Goal: Information Seeking & Learning: Learn about a topic

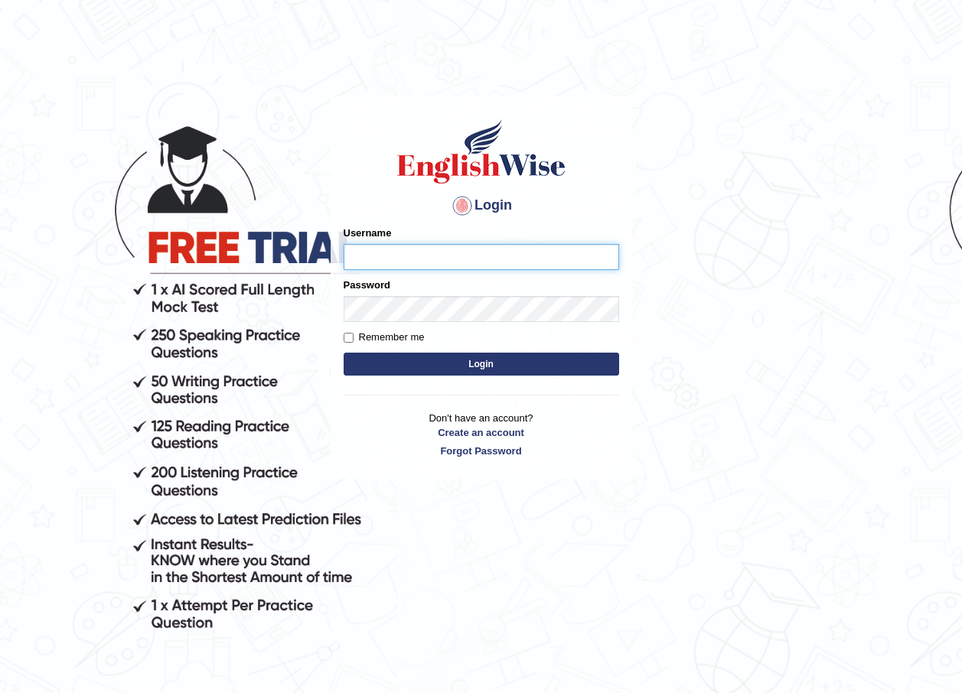
click at [527, 252] on input "Username" at bounding box center [480, 257] width 275 height 26
type input "r"
type input "R"
type input "rokibul_parramatta"
click at [438, 367] on button "Login" at bounding box center [480, 364] width 275 height 23
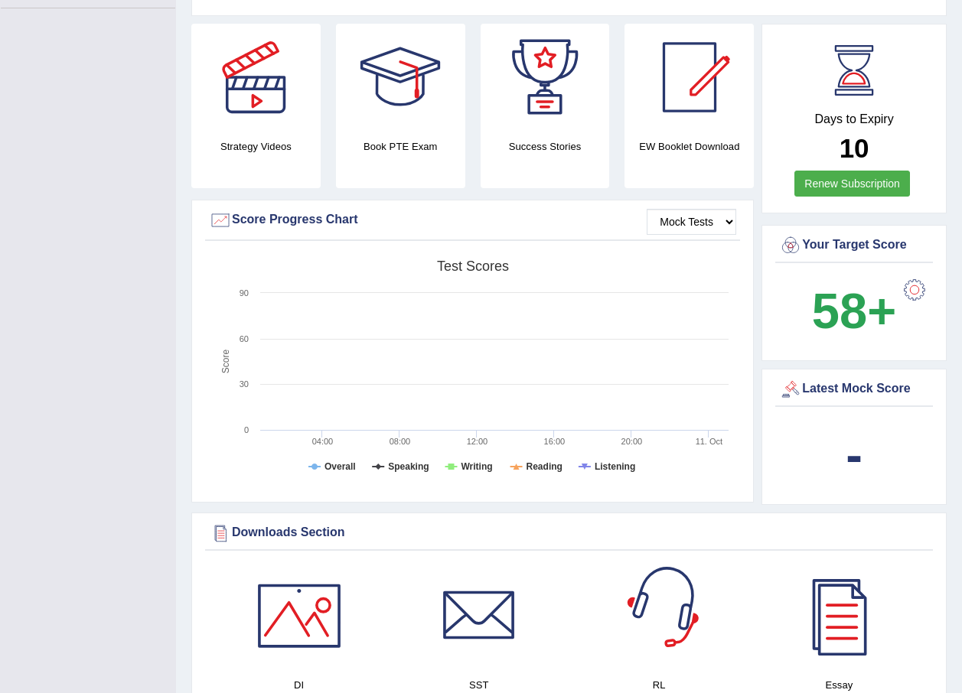
scroll to position [77, 0]
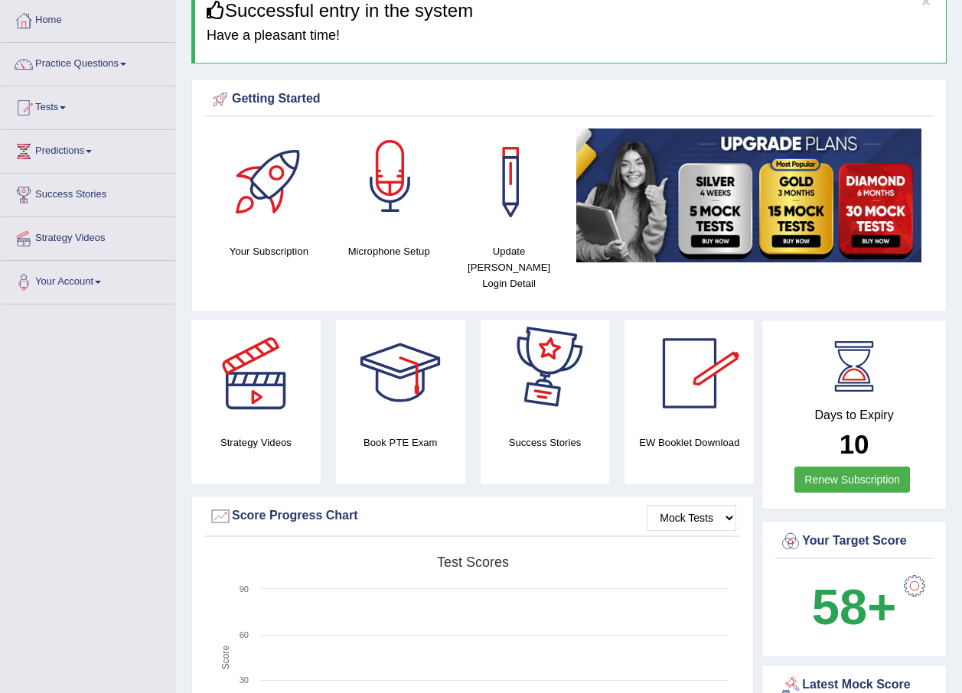
click at [410, 230] on div at bounding box center [390, 182] width 107 height 107
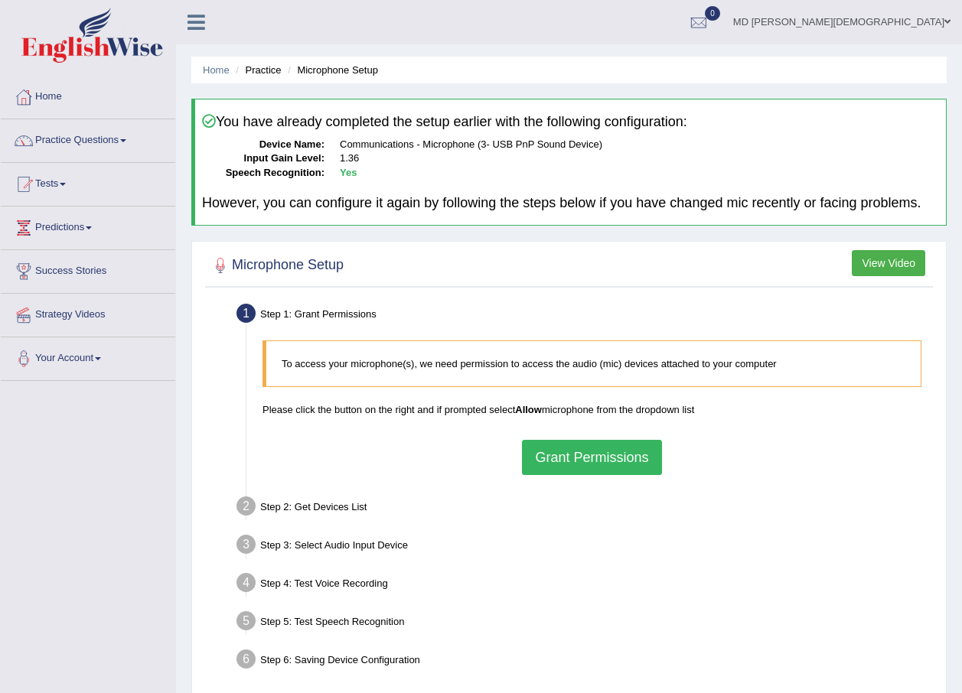
click at [588, 448] on button "Grant Permissions" at bounding box center [591, 457] width 139 height 35
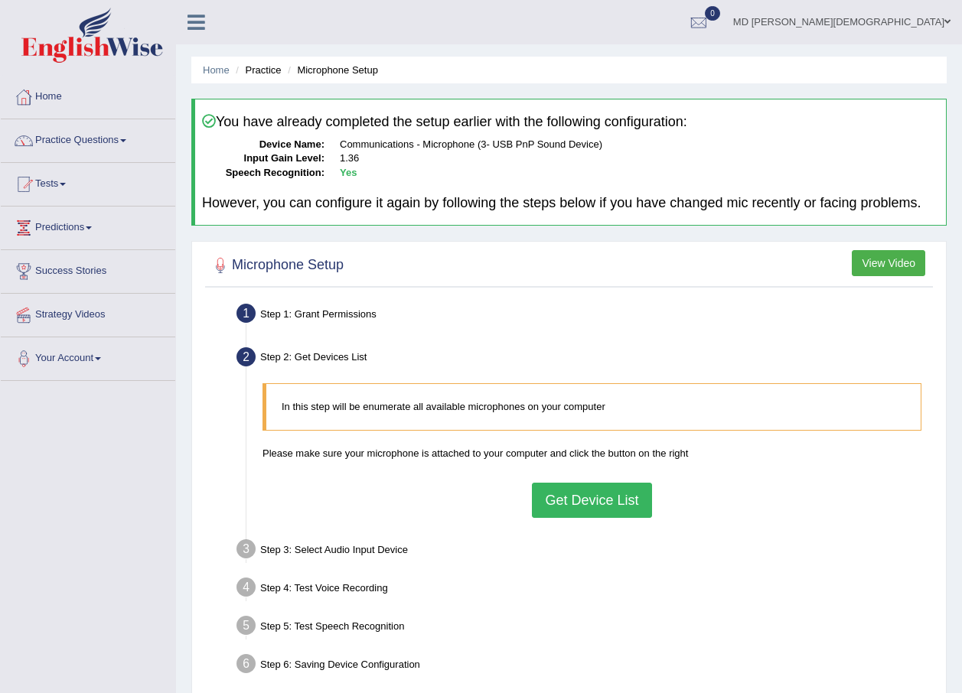
click at [601, 502] on button "Get Device List" at bounding box center [591, 500] width 119 height 35
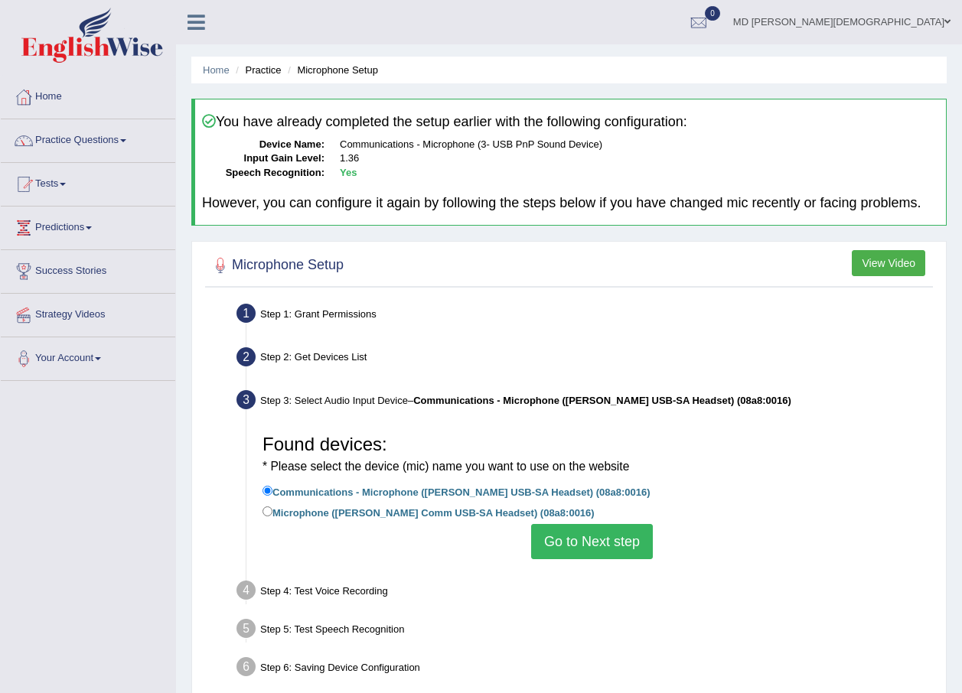
click at [626, 538] on button "Go to Next step" at bounding box center [592, 541] width 122 height 35
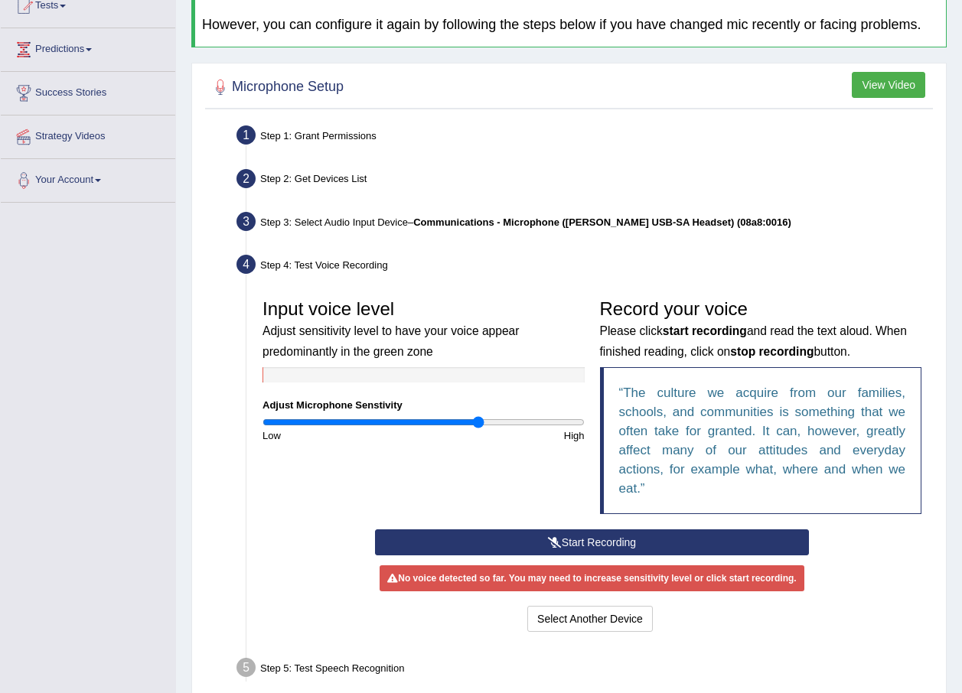
scroll to position [230, 0]
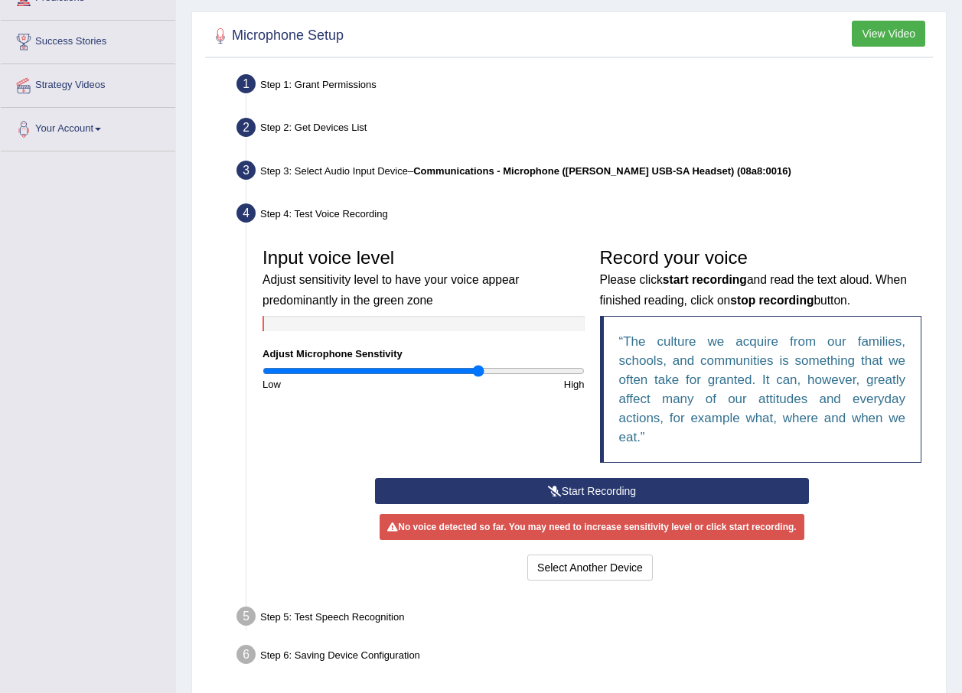
click at [621, 496] on button "Start Recording" at bounding box center [592, 491] width 434 height 26
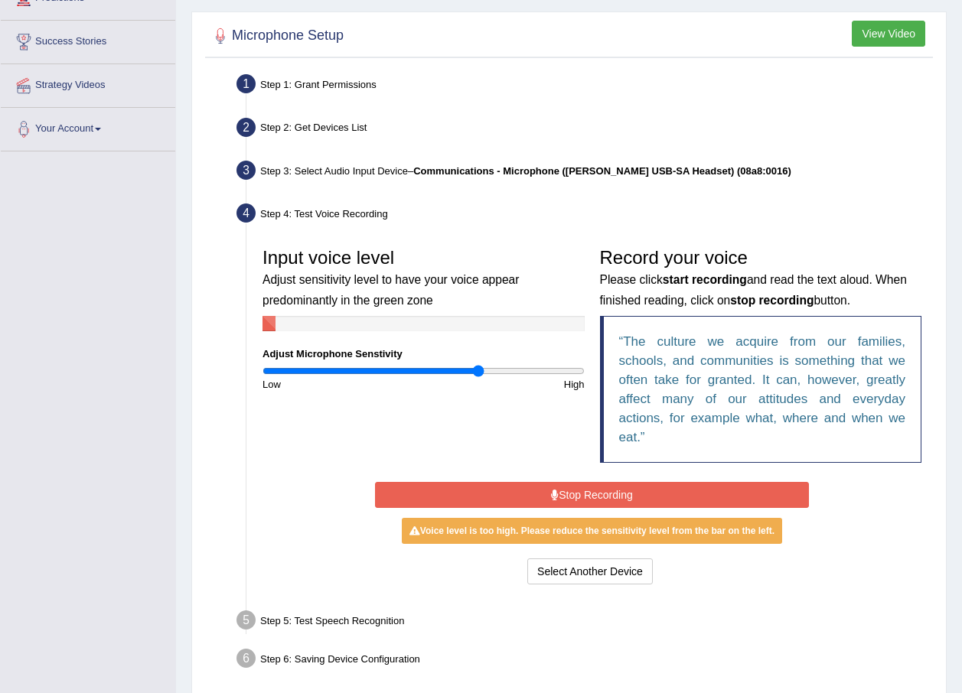
click at [629, 500] on button "Stop Recording" at bounding box center [592, 495] width 434 height 26
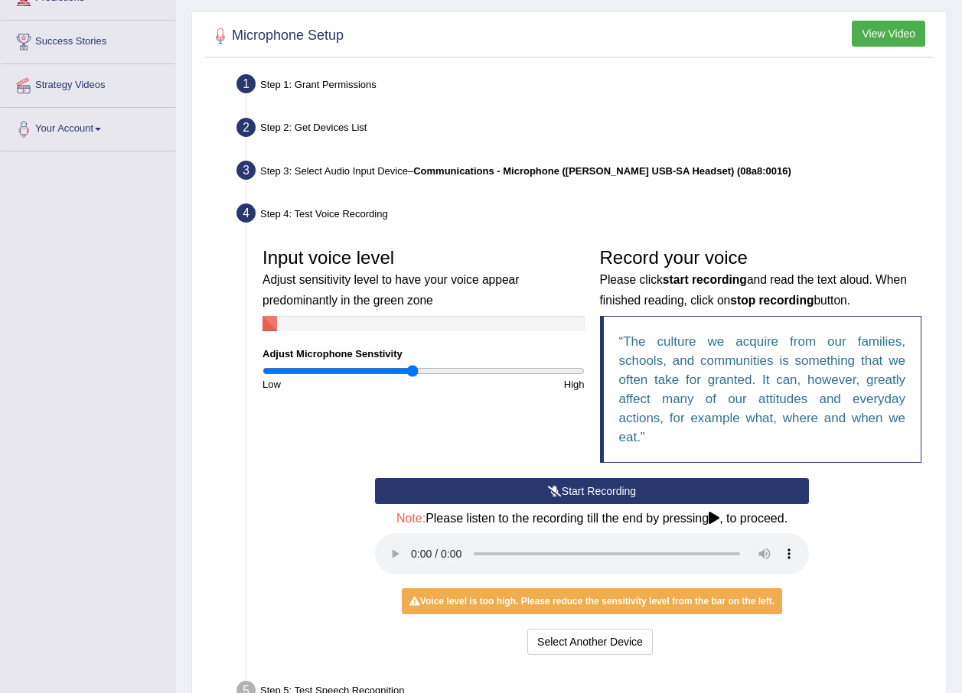
click at [411, 373] on input "range" at bounding box center [423, 371] width 322 height 12
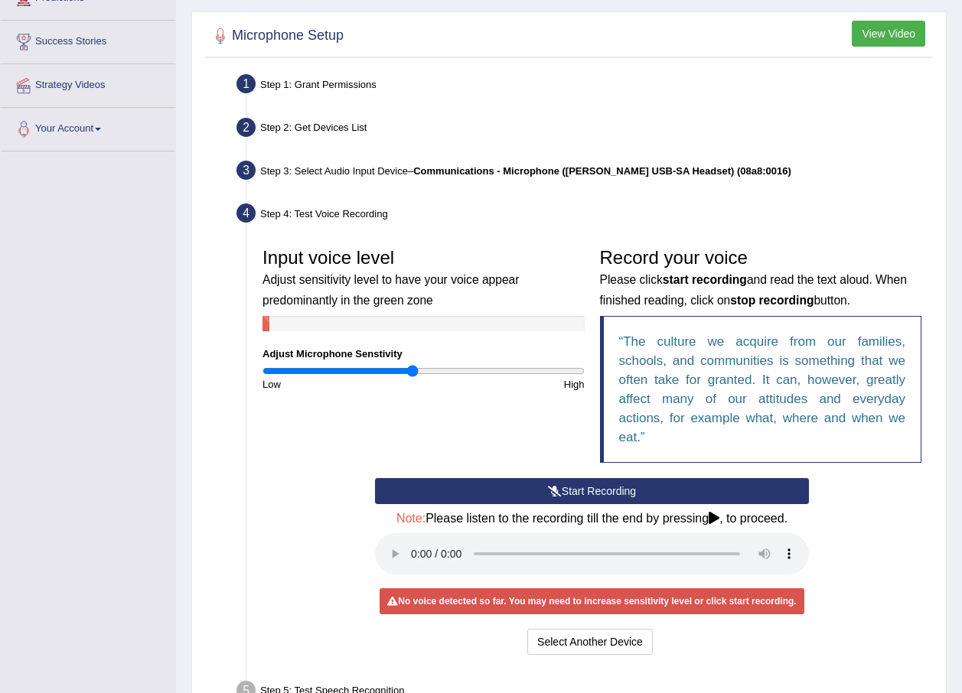
click at [622, 494] on button "Start Recording" at bounding box center [592, 491] width 434 height 26
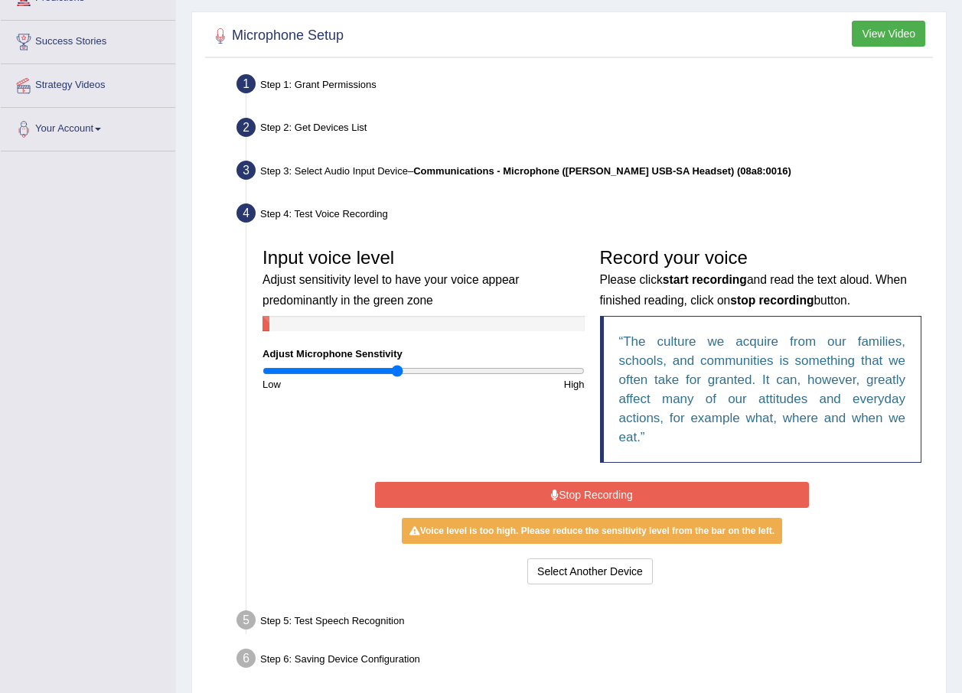
type input "0.84"
click at [396, 374] on input "range" at bounding box center [423, 371] width 322 height 12
click at [578, 501] on button "Stop Recording" at bounding box center [592, 495] width 434 height 26
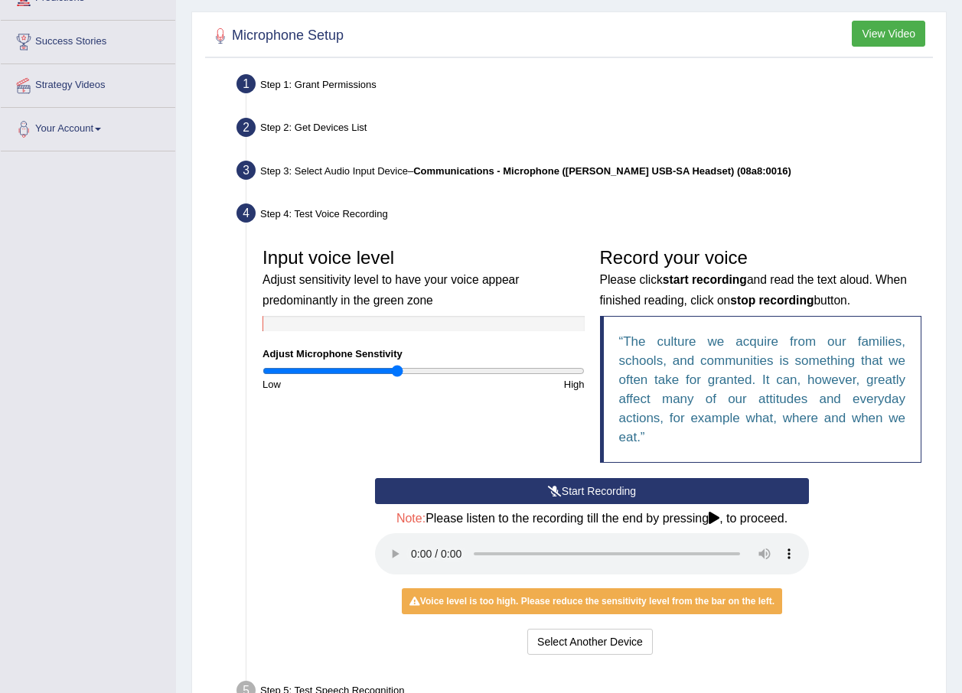
click at [582, 492] on button "Start Recording" at bounding box center [592, 491] width 434 height 26
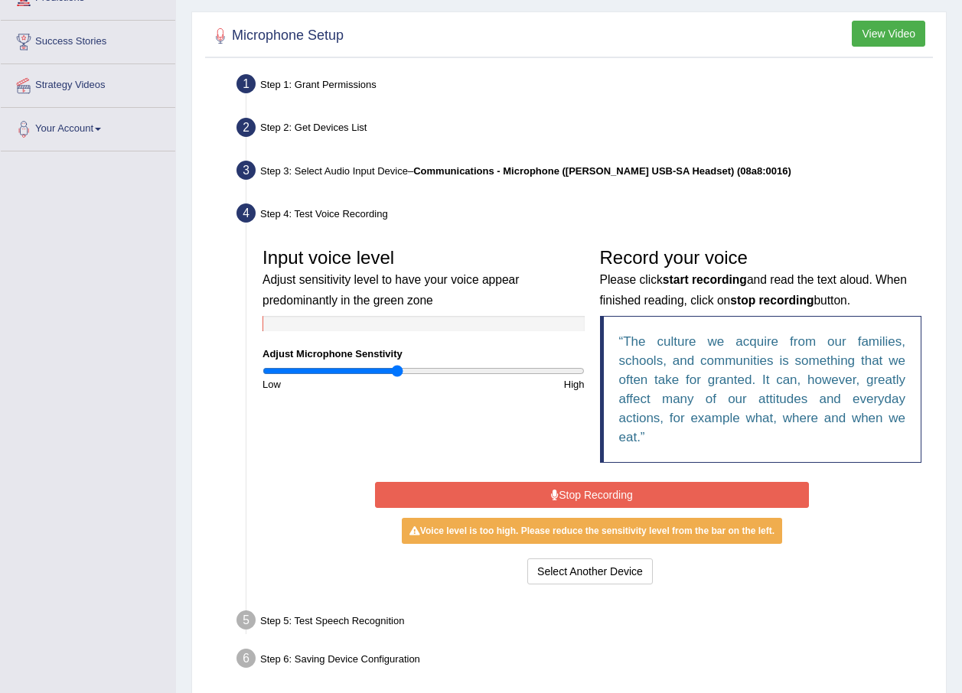
click at [581, 492] on button "Stop Recording" at bounding box center [592, 495] width 434 height 26
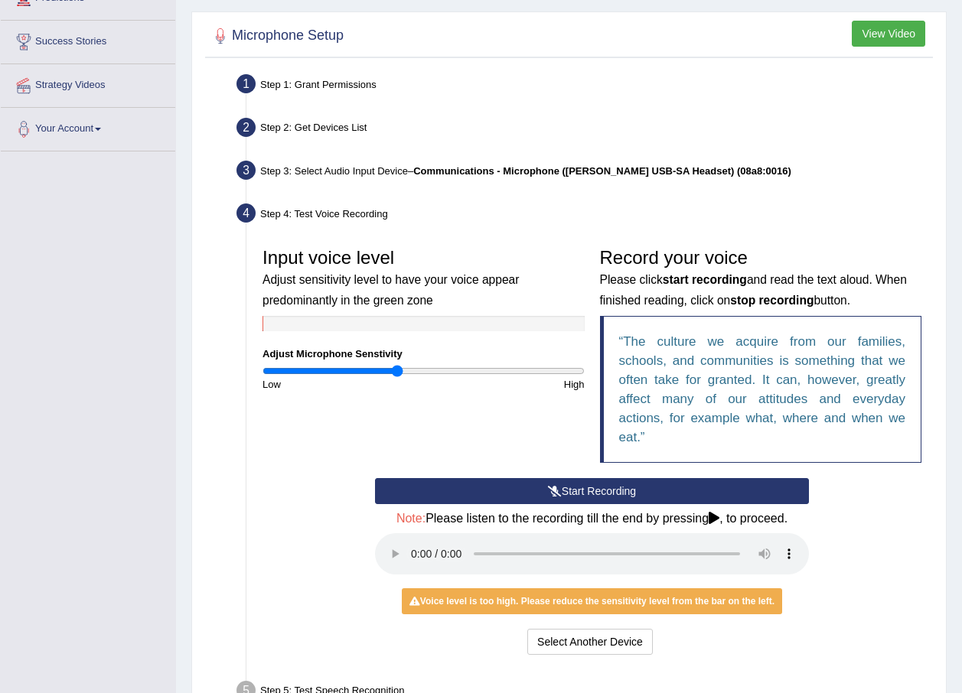
click at [581, 492] on button "Start Recording" at bounding box center [592, 491] width 434 height 26
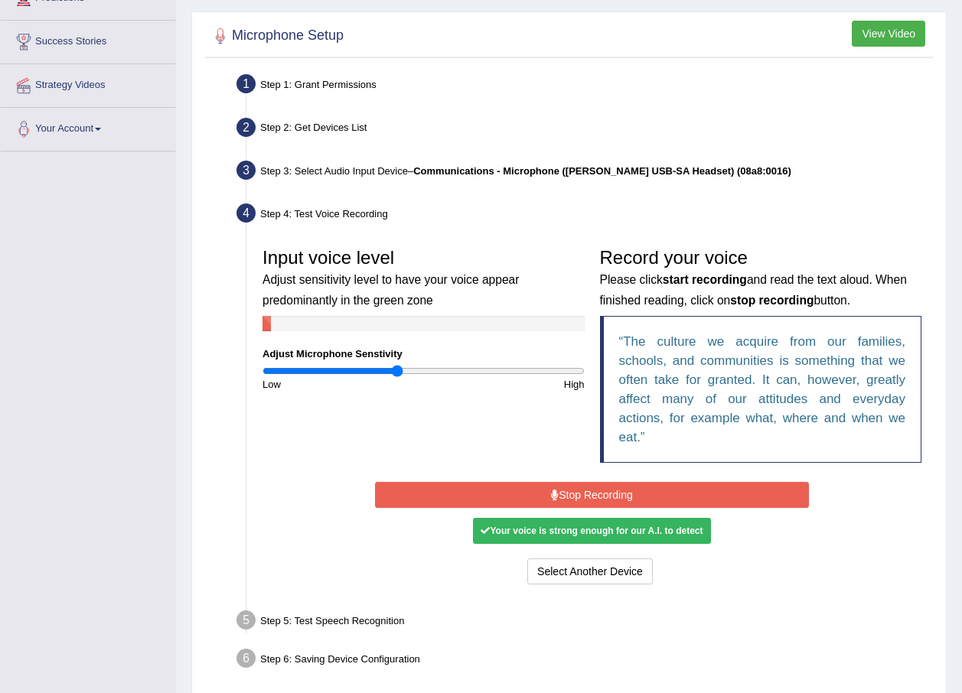
click at [576, 498] on button "Stop Recording" at bounding box center [592, 495] width 434 height 26
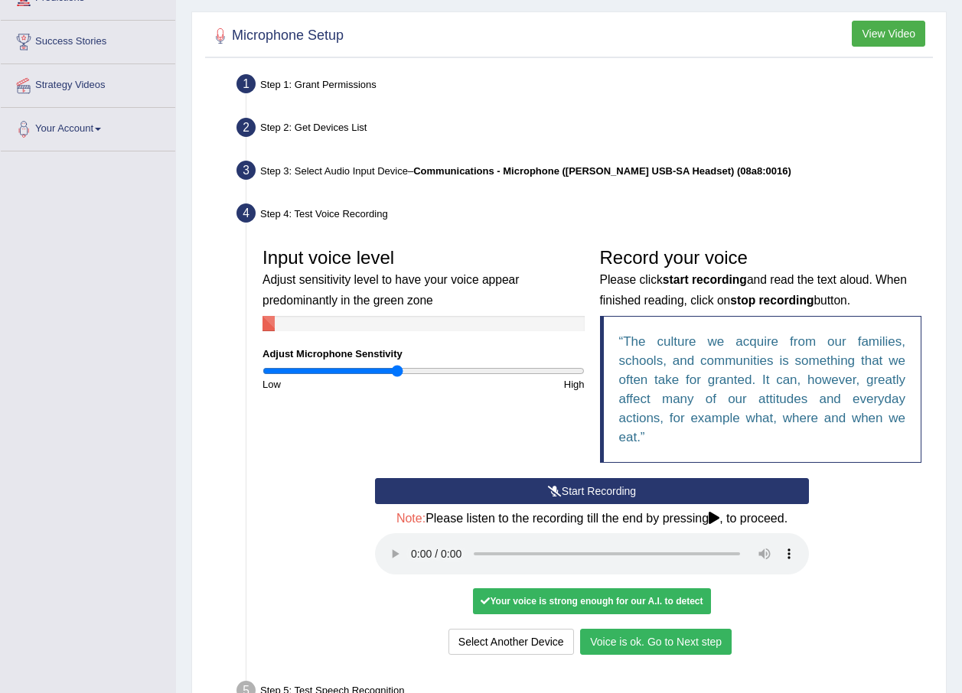
click at [657, 643] on button "Voice is ok. Go to Next step" at bounding box center [655, 642] width 151 height 26
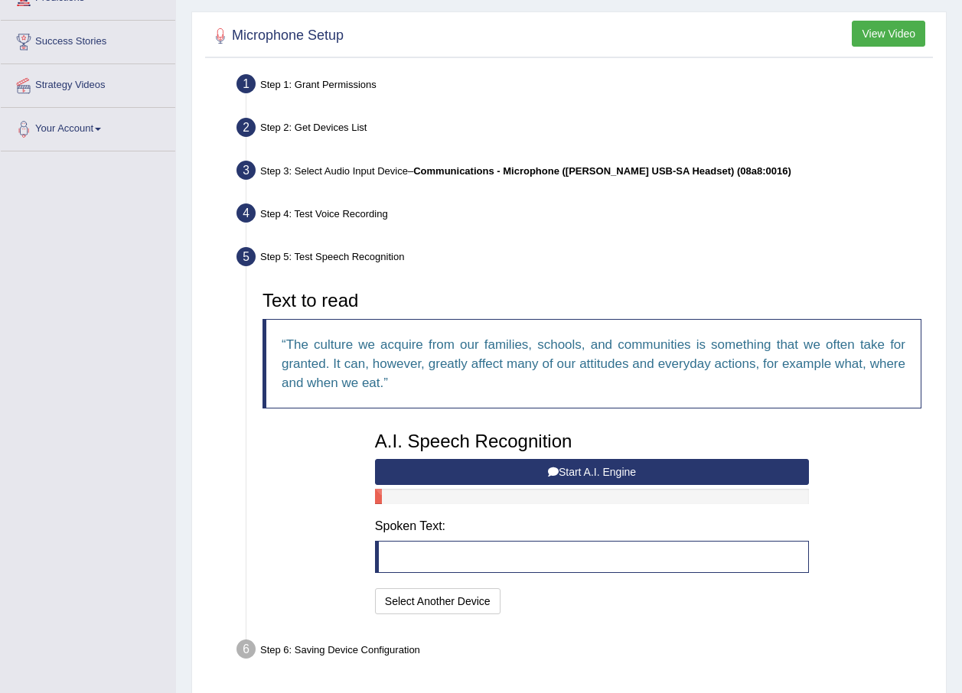
click at [614, 471] on button "Start A.I. Engine" at bounding box center [592, 472] width 434 height 26
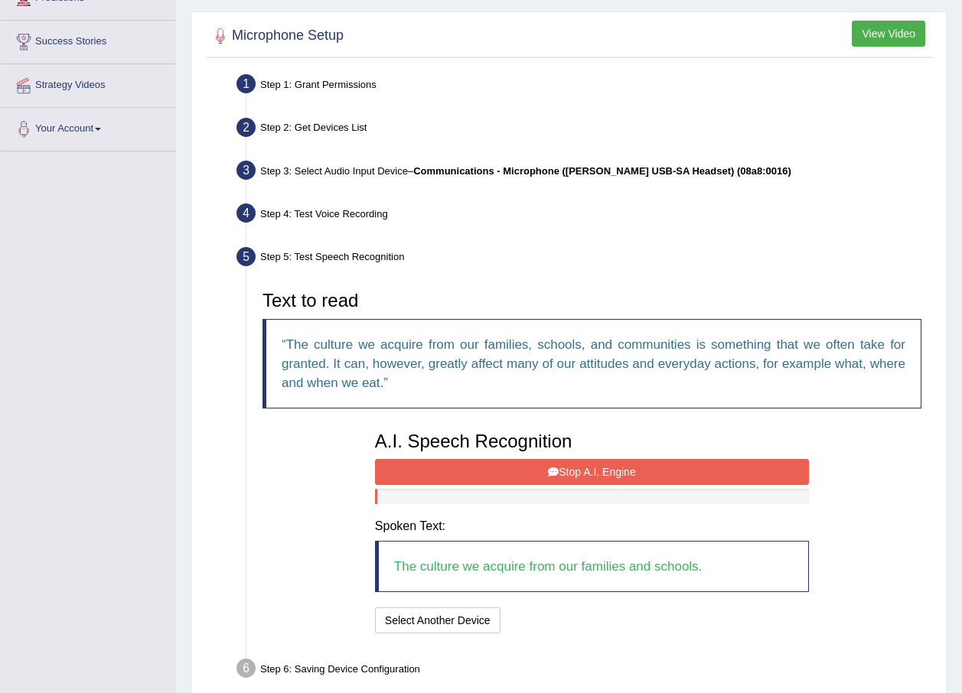
click at [492, 463] on button "Stop A.I. Engine" at bounding box center [592, 472] width 434 height 26
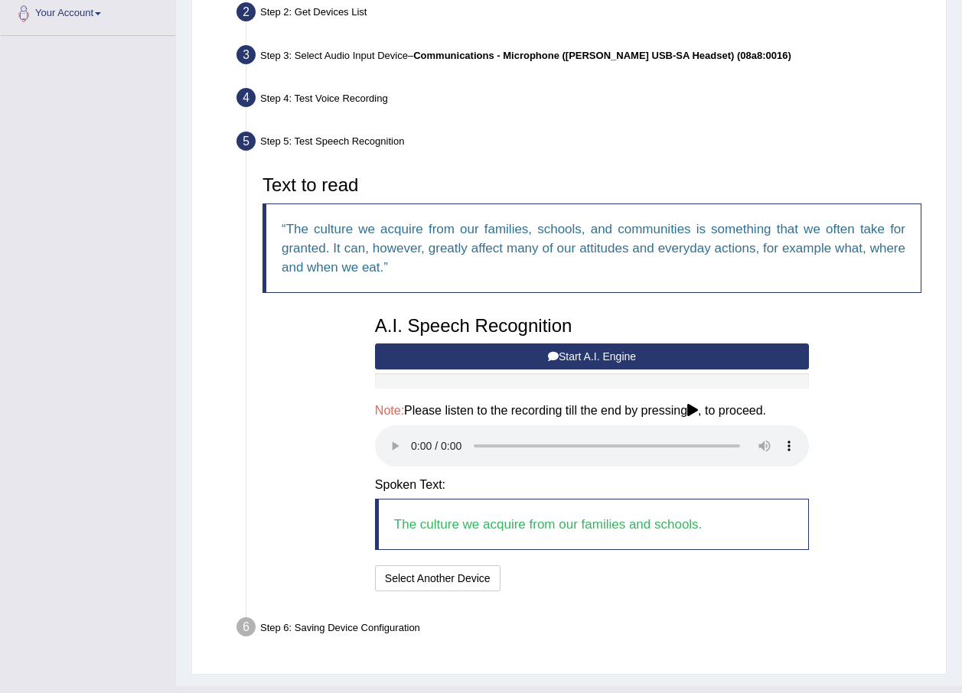
scroll to position [376, 0]
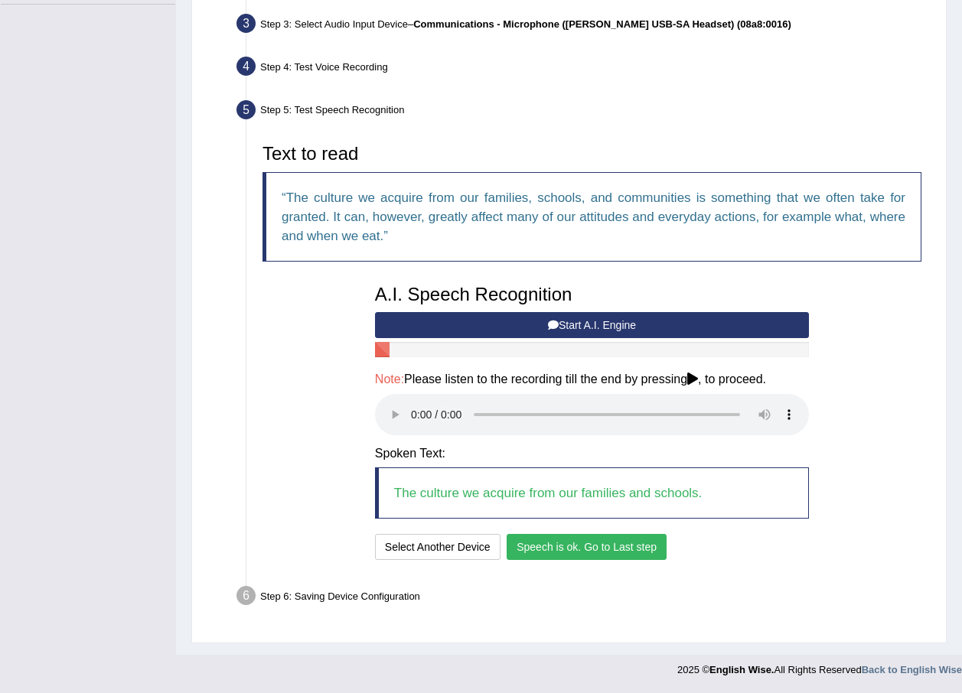
click at [611, 555] on button "Speech is ok. Go to Last step" at bounding box center [586, 547] width 160 height 26
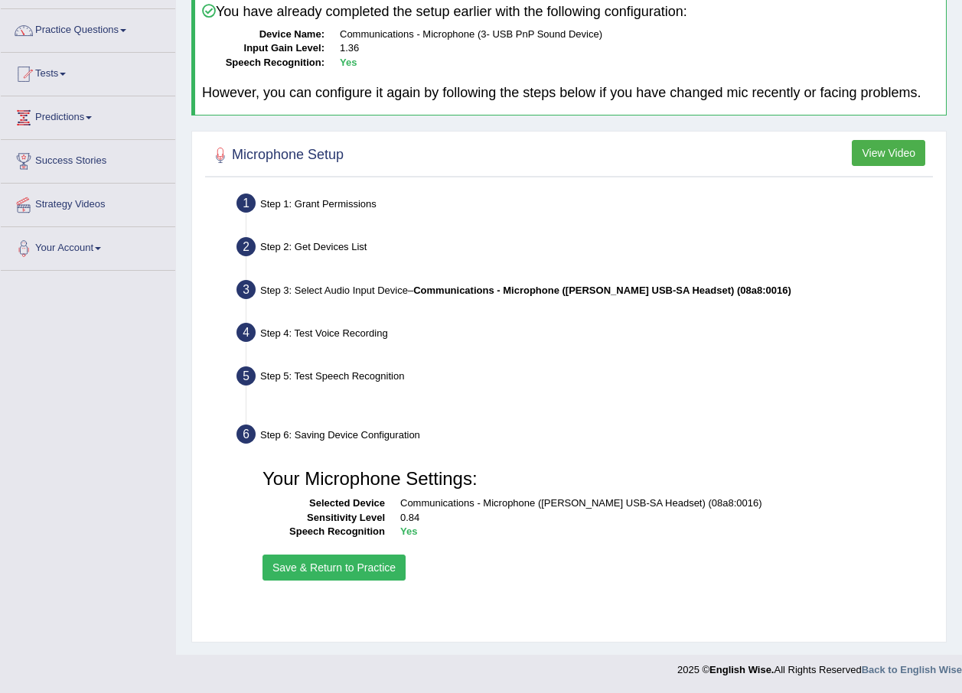
scroll to position [110, 0]
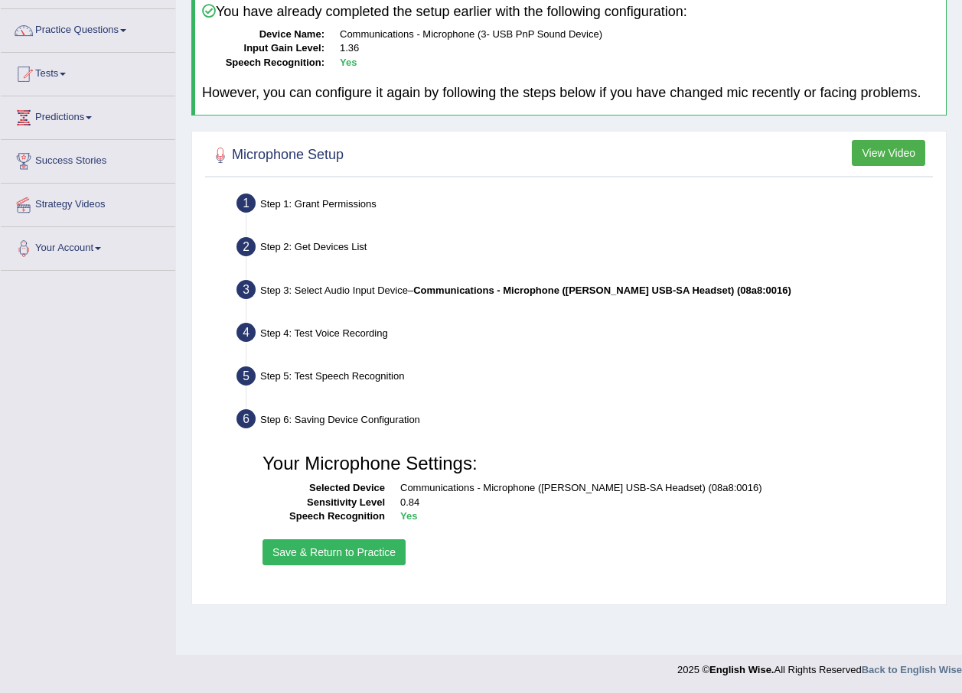
click at [333, 546] on button "Save & Return to Practice" at bounding box center [333, 552] width 143 height 26
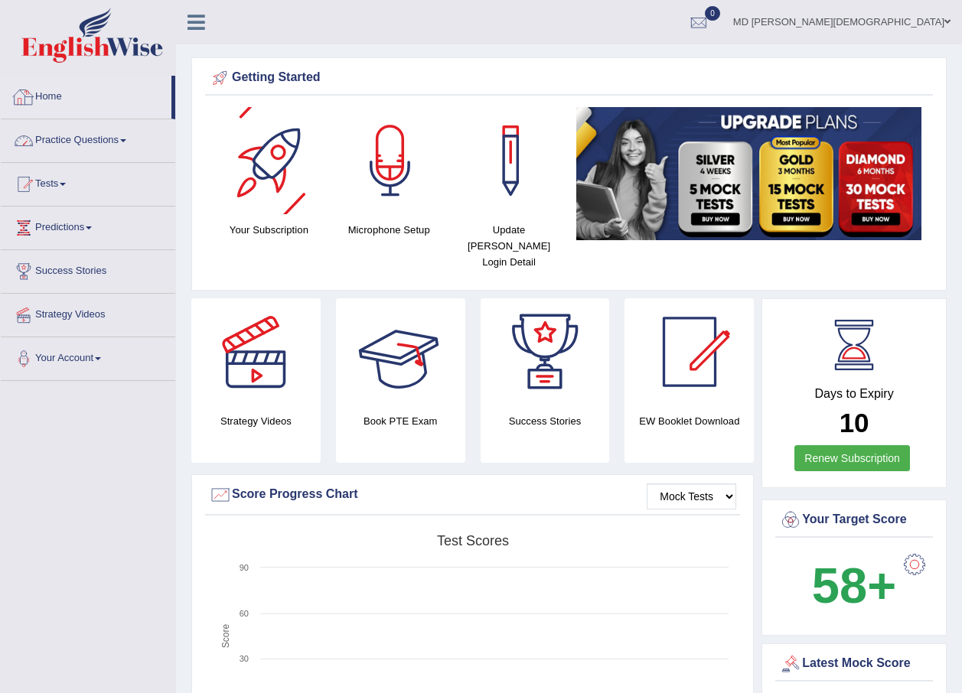
click at [98, 139] on link "Practice Questions" at bounding box center [88, 138] width 174 height 38
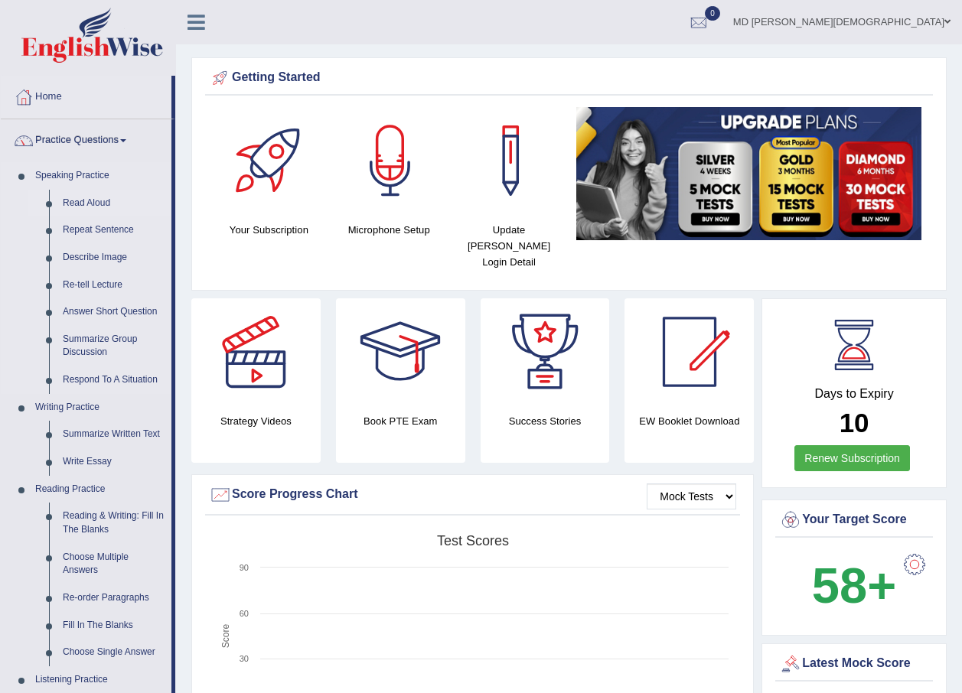
click at [88, 205] on link "Read Aloud" at bounding box center [114, 204] width 116 height 28
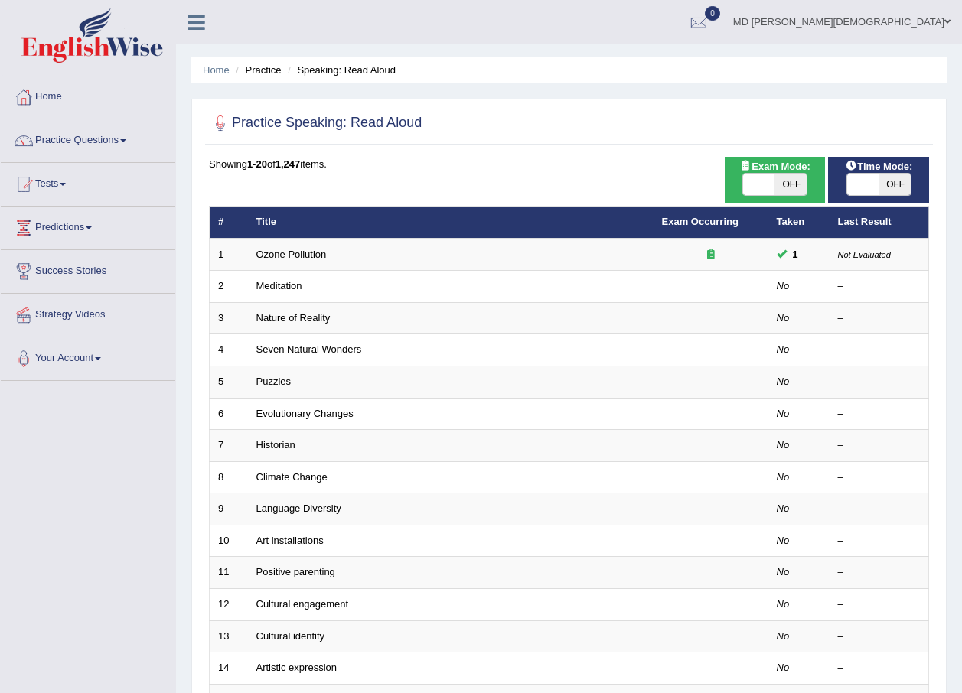
click at [763, 189] on span at bounding box center [759, 184] width 32 height 21
checkbox input "true"
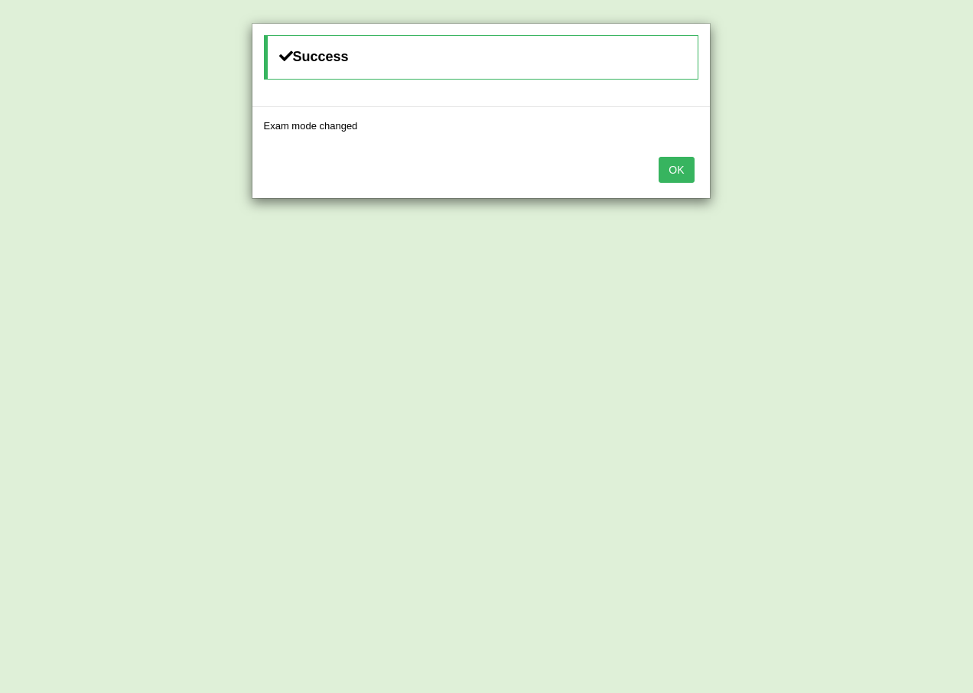
click at [687, 172] on button "OK" at bounding box center [676, 170] width 35 height 26
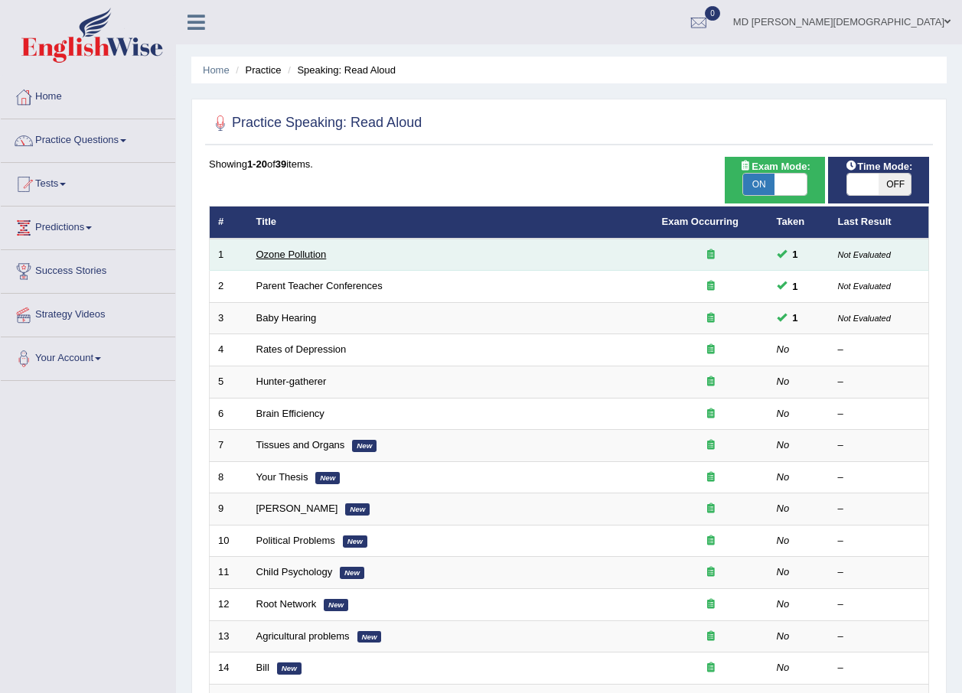
click at [270, 252] on link "Ozone Pollution" at bounding box center [291, 254] width 70 height 11
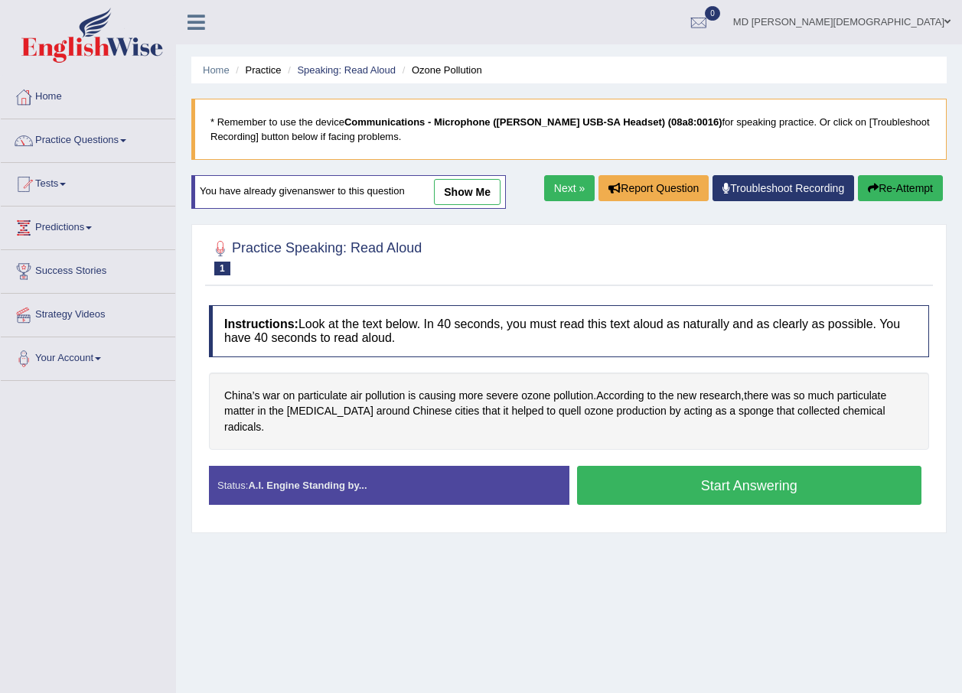
click at [728, 483] on button "Start Answering" at bounding box center [749, 485] width 345 height 39
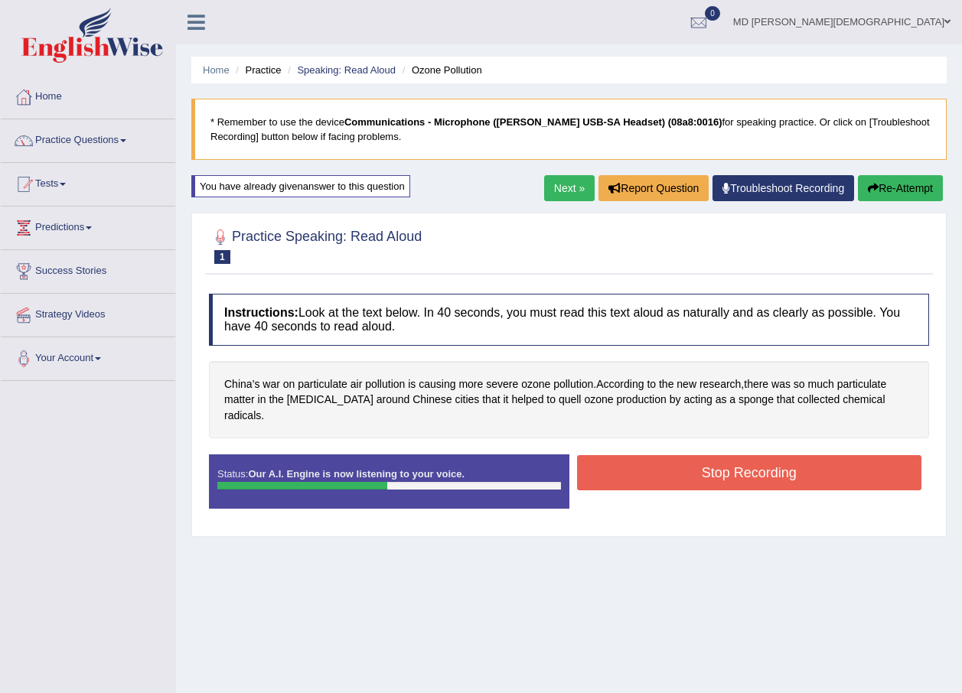
click at [762, 468] on button "Stop Recording" at bounding box center [749, 472] width 345 height 35
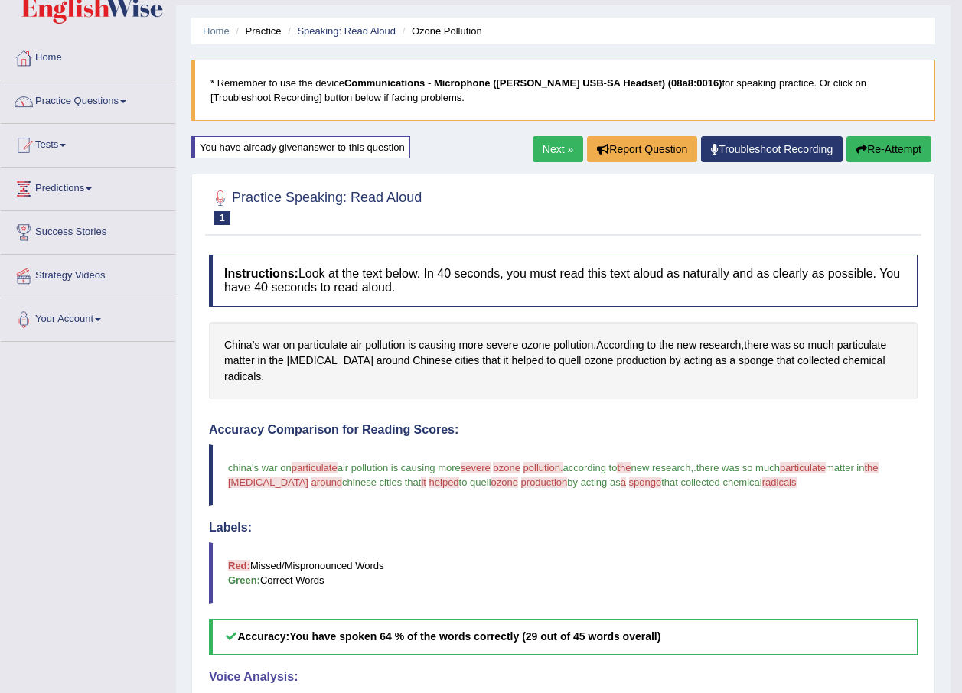
scroll to position [37, 0]
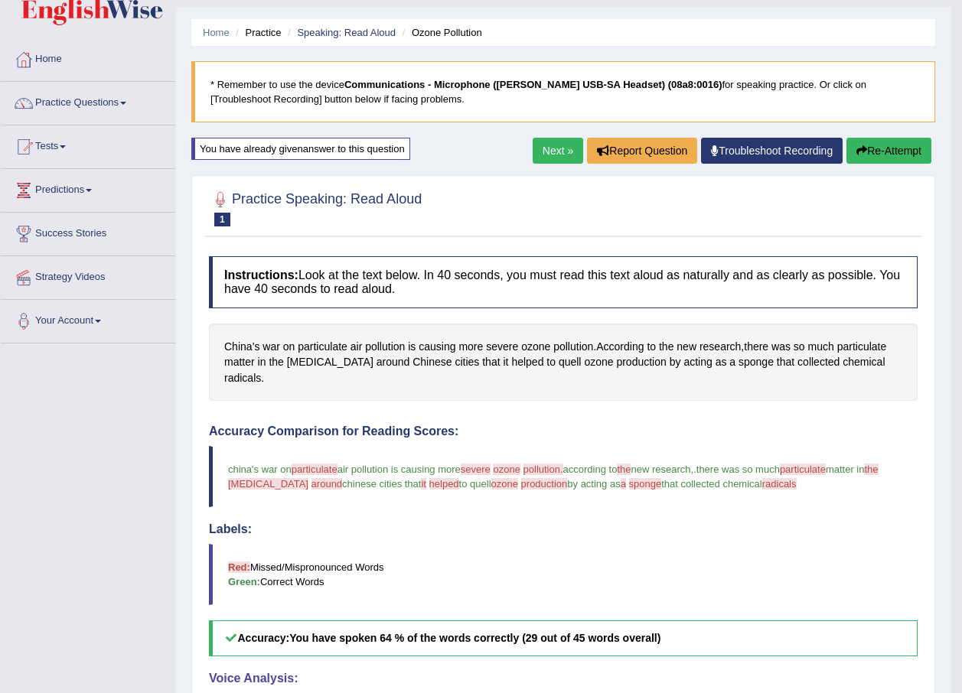
click at [569, 149] on link "Next »" at bounding box center [557, 151] width 50 height 26
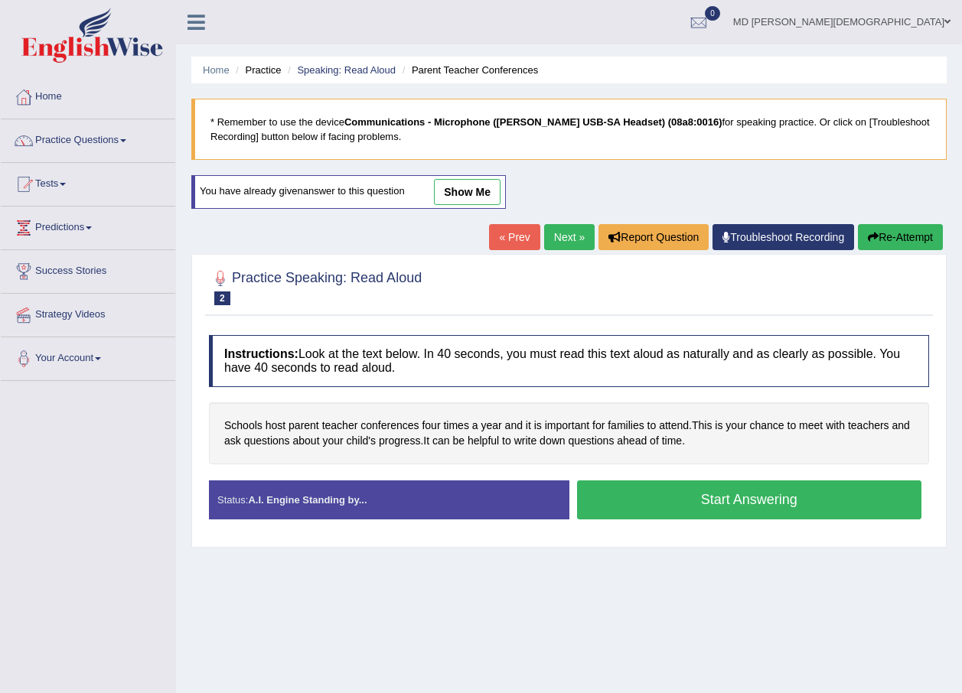
click at [805, 493] on button "Start Answering" at bounding box center [749, 499] width 345 height 39
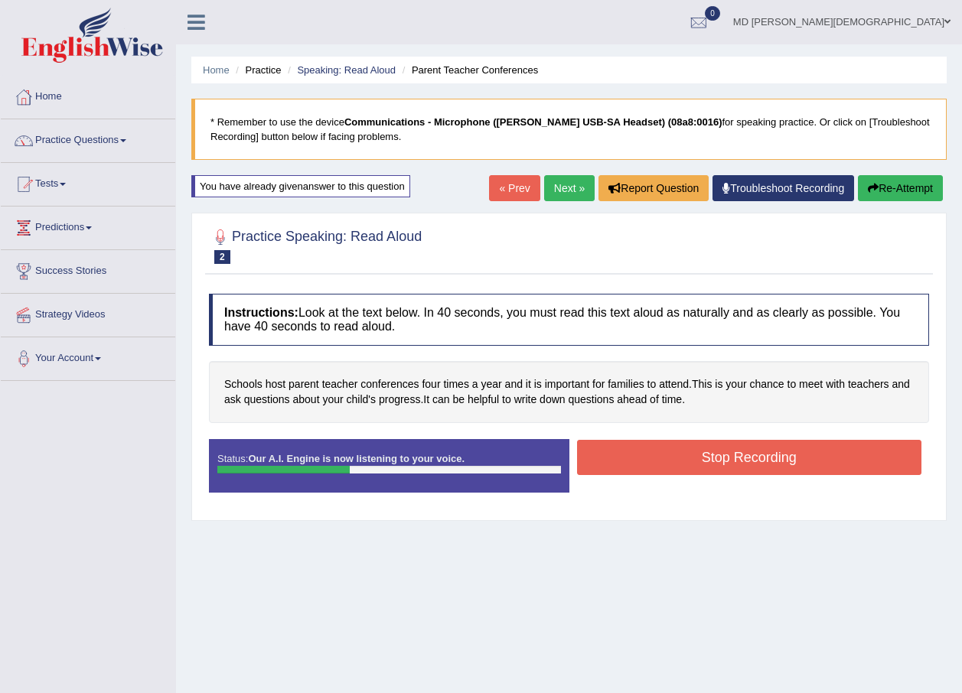
click at [786, 461] on button "Stop Recording" at bounding box center [749, 457] width 345 height 35
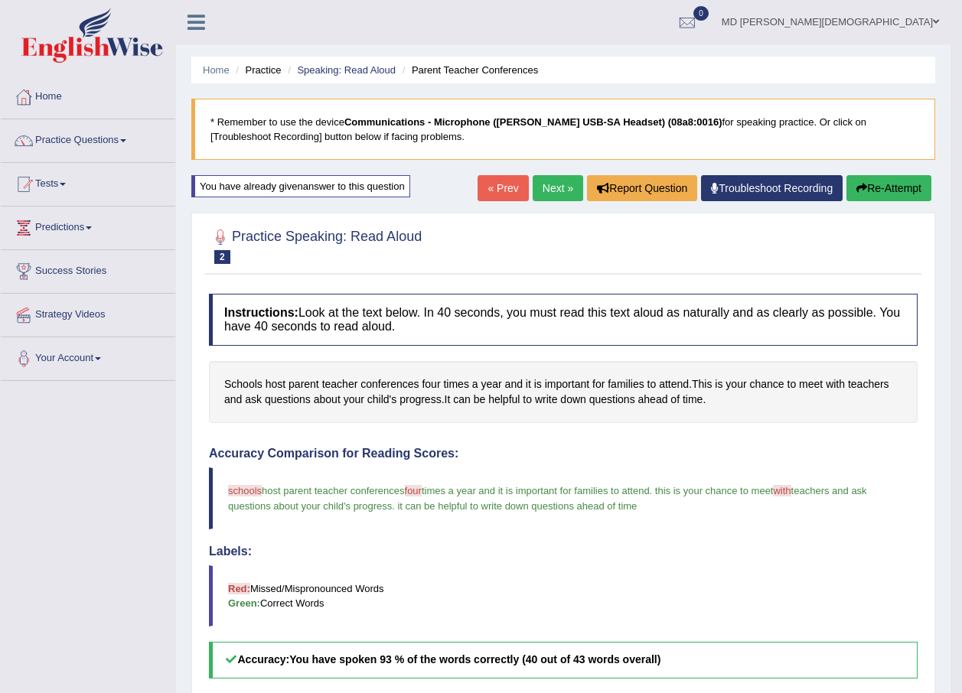
click at [555, 197] on link "Next »" at bounding box center [557, 188] width 50 height 26
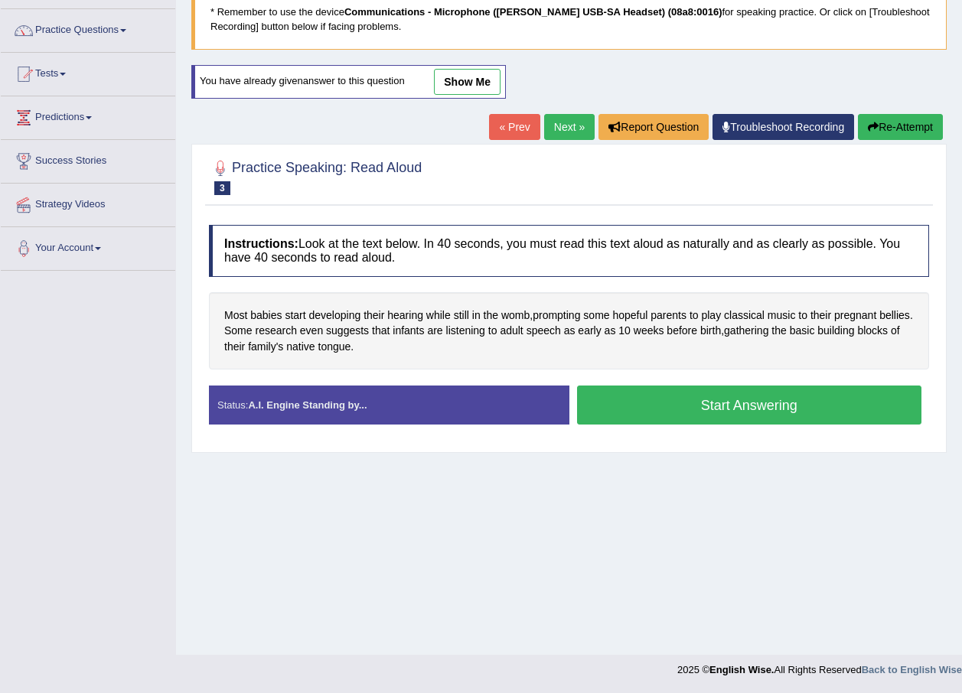
click at [799, 398] on button "Start Answering" at bounding box center [749, 405] width 345 height 39
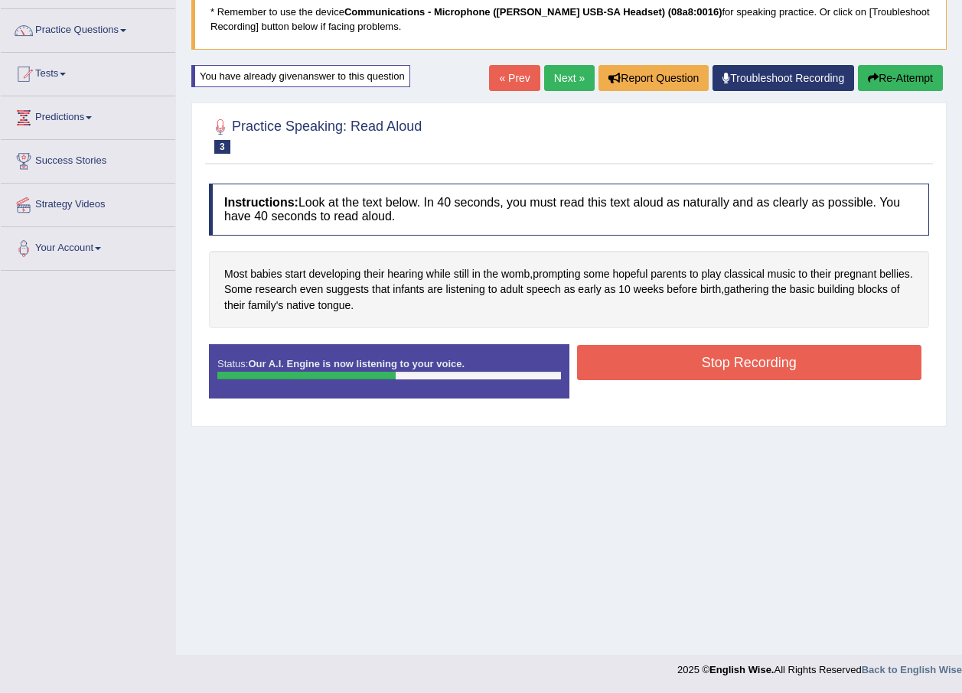
click at [796, 368] on button "Stop Recording" at bounding box center [749, 362] width 345 height 35
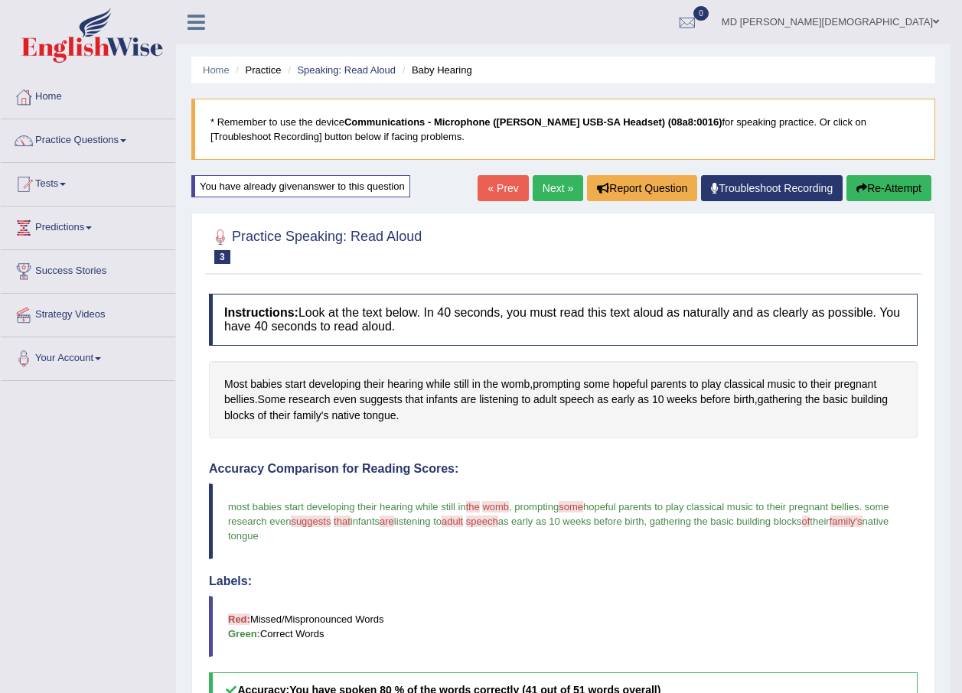
click at [548, 181] on link "Next »" at bounding box center [557, 188] width 50 height 26
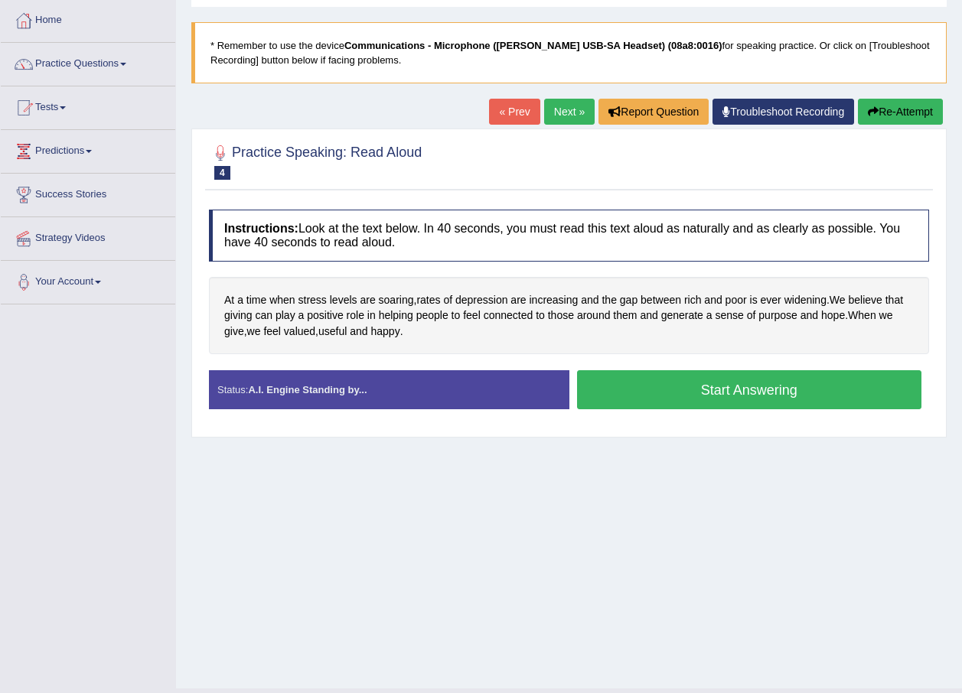
click at [715, 387] on button "Start Answering" at bounding box center [749, 389] width 345 height 39
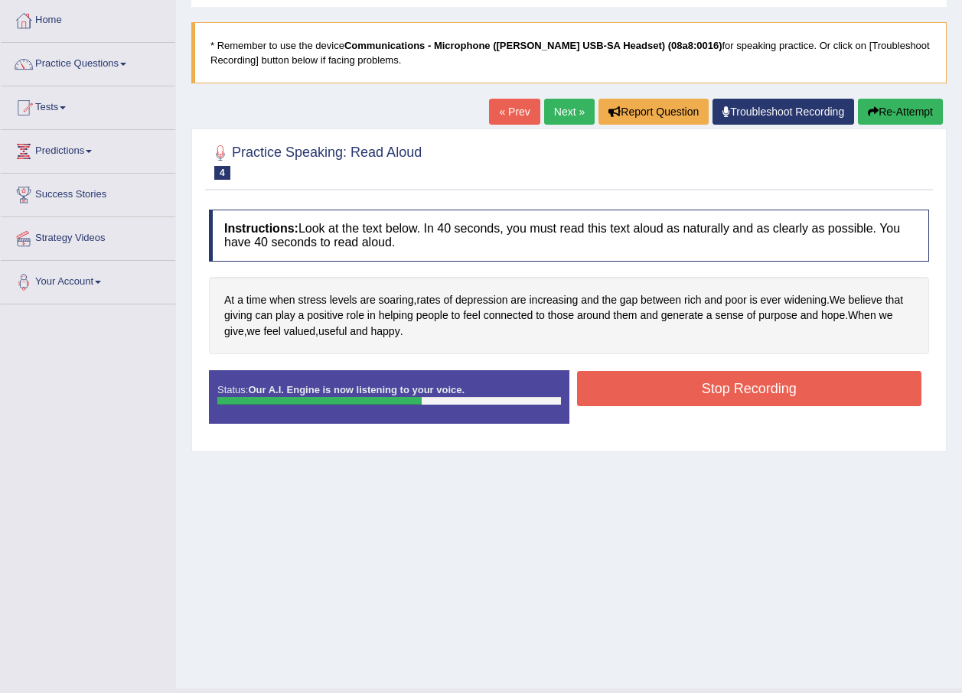
click at [715, 387] on button "Stop Recording" at bounding box center [749, 388] width 345 height 35
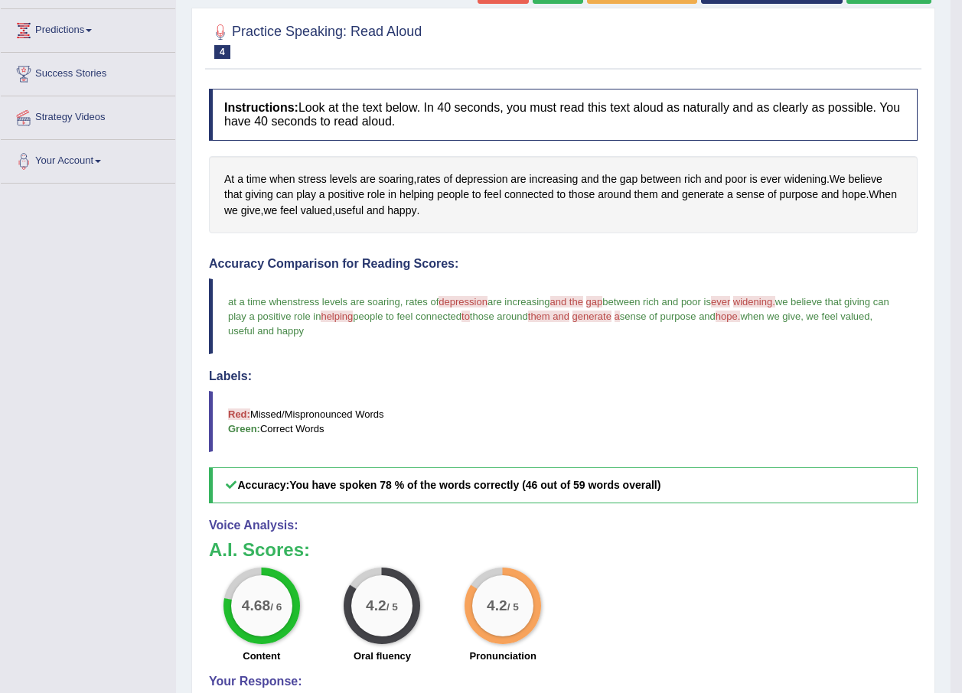
scroll to position [77, 0]
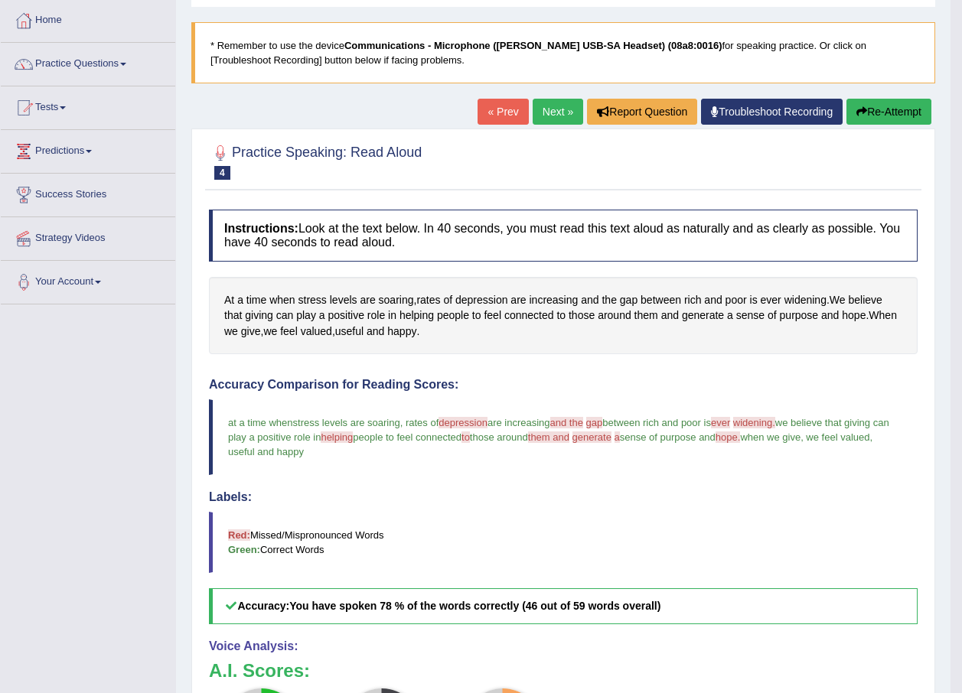
click at [553, 113] on link "Next »" at bounding box center [557, 112] width 50 height 26
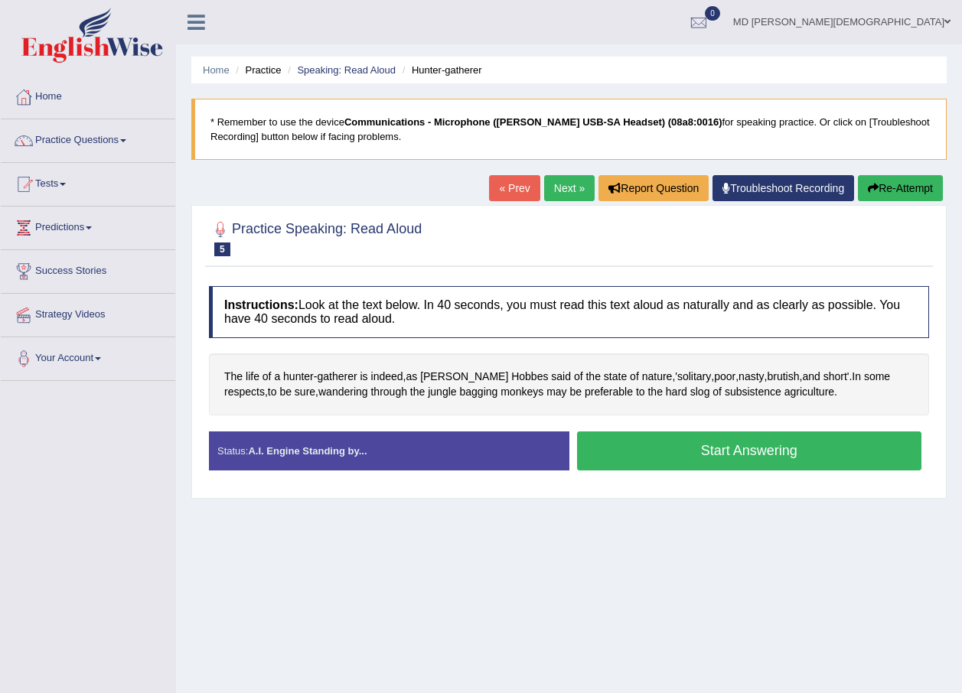
click at [746, 455] on button "Start Answering" at bounding box center [749, 450] width 345 height 39
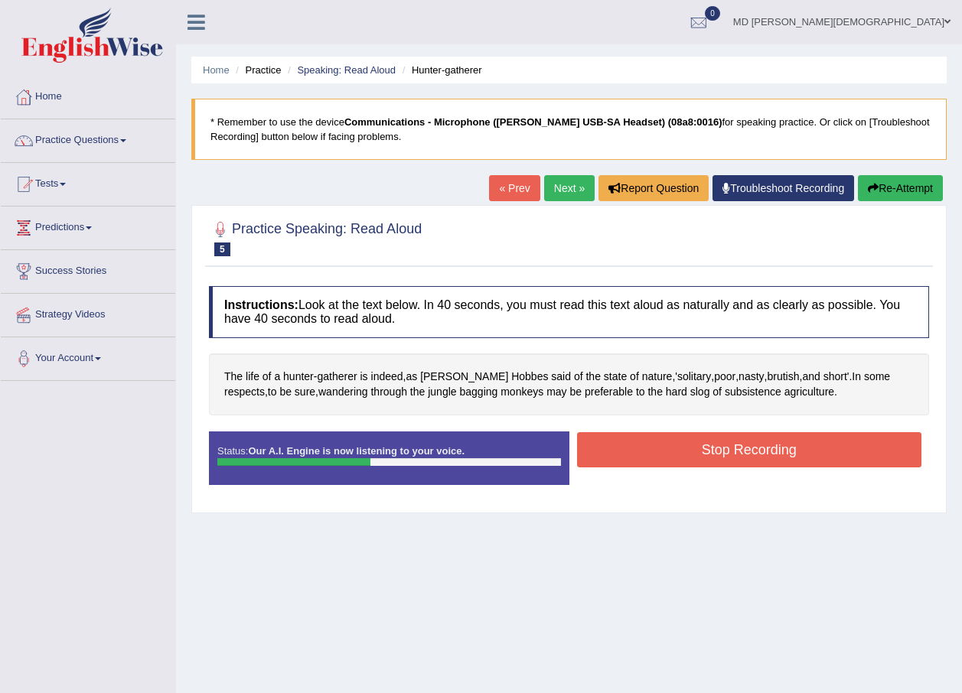
click at [772, 453] on button "Stop Recording" at bounding box center [749, 449] width 345 height 35
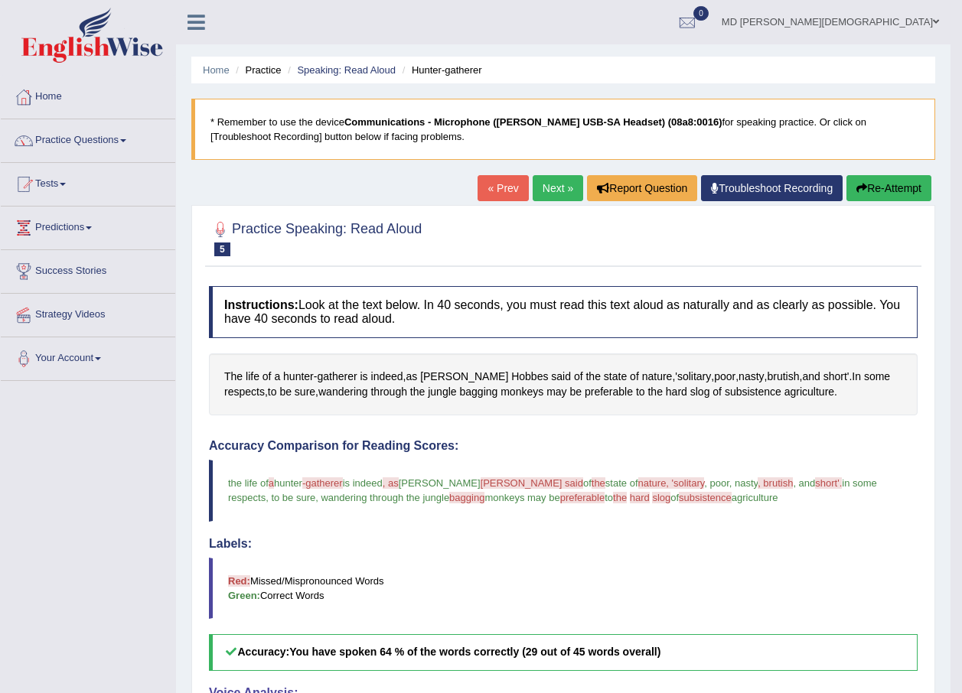
click at [549, 195] on link "Next »" at bounding box center [557, 188] width 50 height 26
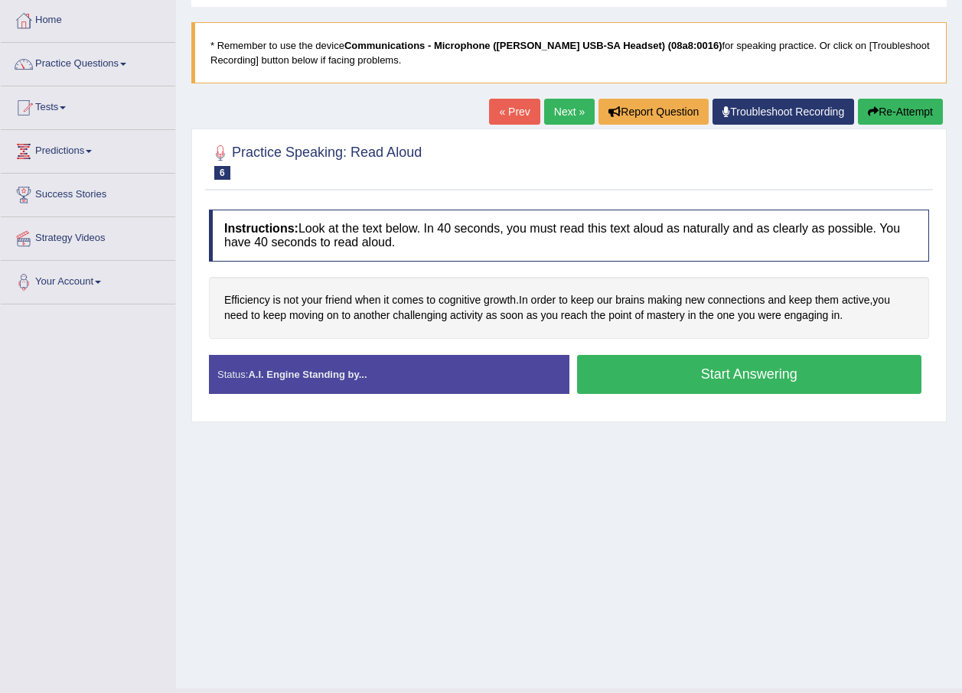
click at [703, 379] on button "Start Answering" at bounding box center [749, 374] width 345 height 39
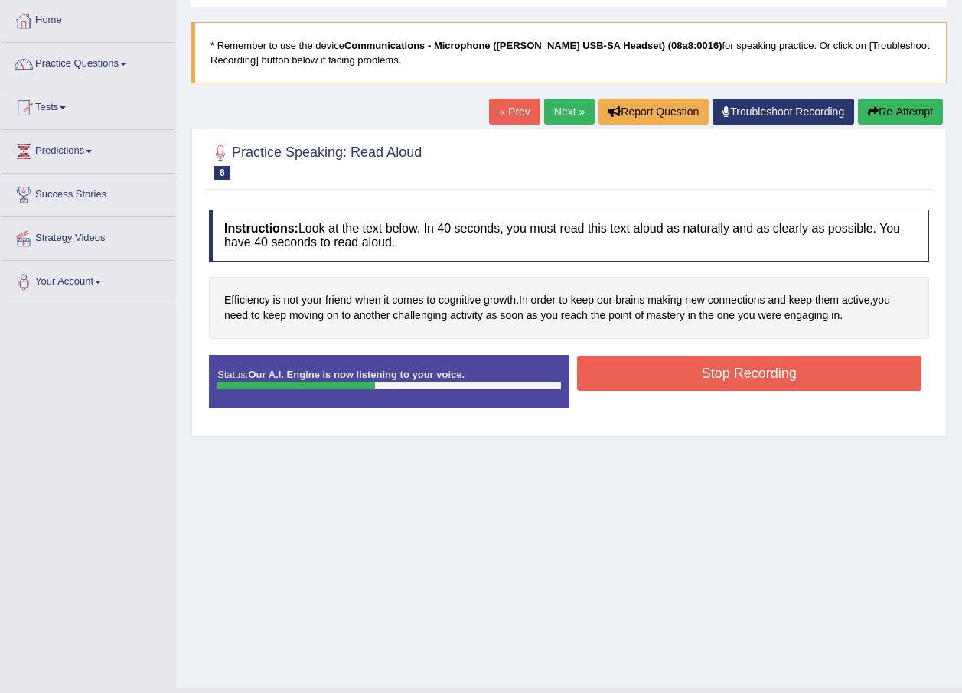
click at [703, 379] on button "Stop Recording" at bounding box center [749, 373] width 345 height 35
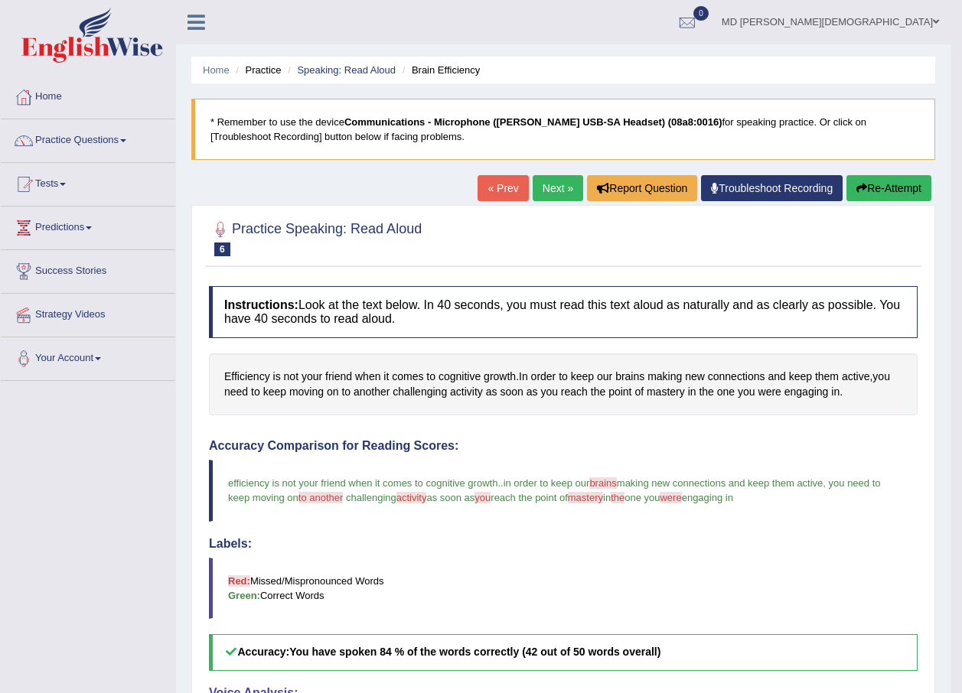
click at [555, 197] on link "Next »" at bounding box center [557, 188] width 50 height 26
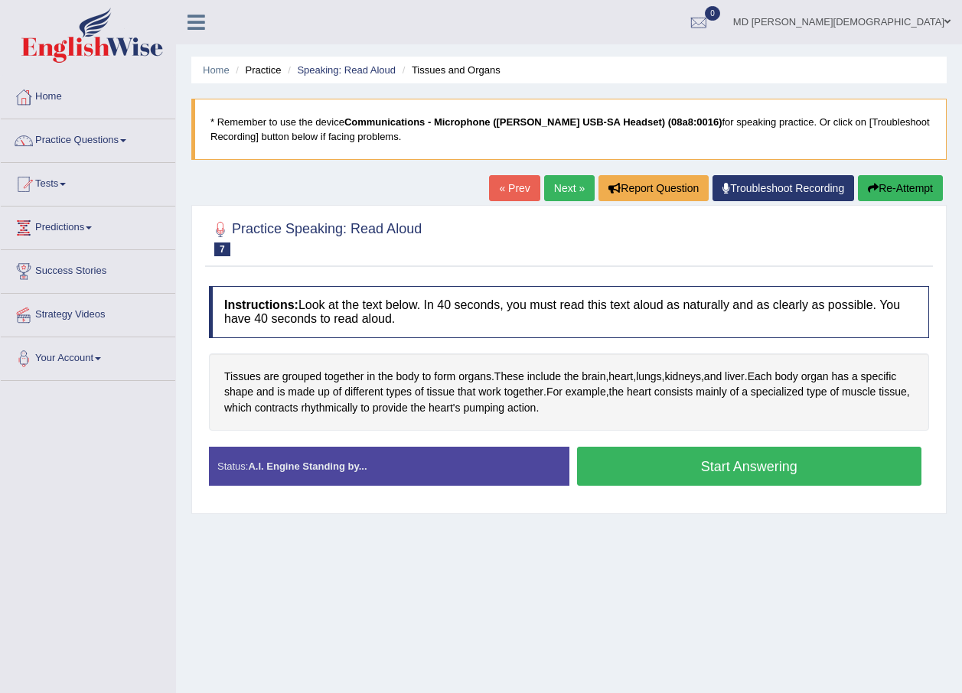
click at [710, 461] on button "Start Answering" at bounding box center [749, 466] width 345 height 39
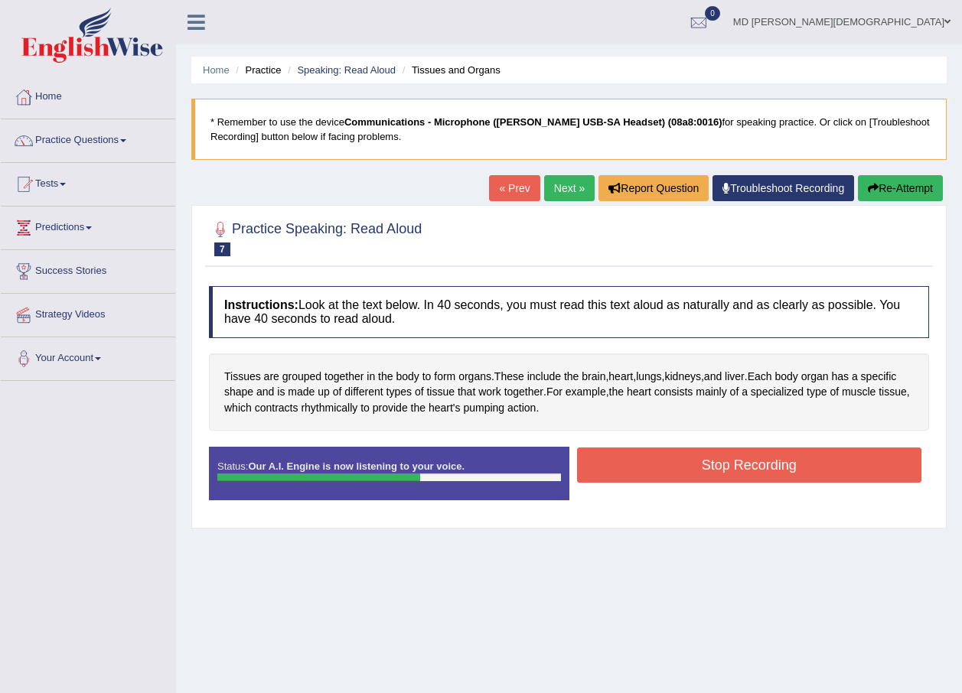
click at [596, 477] on button "Stop Recording" at bounding box center [749, 465] width 345 height 35
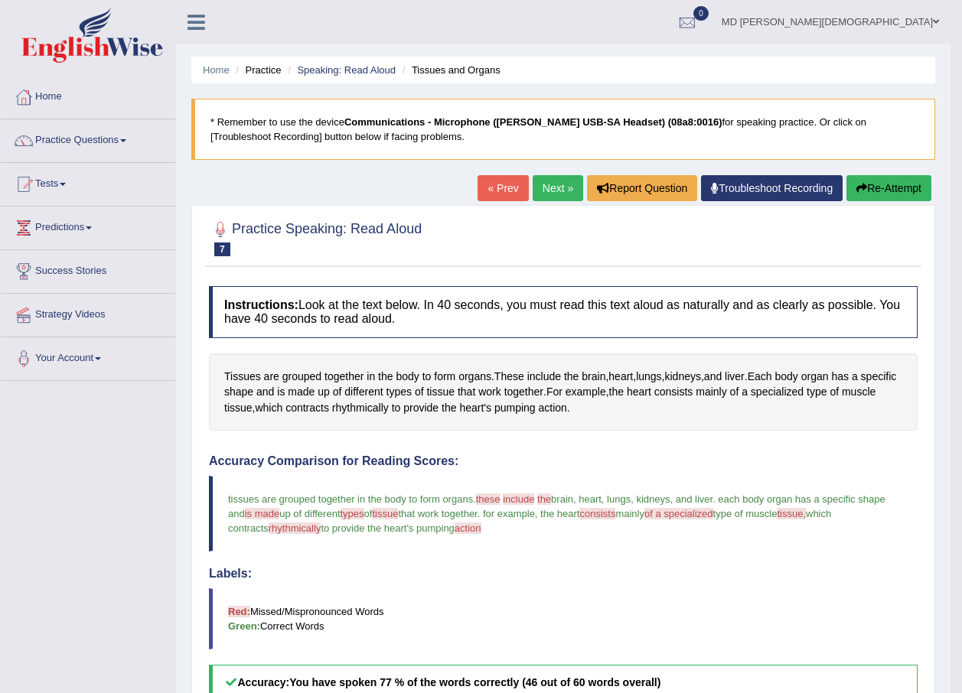
click at [555, 193] on link "Next »" at bounding box center [557, 188] width 50 height 26
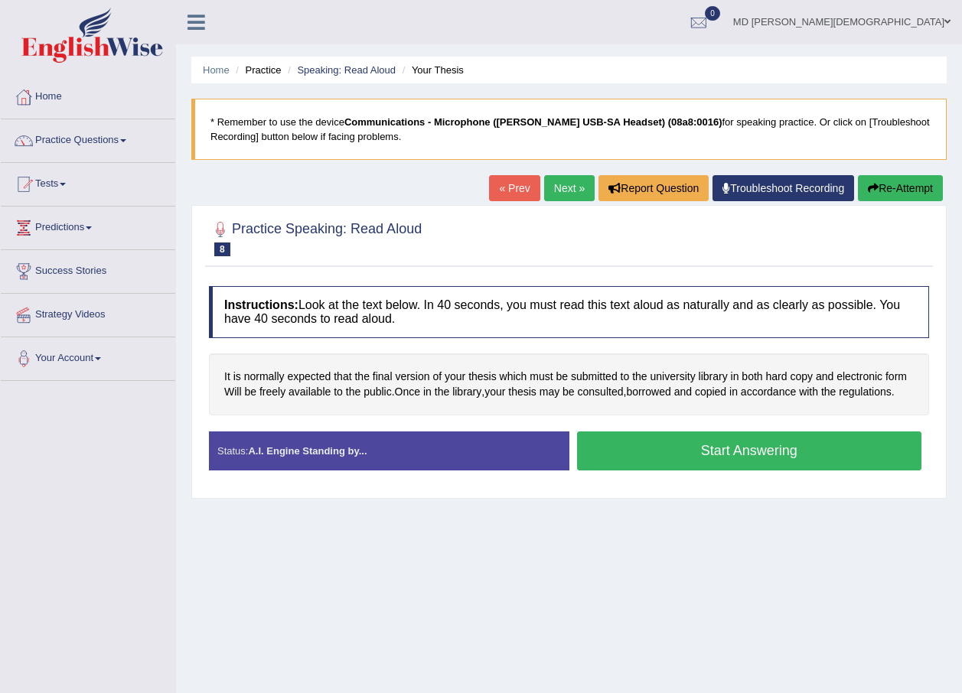
click at [729, 457] on button "Start Answering" at bounding box center [749, 450] width 345 height 39
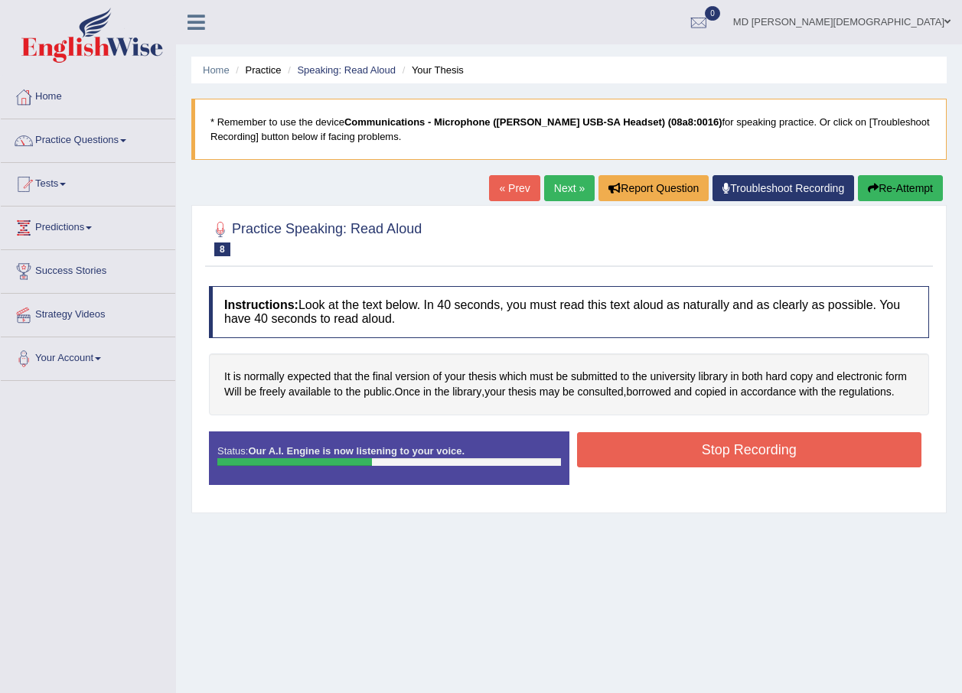
click at [729, 457] on button "Stop Recording" at bounding box center [749, 449] width 345 height 35
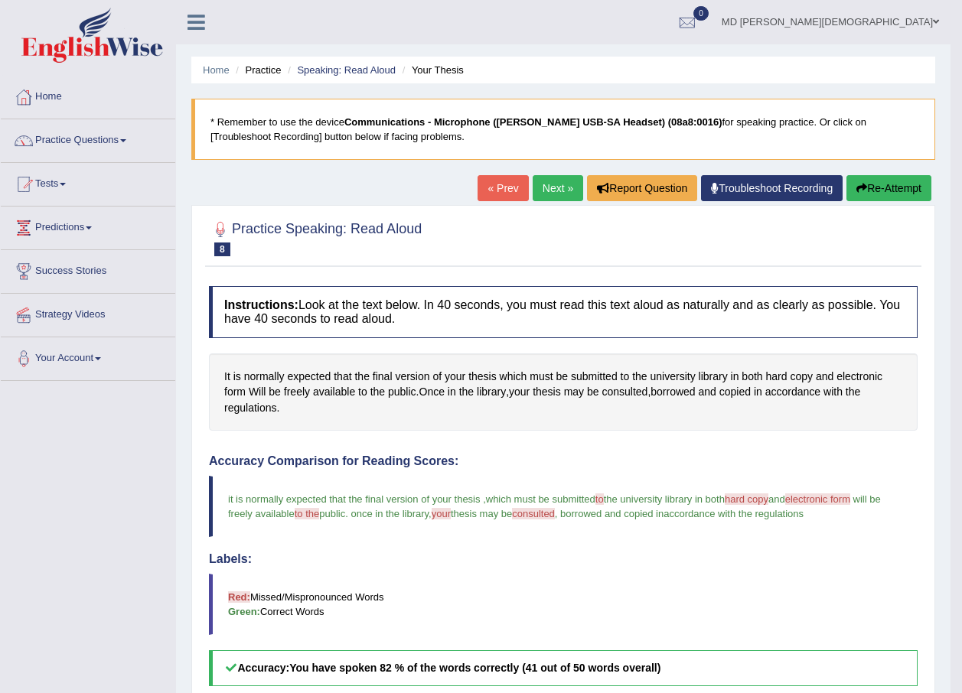
click at [541, 190] on link "Next »" at bounding box center [557, 188] width 50 height 26
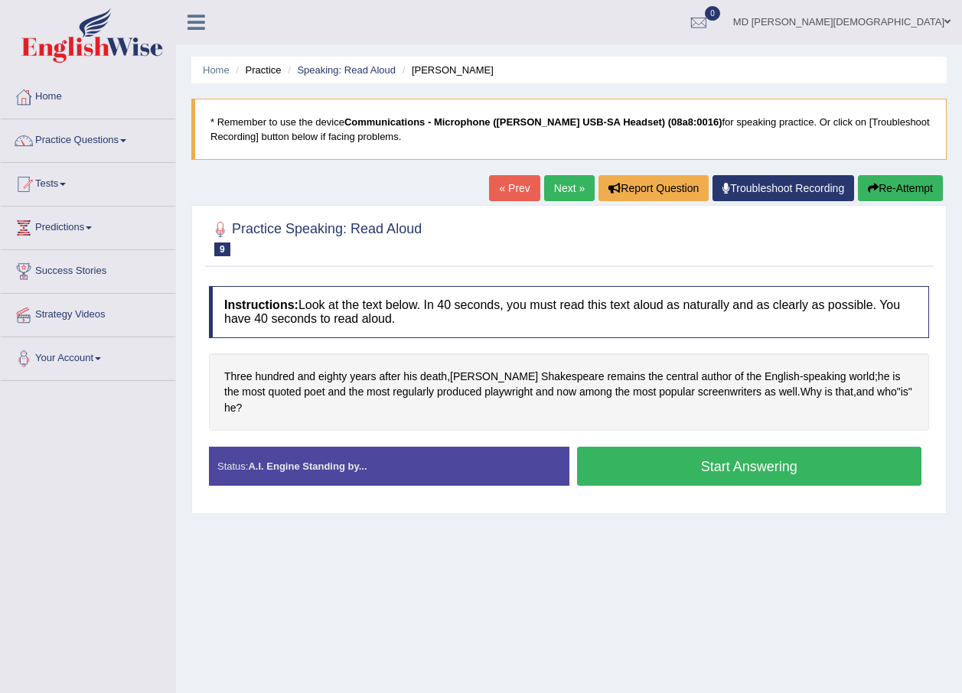
click at [682, 459] on button "Start Answering" at bounding box center [749, 466] width 345 height 39
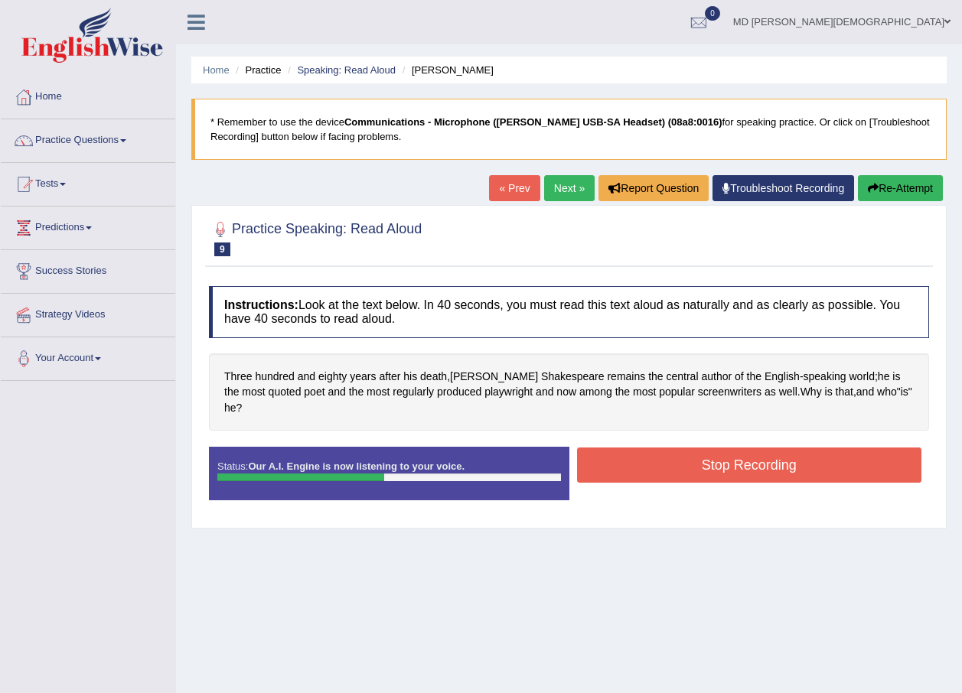
click at [696, 510] on div "Practice Speaking: Read Aloud 9 [PERSON_NAME] Instructions: Look at the text be…" at bounding box center [568, 367] width 755 height 324
click at [711, 428] on div "Instructions: Look at the text below. In 40 seconds, you must read this text al…" at bounding box center [569, 399] width 728 height 242
click at [717, 461] on button "Stop Recording" at bounding box center [749, 465] width 345 height 35
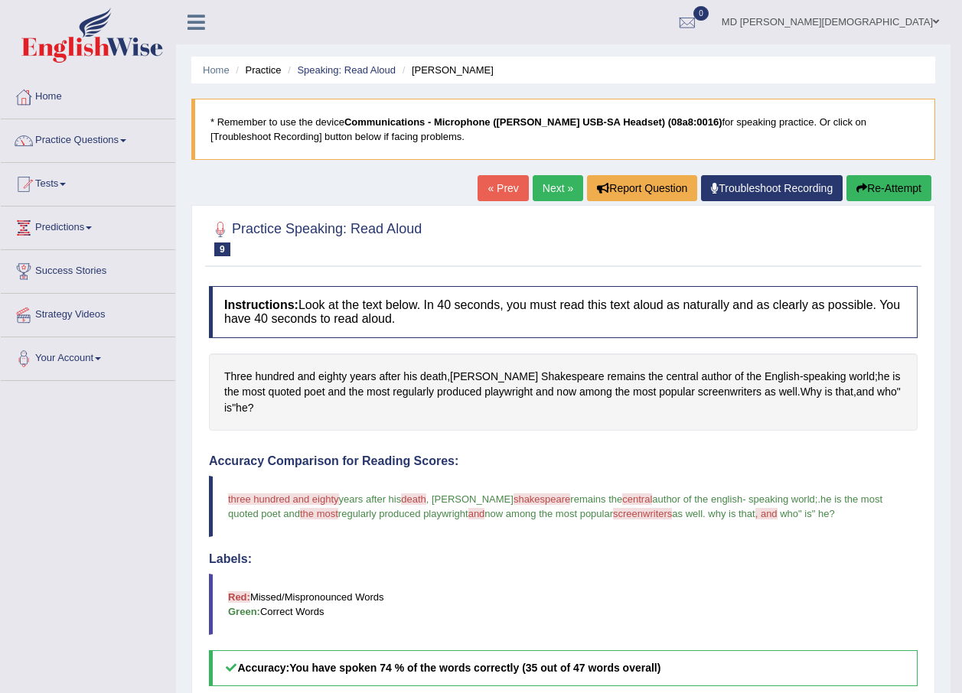
click at [561, 199] on link "Next »" at bounding box center [557, 188] width 50 height 26
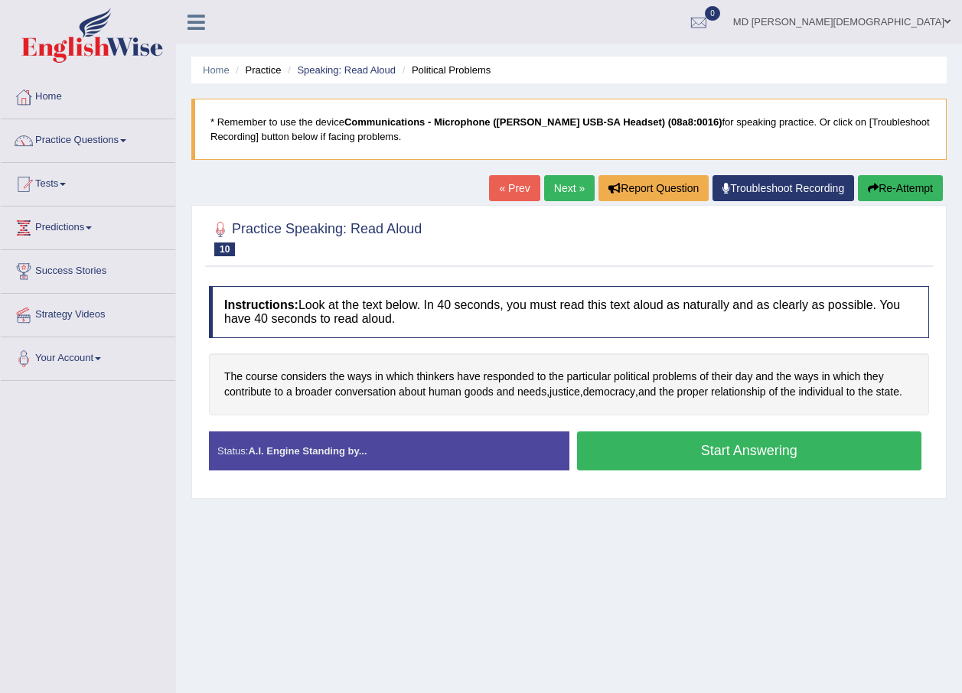
click at [728, 457] on button "Start Answering" at bounding box center [749, 450] width 345 height 39
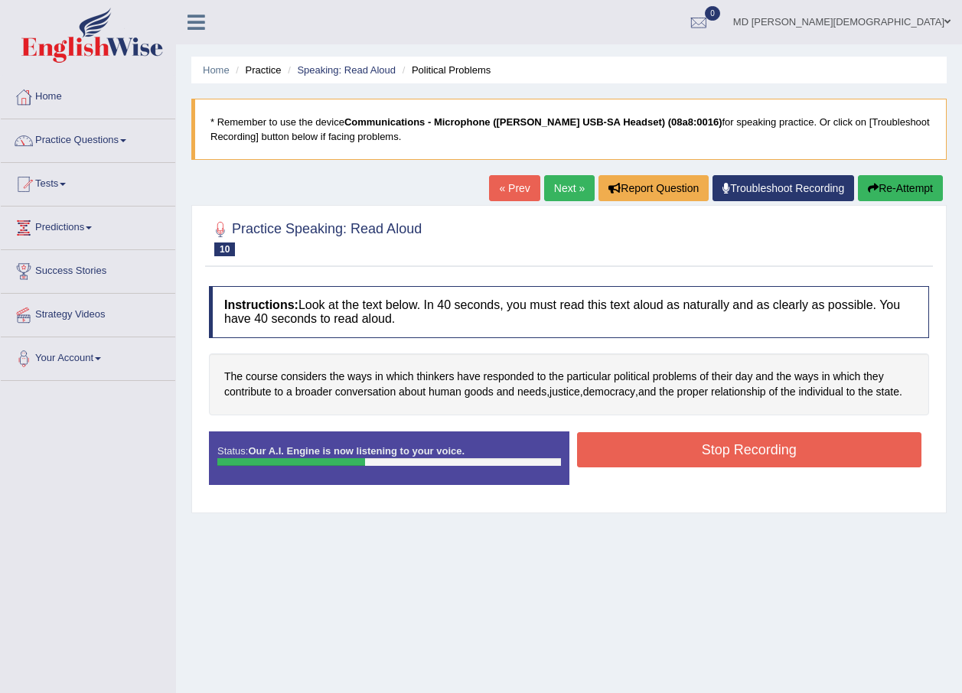
click at [728, 457] on button "Stop Recording" at bounding box center [749, 449] width 345 height 35
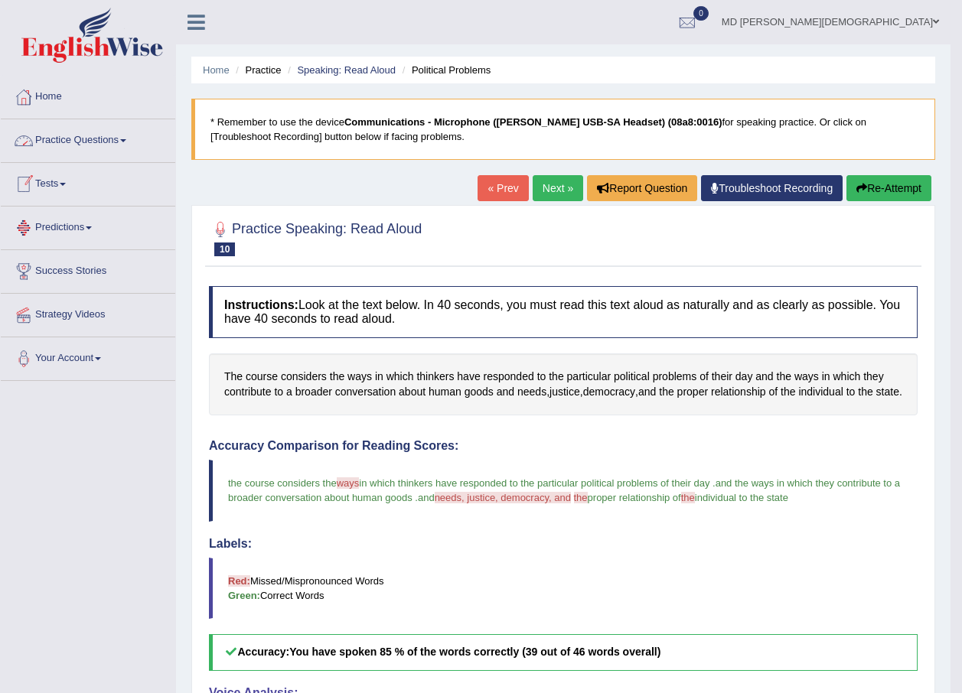
click at [119, 137] on link "Practice Questions" at bounding box center [88, 138] width 174 height 38
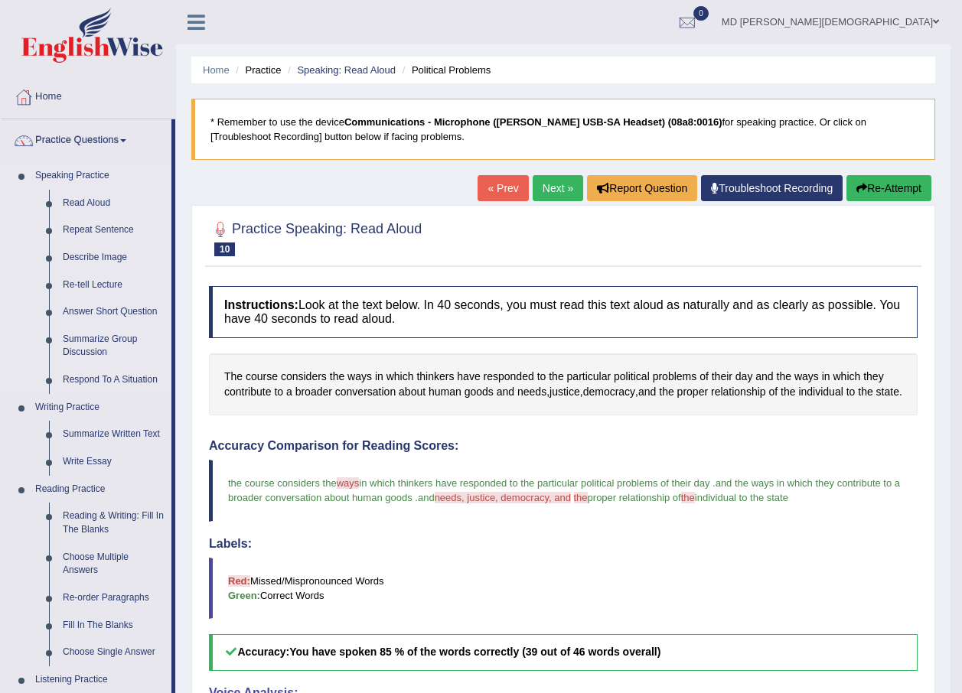
click at [105, 231] on link "Repeat Sentence" at bounding box center [114, 230] width 116 height 28
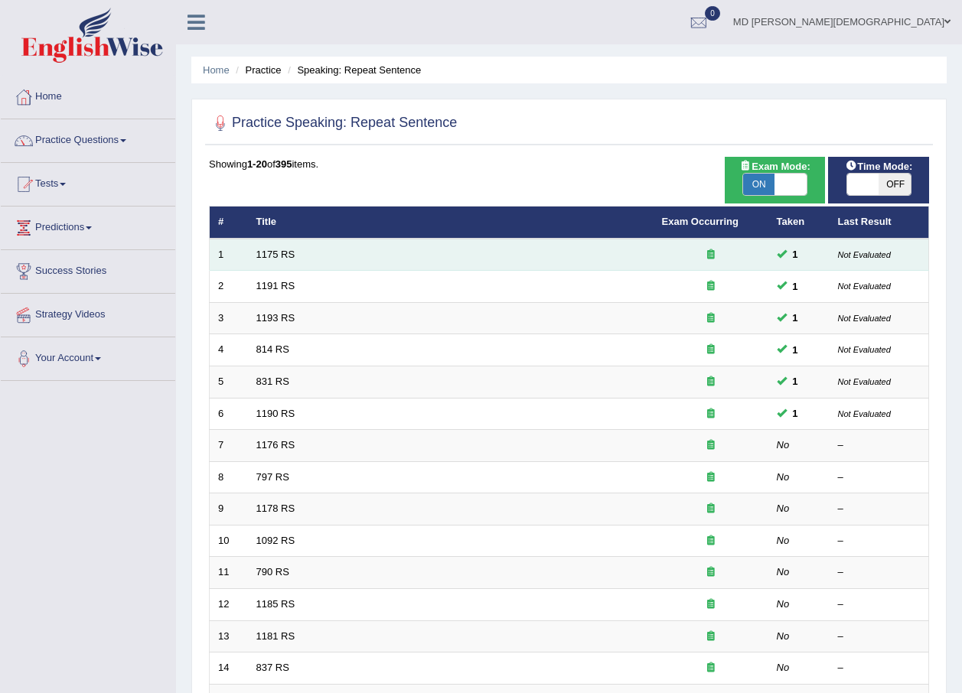
click at [288, 260] on td "1175 RS" at bounding box center [450, 255] width 405 height 32
click at [282, 253] on link "1175 RS" at bounding box center [275, 254] width 39 height 11
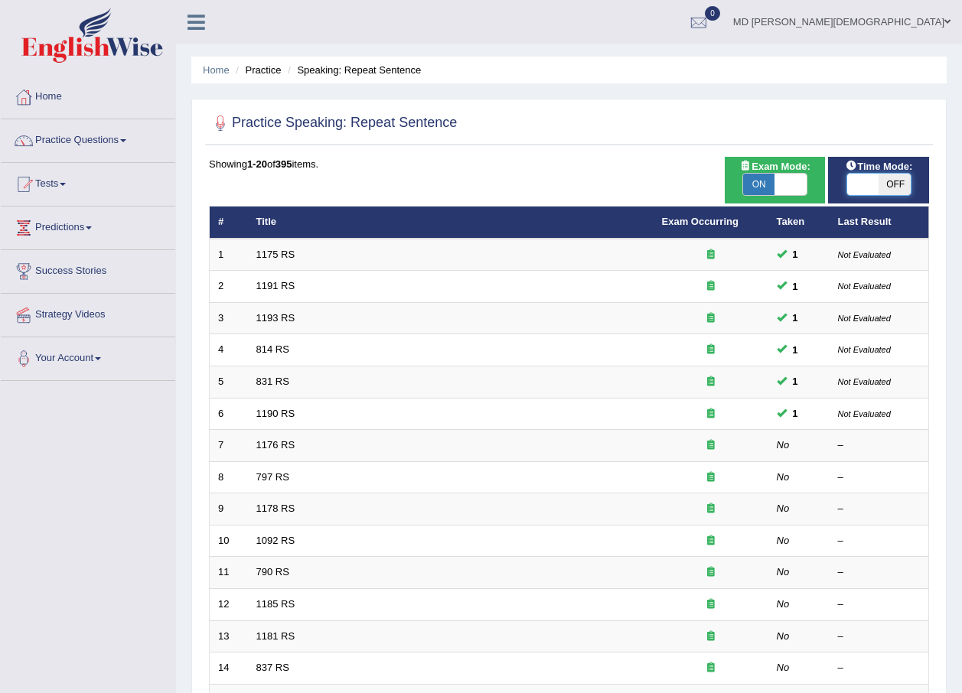
click at [861, 184] on span at bounding box center [863, 184] width 32 height 21
checkbox input "true"
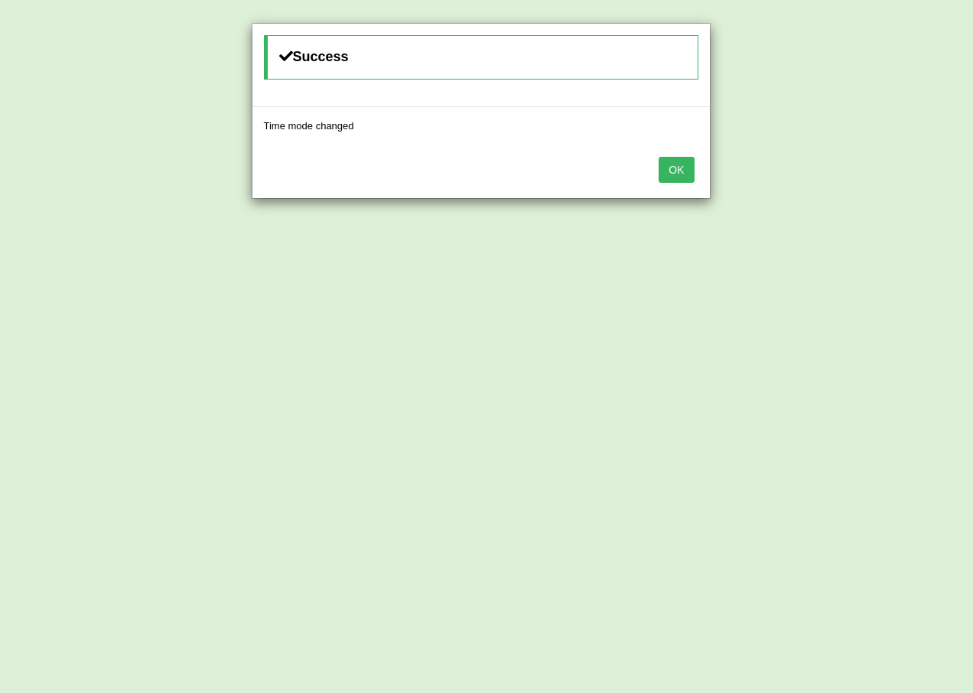
click at [683, 175] on button "OK" at bounding box center [676, 170] width 35 height 26
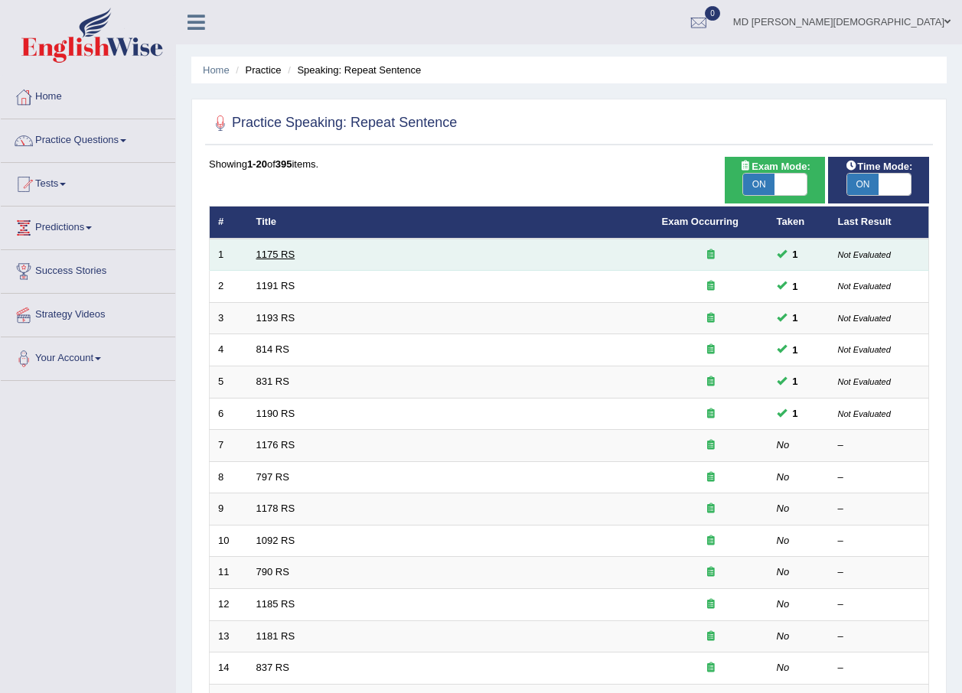
click at [276, 256] on link "1175 RS" at bounding box center [275, 254] width 39 height 11
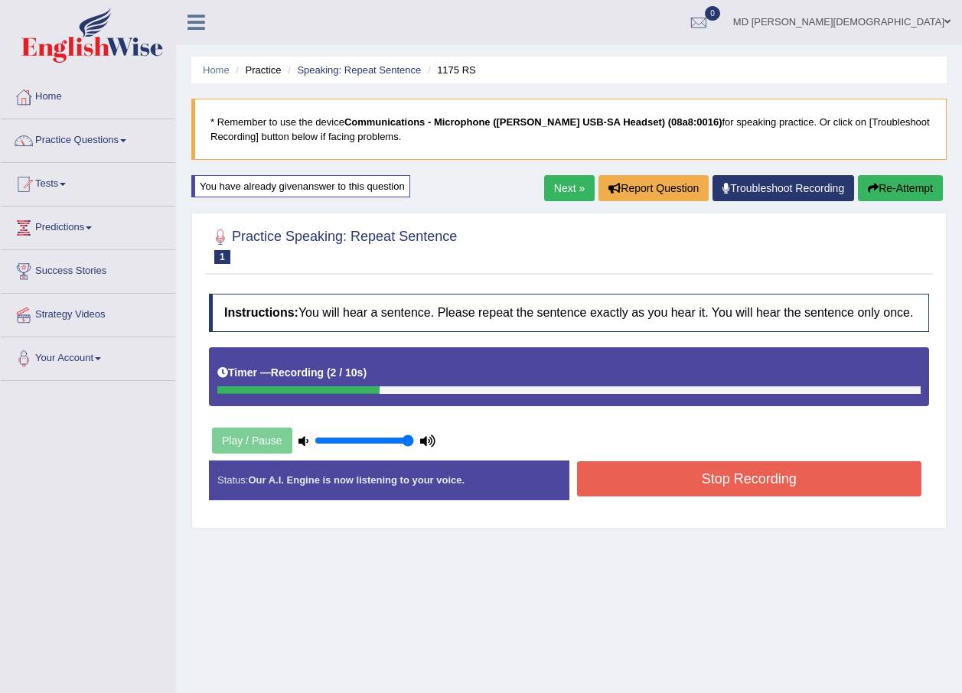
click at [775, 490] on button "Stop Recording" at bounding box center [749, 478] width 345 height 35
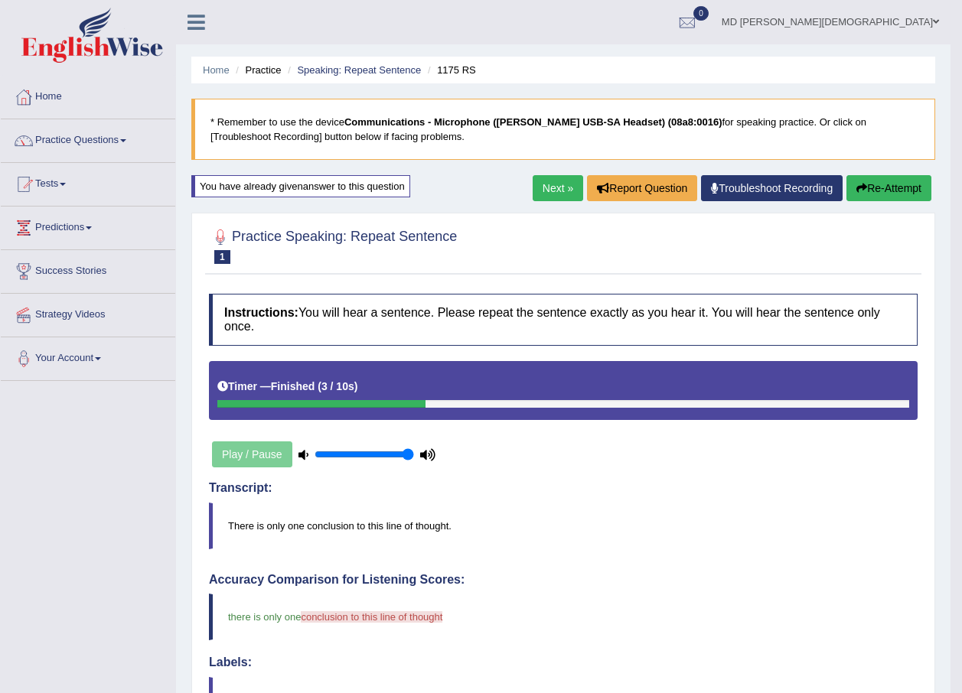
click at [565, 185] on link "Next »" at bounding box center [557, 188] width 50 height 26
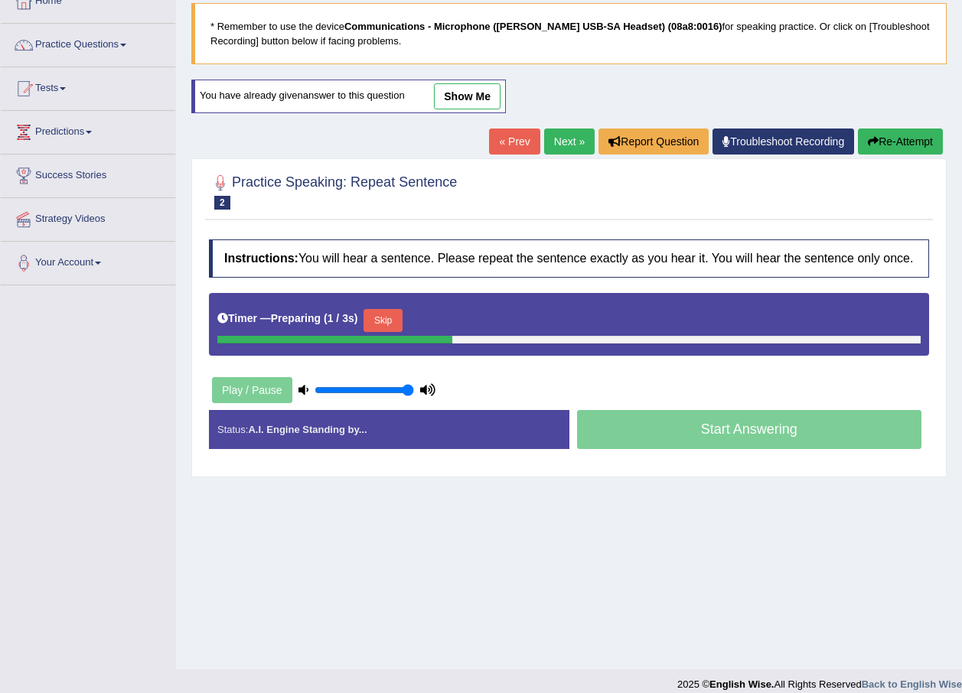
scroll to position [110, 0]
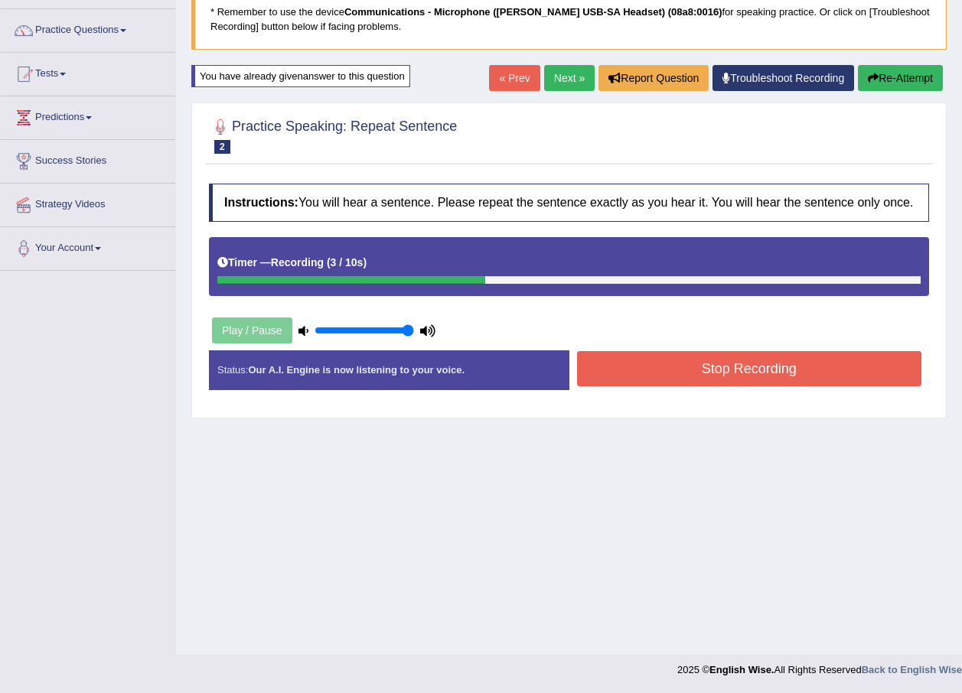
click at [745, 368] on button "Stop Recording" at bounding box center [749, 368] width 345 height 35
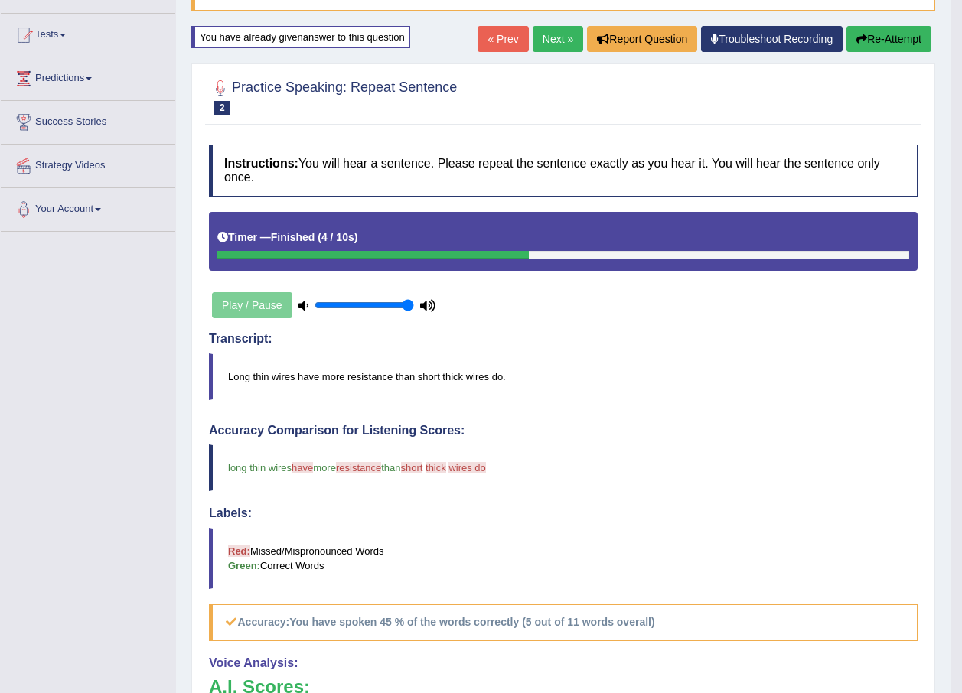
scroll to position [0, 0]
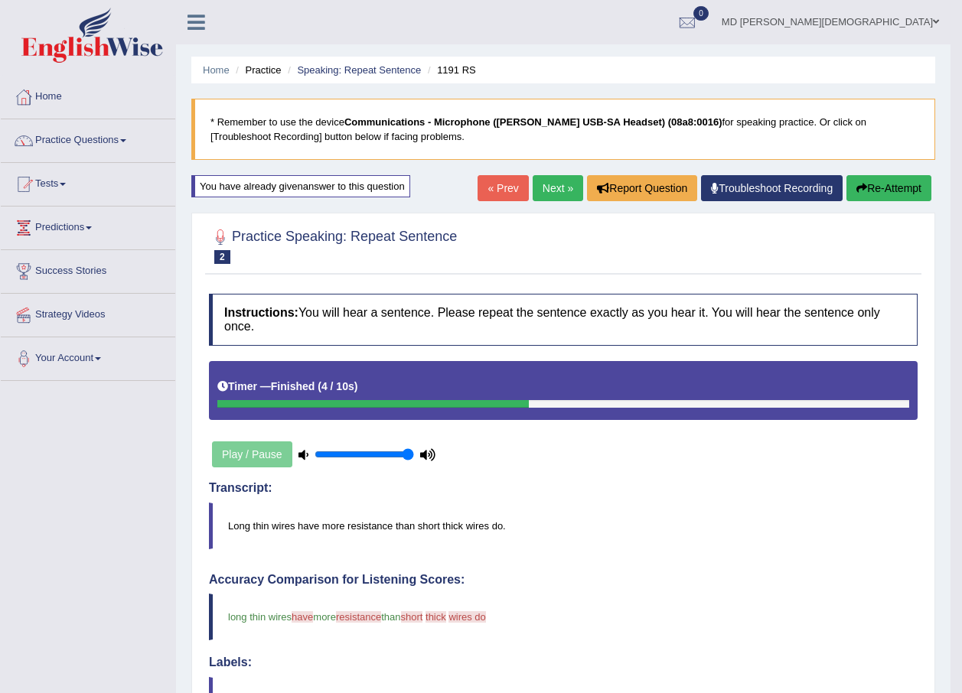
click at [556, 194] on link "Next »" at bounding box center [557, 188] width 50 height 26
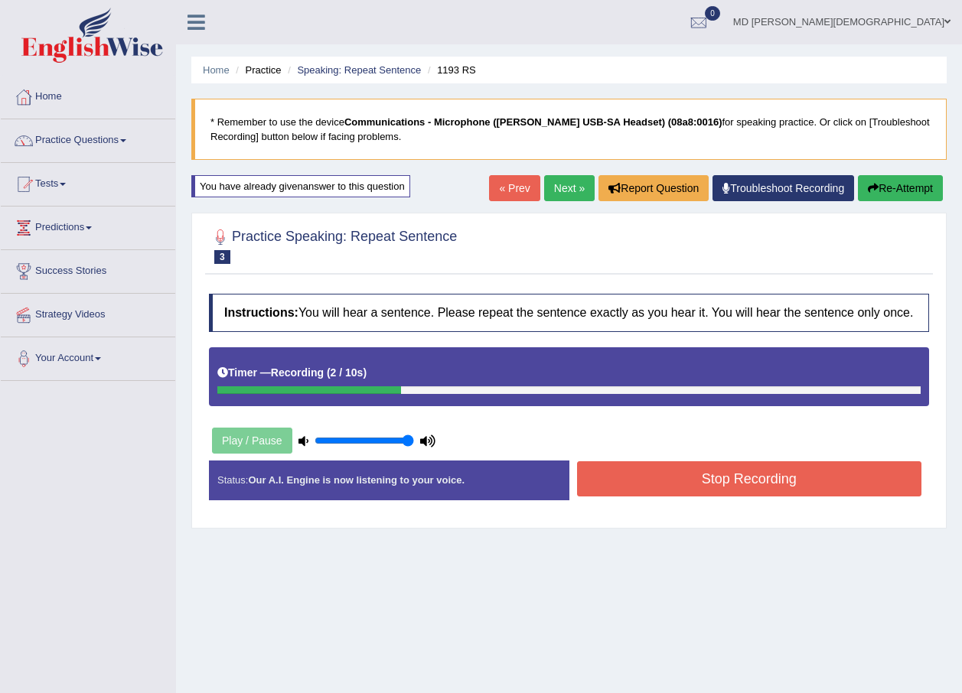
click at [699, 470] on button "Stop Recording" at bounding box center [749, 478] width 345 height 35
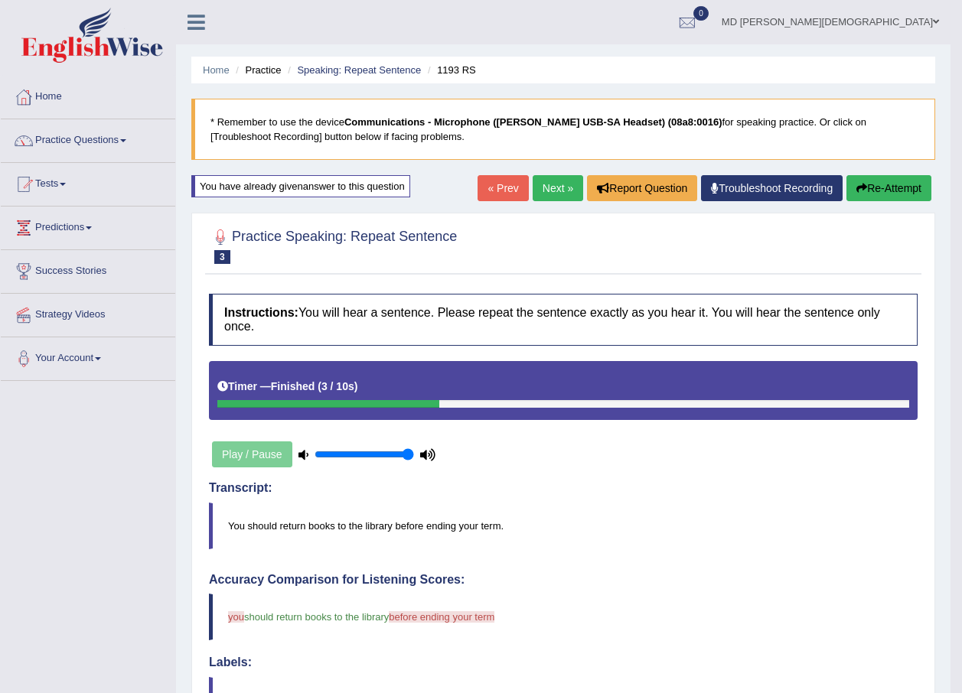
click at [562, 176] on link "Next »" at bounding box center [557, 188] width 50 height 26
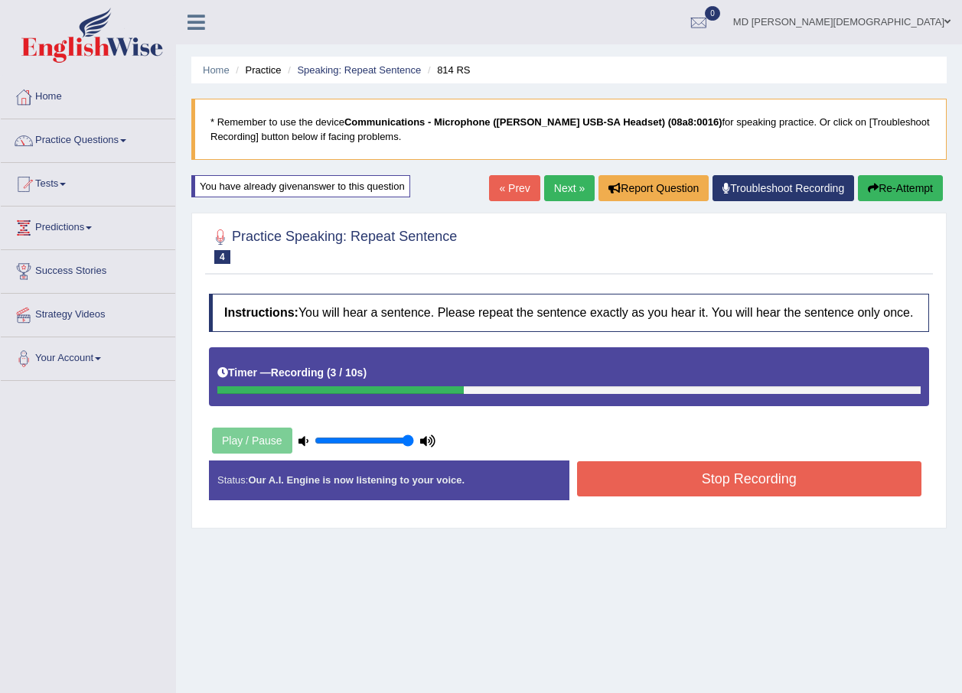
click at [767, 486] on button "Stop Recording" at bounding box center [749, 478] width 345 height 35
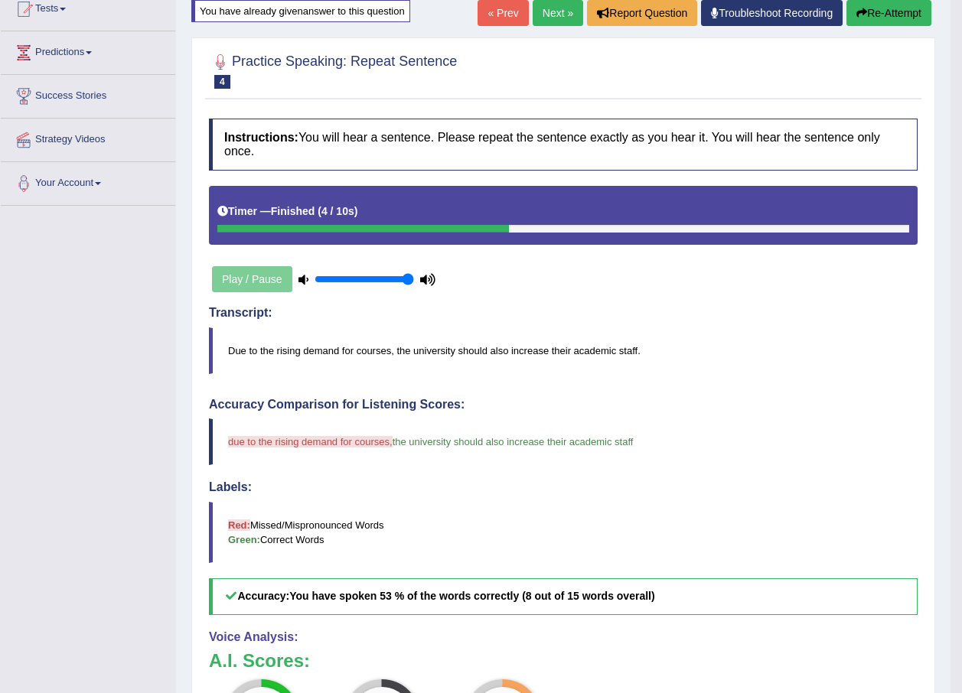
scroll to position [153, 0]
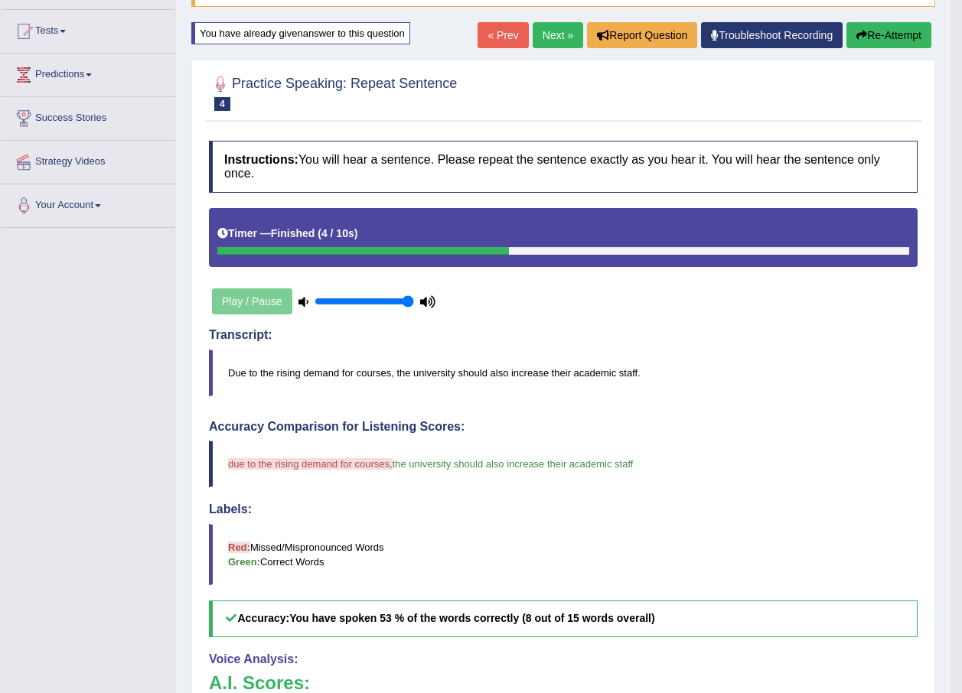
click at [429, 297] on icon at bounding box center [427, 302] width 15 height 10
click at [298, 297] on icon at bounding box center [303, 302] width 10 height 10
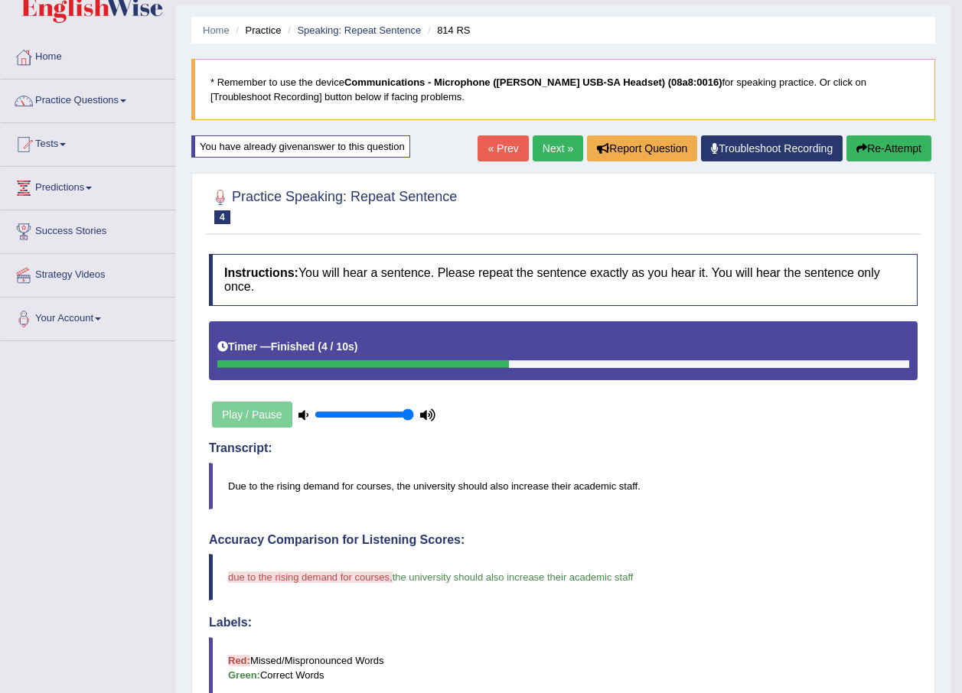
scroll to position [0, 0]
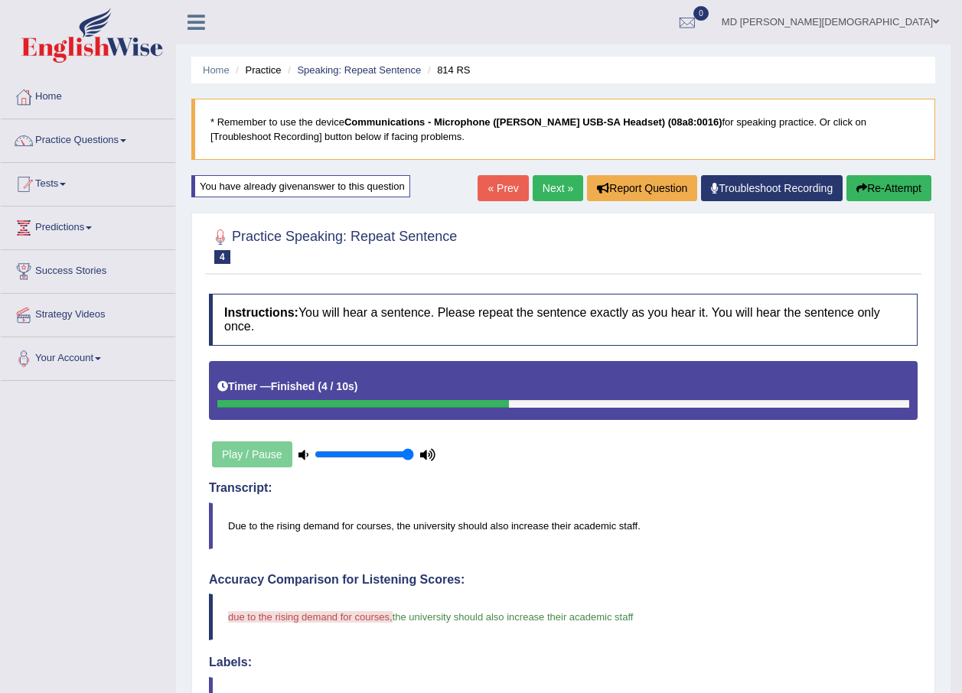
click at [556, 196] on link "Next »" at bounding box center [557, 188] width 50 height 26
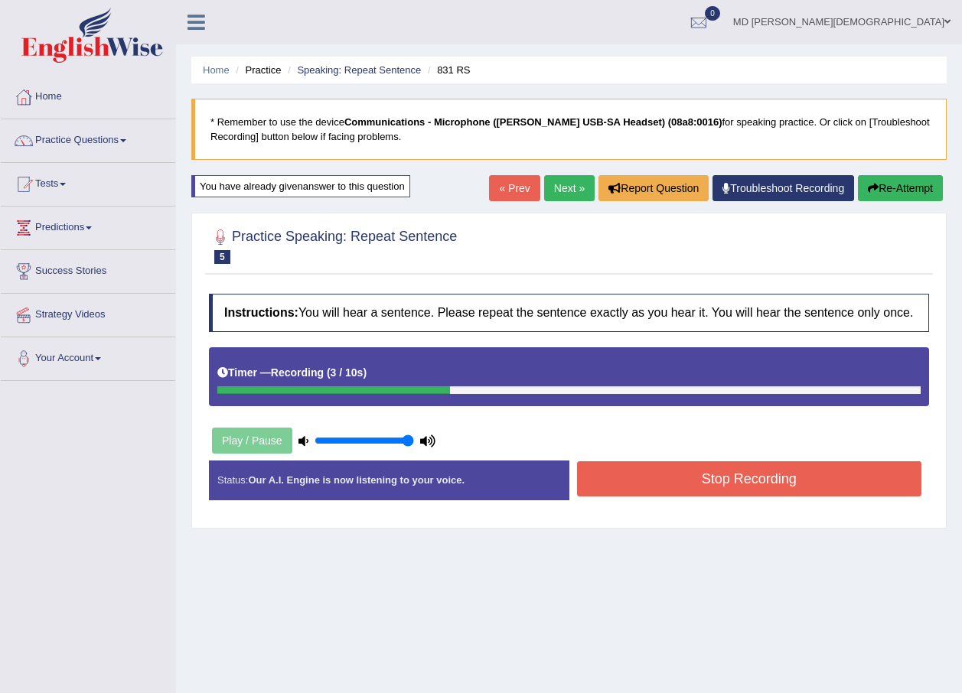
click at [644, 467] on button "Stop Recording" at bounding box center [749, 478] width 345 height 35
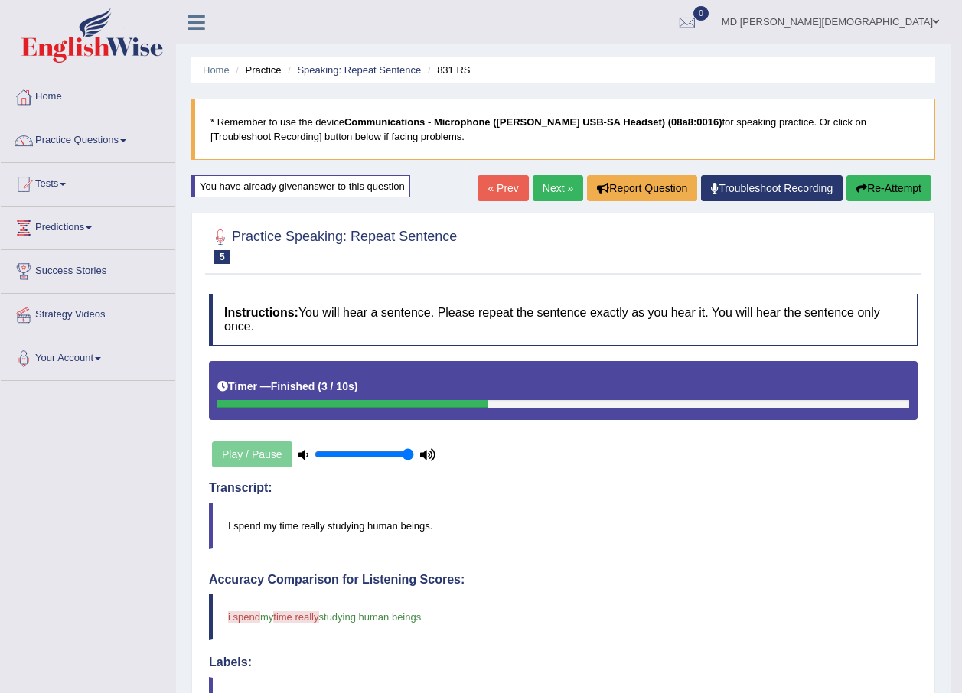
click at [539, 189] on link "Next »" at bounding box center [557, 188] width 50 height 26
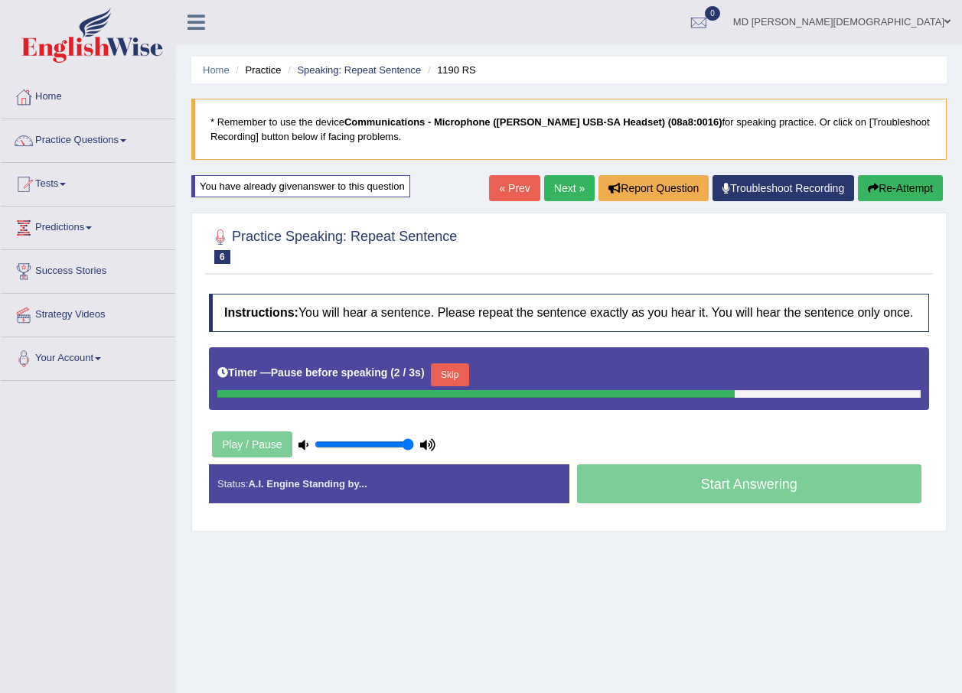
click at [911, 177] on button "Re-Attempt" at bounding box center [900, 188] width 85 height 26
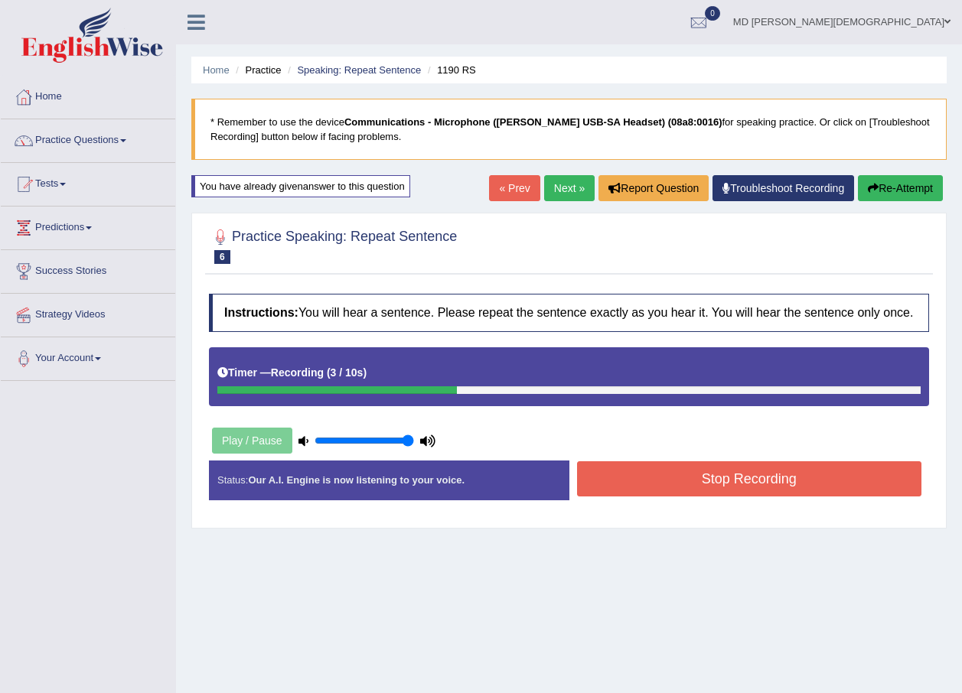
click at [857, 474] on button "Stop Recording" at bounding box center [749, 478] width 345 height 35
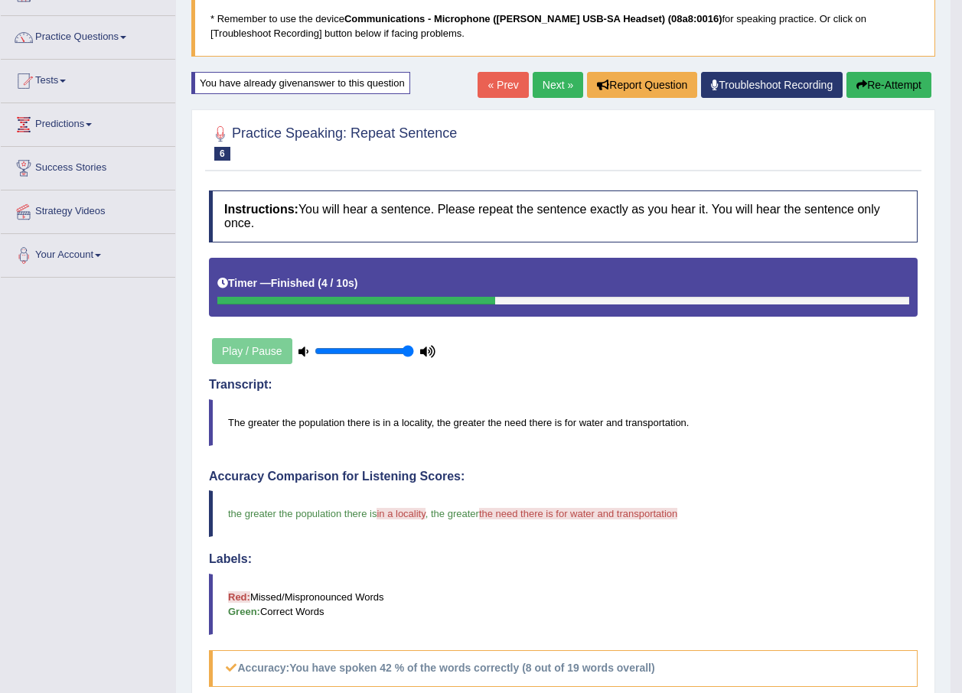
scroll to position [77, 0]
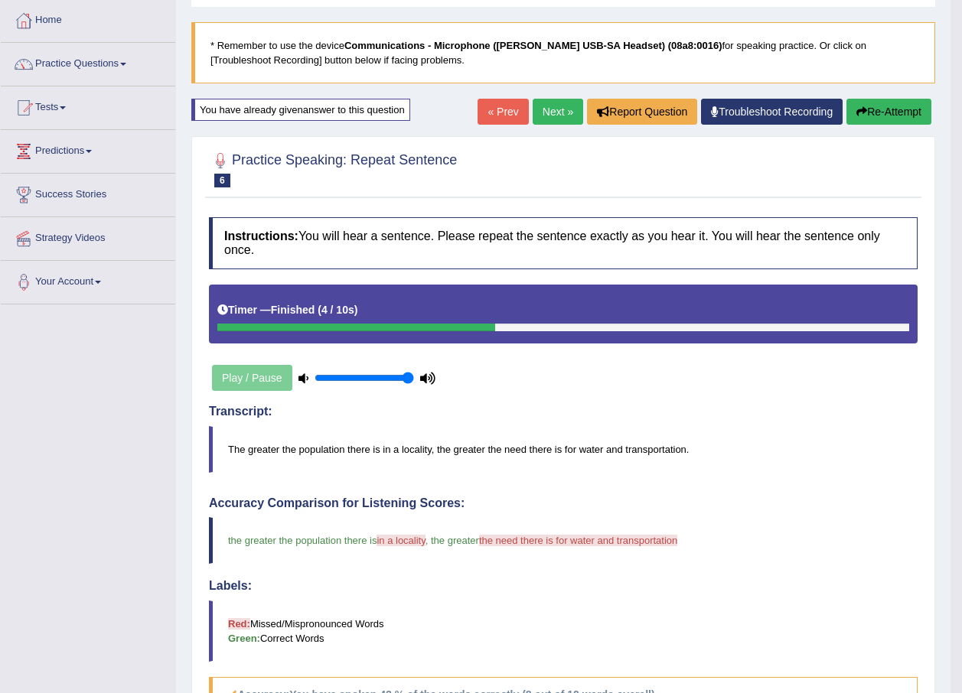
click at [560, 109] on link "Next »" at bounding box center [557, 112] width 50 height 26
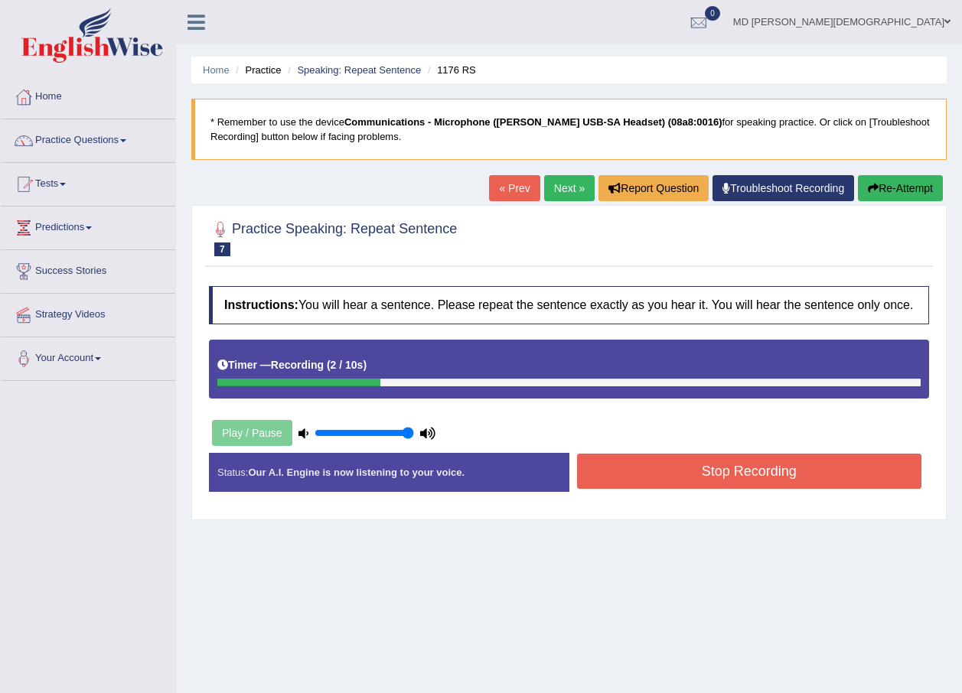
click at [789, 476] on button "Stop Recording" at bounding box center [749, 471] width 345 height 35
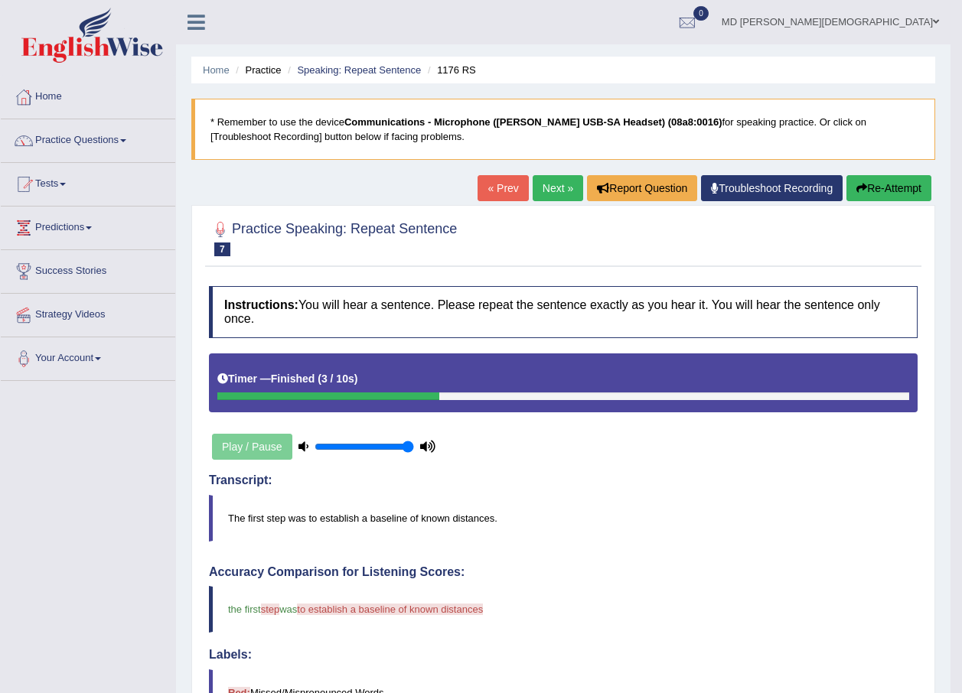
click at [539, 181] on link "Next »" at bounding box center [557, 188] width 50 height 26
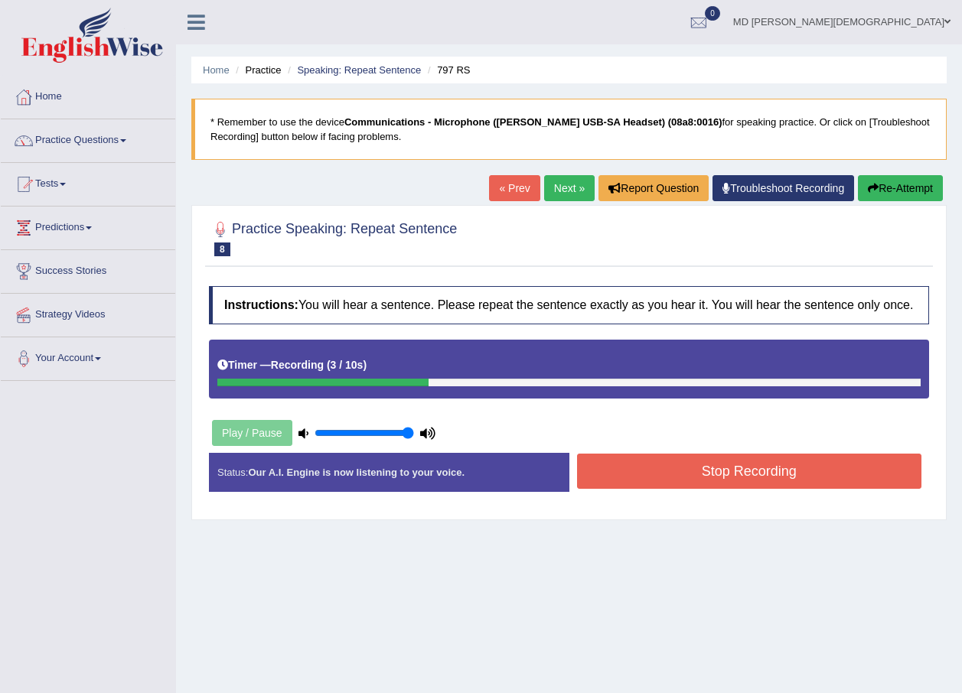
click at [711, 467] on button "Stop Recording" at bounding box center [749, 471] width 345 height 35
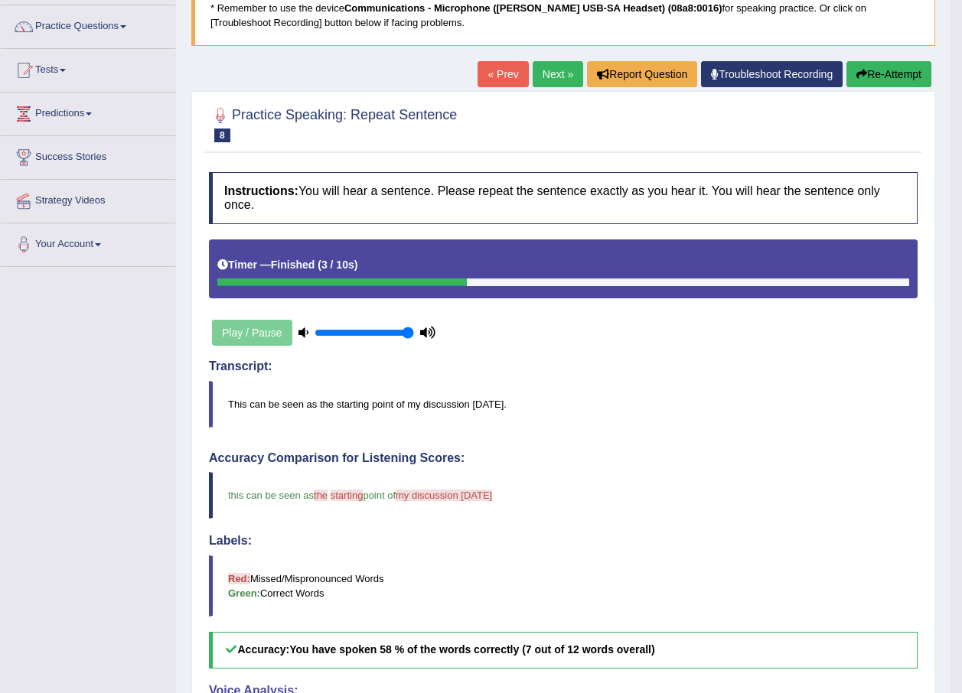
scroll to position [113, 0]
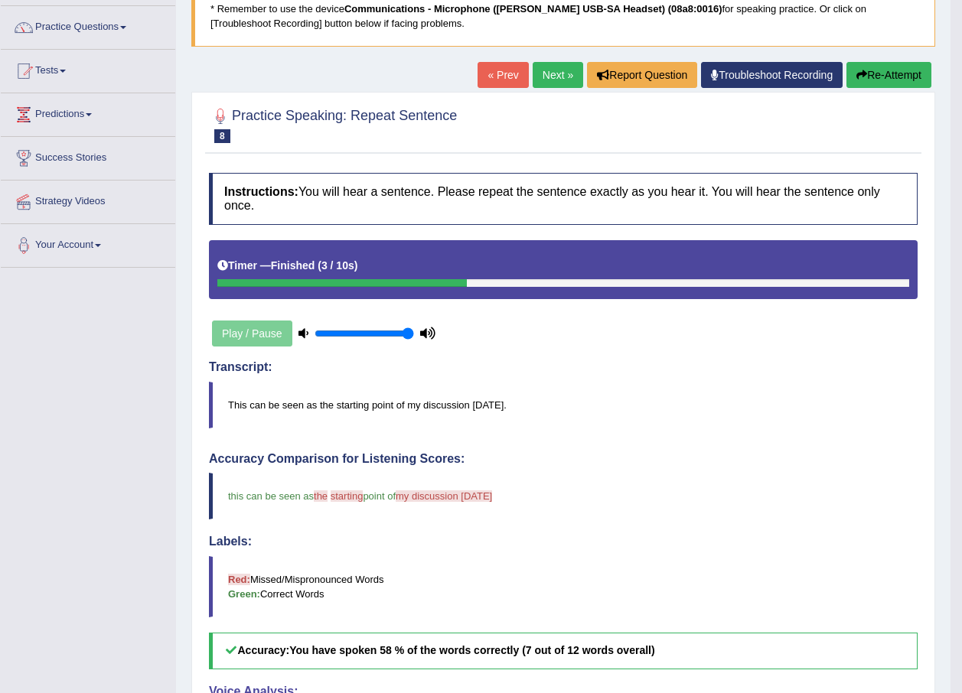
click at [558, 70] on link "Next »" at bounding box center [557, 75] width 50 height 26
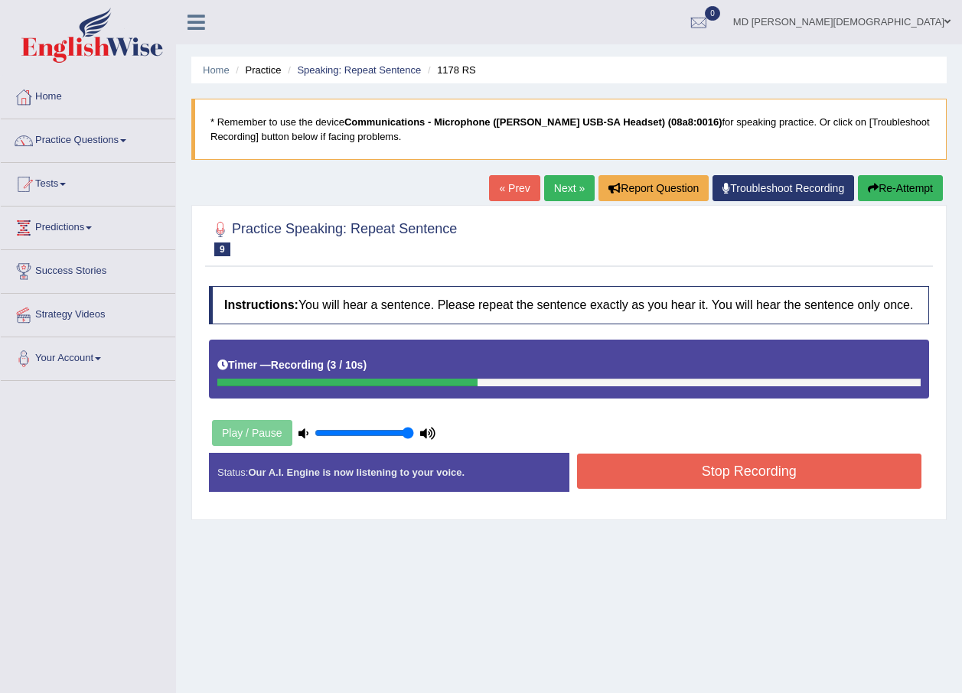
click at [747, 465] on button "Stop Recording" at bounding box center [749, 471] width 345 height 35
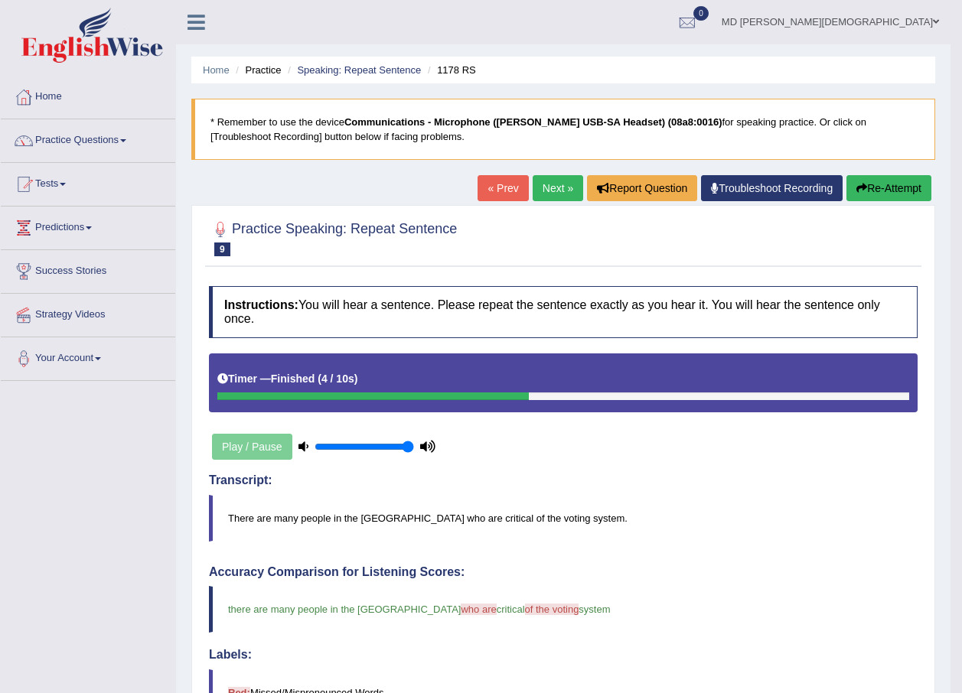
click at [554, 191] on link "Next »" at bounding box center [557, 188] width 50 height 26
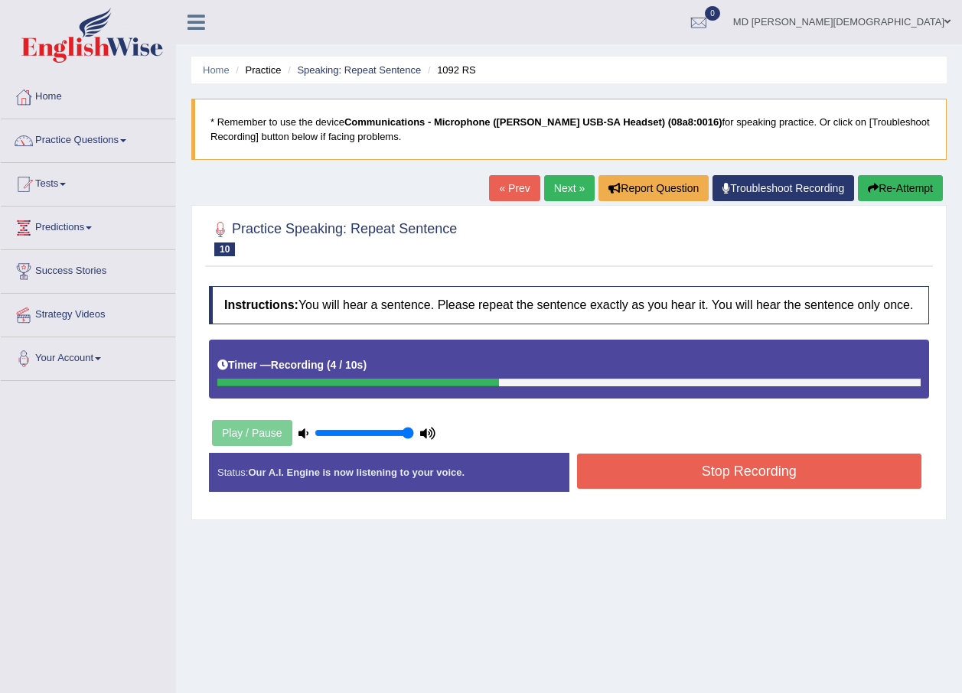
click at [871, 195] on button "Re-Attempt" at bounding box center [900, 188] width 85 height 26
click at [915, 187] on button "Re-Attempt" at bounding box center [900, 188] width 85 height 26
click at [724, 474] on button "Stop Recording" at bounding box center [749, 471] width 345 height 35
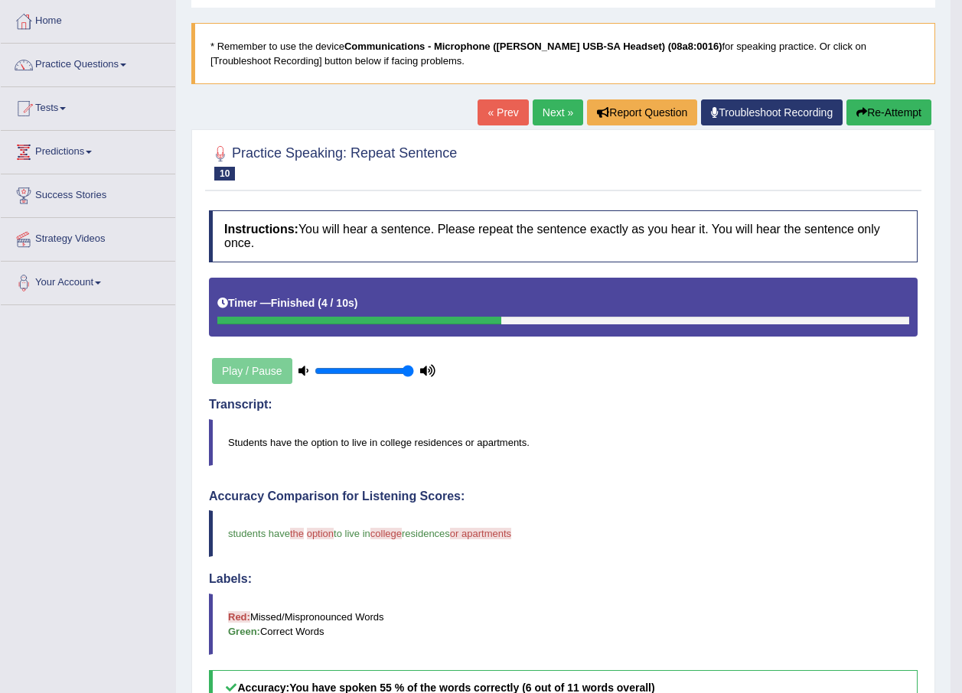
scroll to position [77, 0]
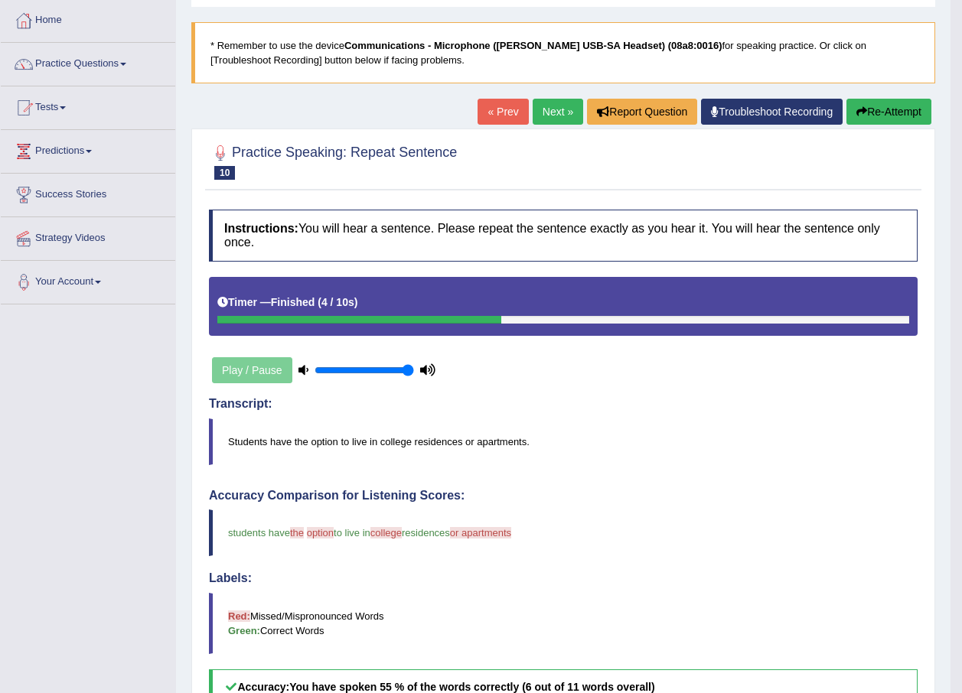
click at [546, 119] on link "Next »" at bounding box center [557, 112] width 50 height 26
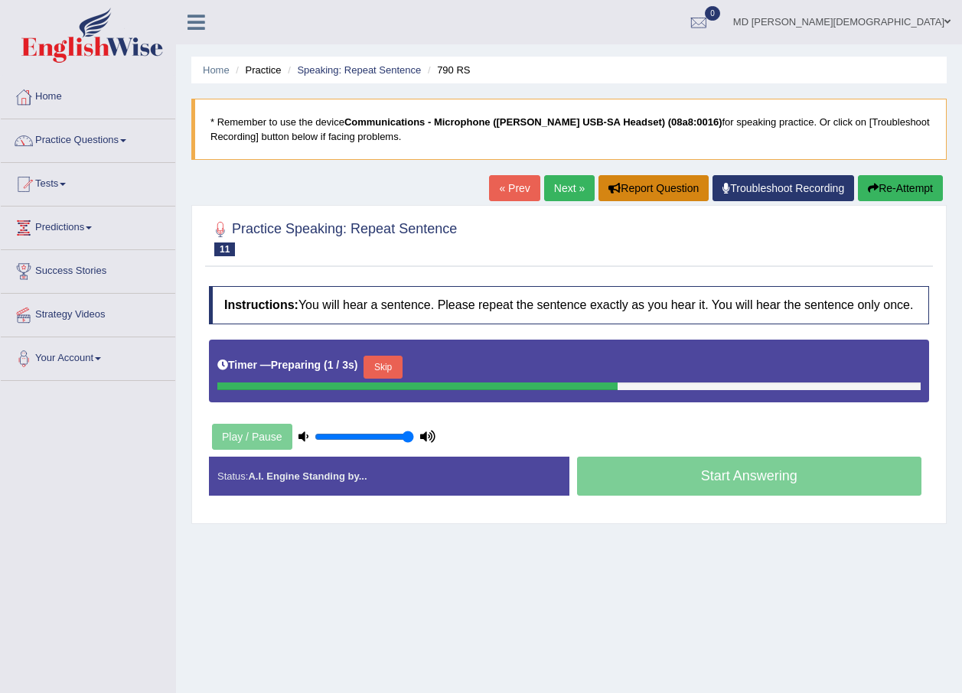
scroll to position [77, 0]
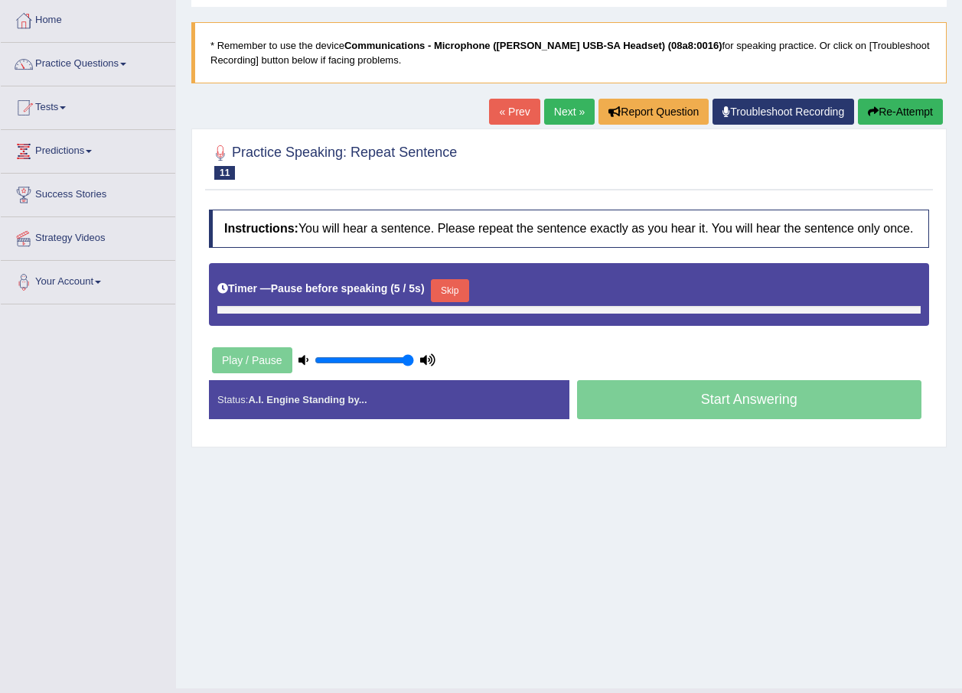
click at [887, 111] on button "Re-Attempt" at bounding box center [900, 112] width 85 height 26
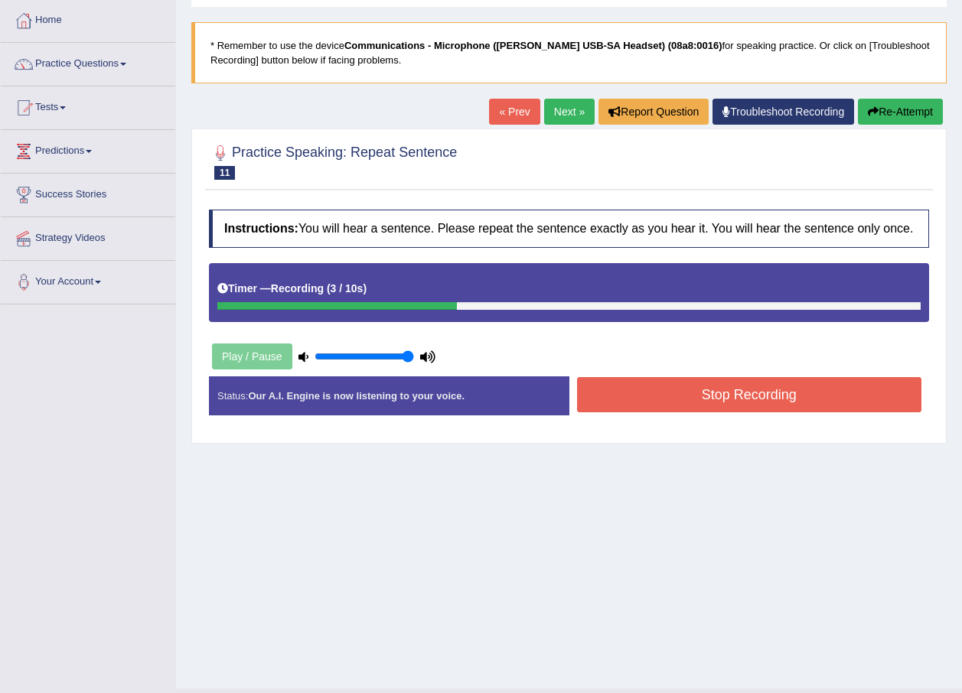
click at [772, 396] on button "Stop Recording" at bounding box center [749, 394] width 345 height 35
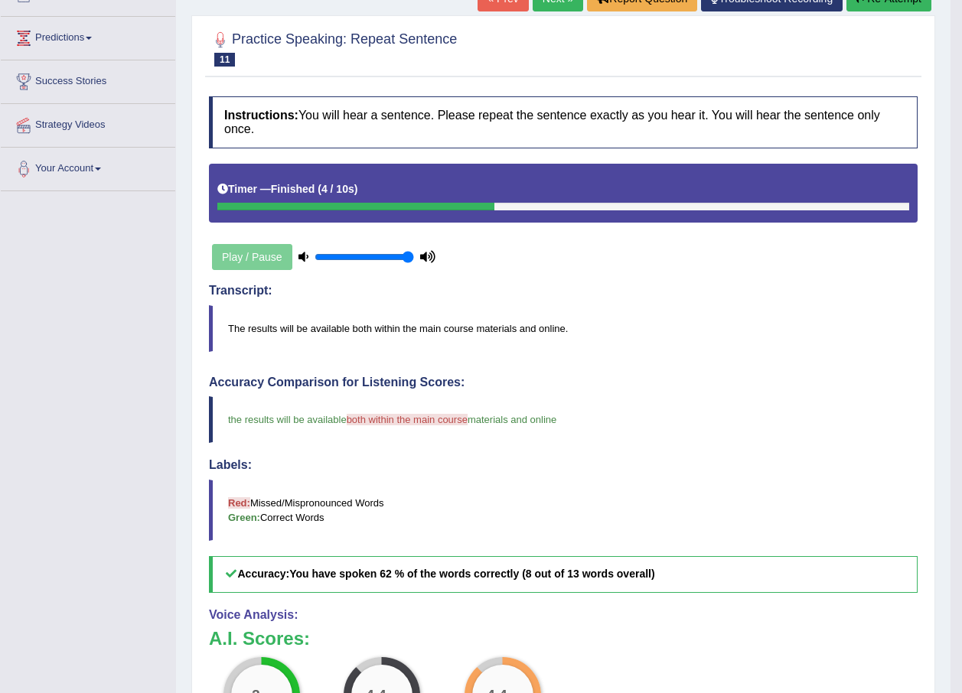
scroll to position [113, 0]
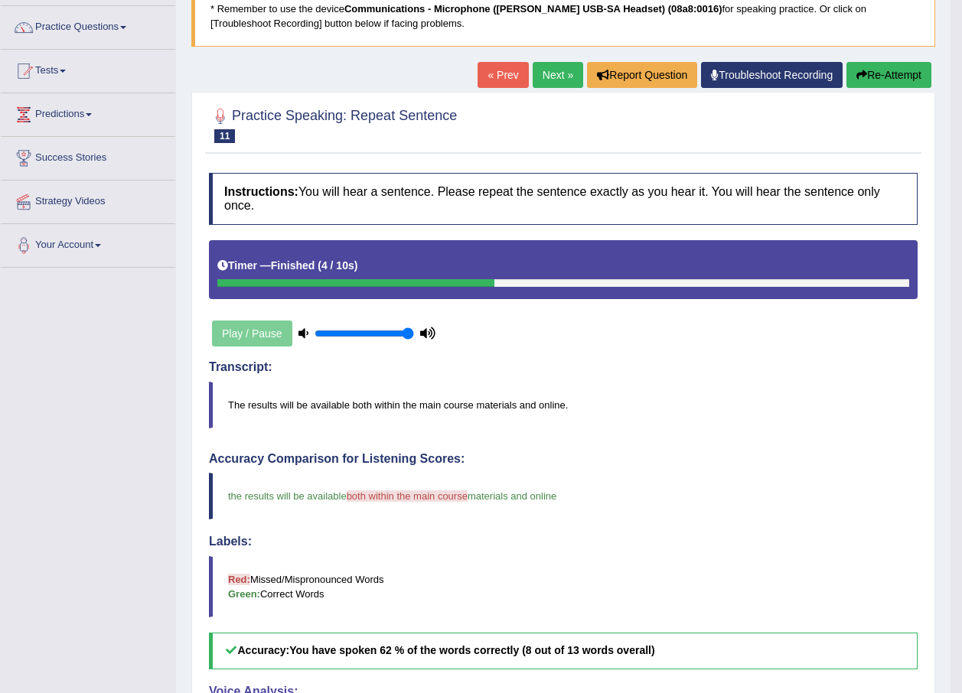
click at [565, 66] on link "Next »" at bounding box center [557, 75] width 50 height 26
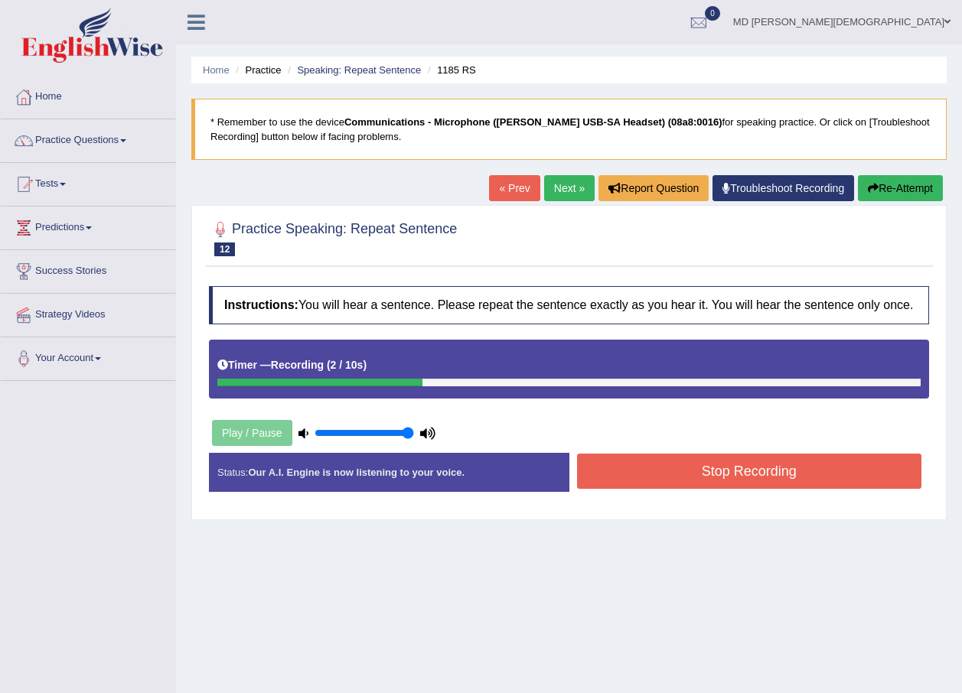
click at [786, 465] on button "Stop Recording" at bounding box center [749, 471] width 345 height 35
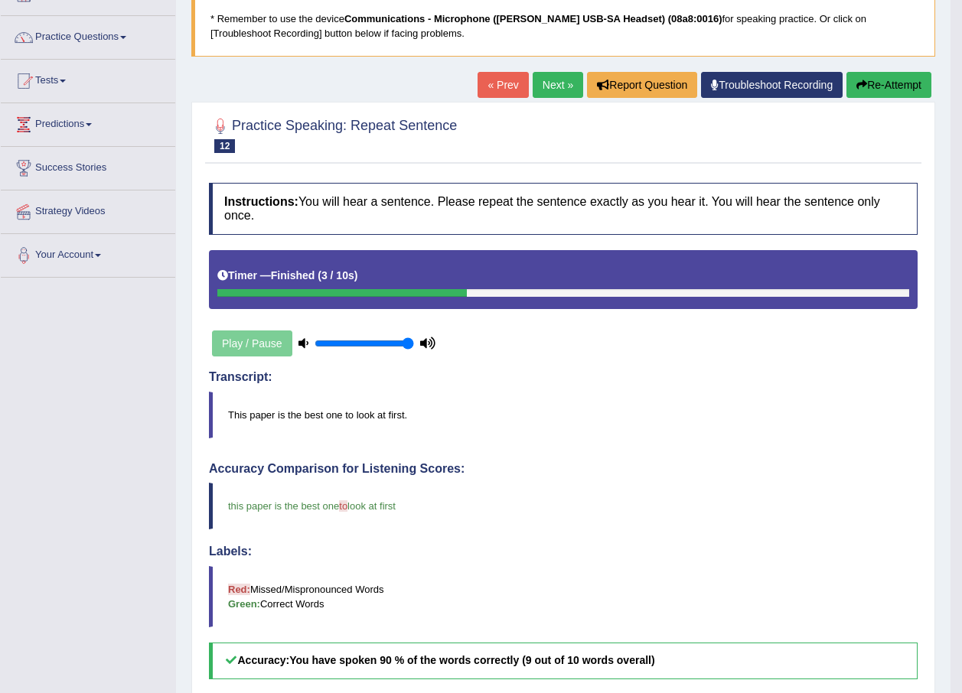
scroll to position [77, 0]
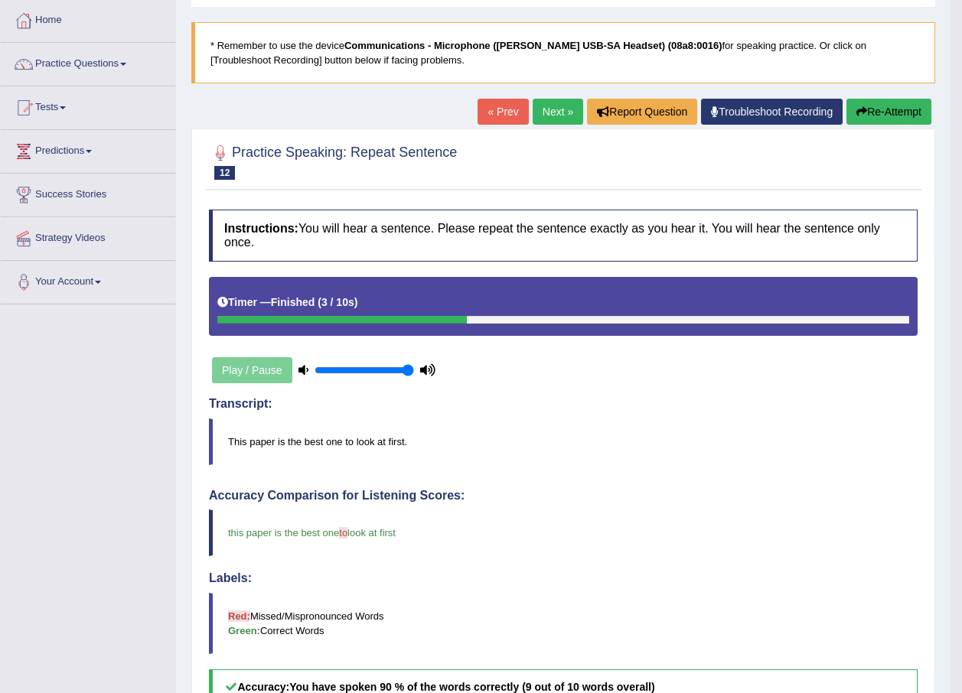
click at [565, 113] on link "Next »" at bounding box center [557, 112] width 50 height 26
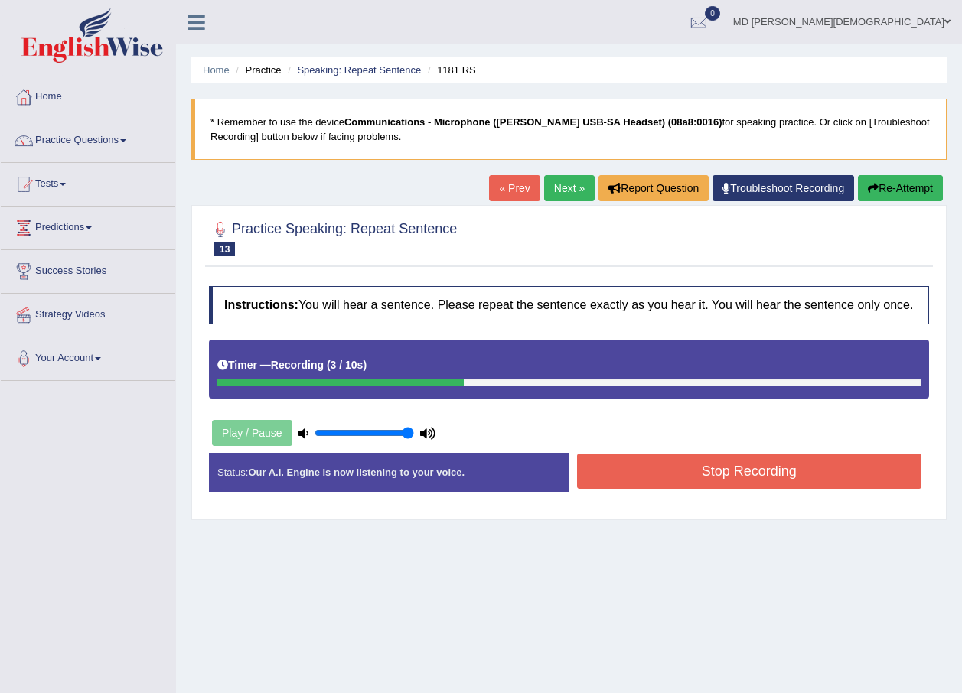
click at [709, 491] on div "Stop Recording" at bounding box center [749, 473] width 360 height 39
click at [712, 477] on button "Stop Recording" at bounding box center [749, 471] width 345 height 35
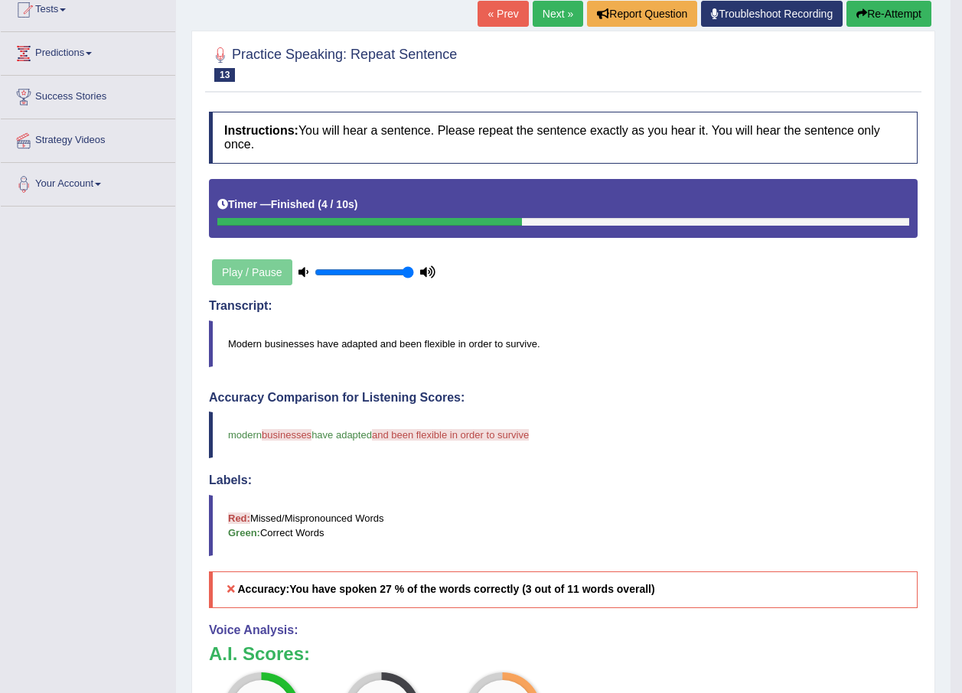
scroll to position [77, 0]
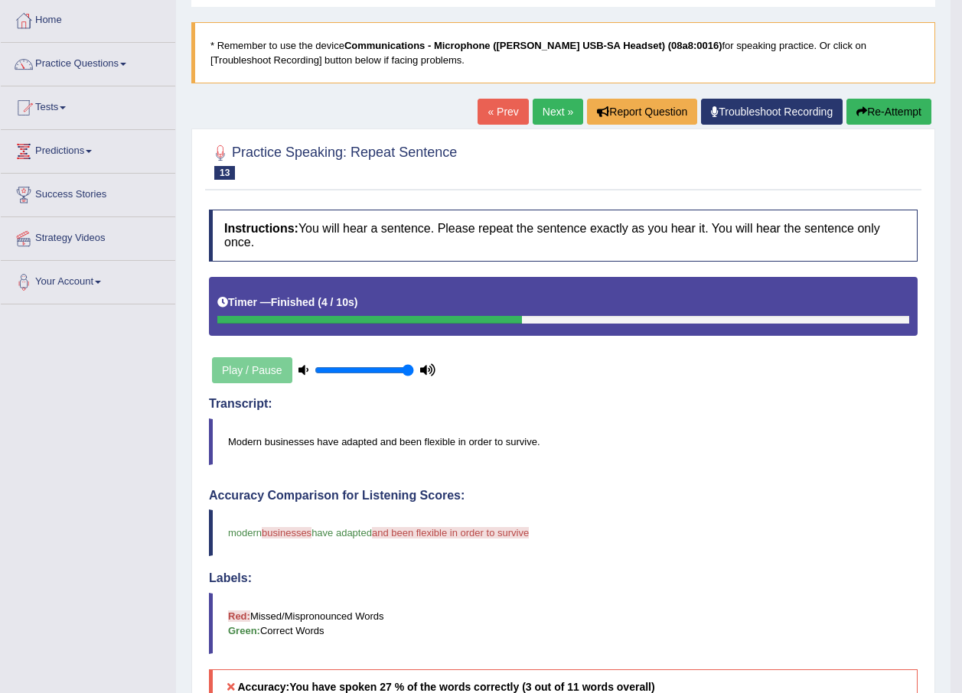
click at [554, 121] on link "Next »" at bounding box center [557, 112] width 50 height 26
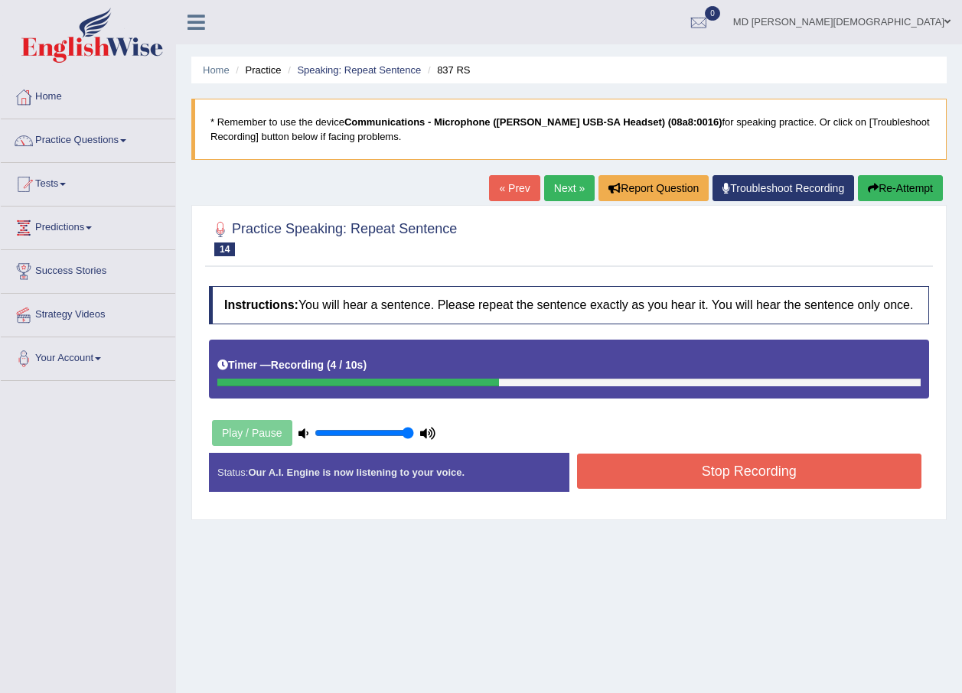
click at [695, 471] on button "Stop Recording" at bounding box center [749, 471] width 345 height 35
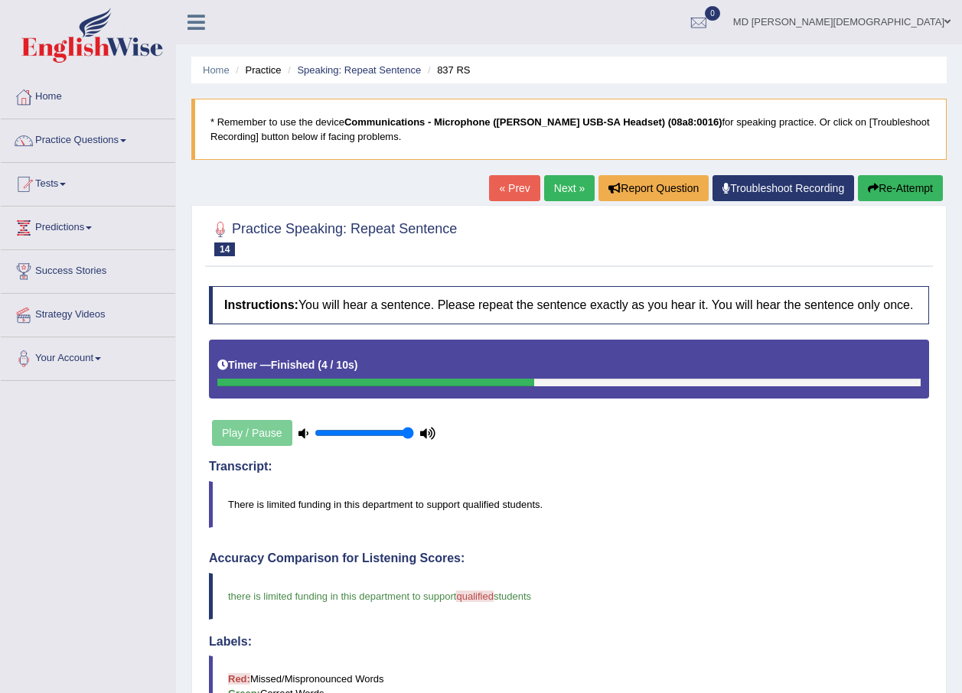
click at [569, 189] on link "Next »" at bounding box center [569, 188] width 50 height 26
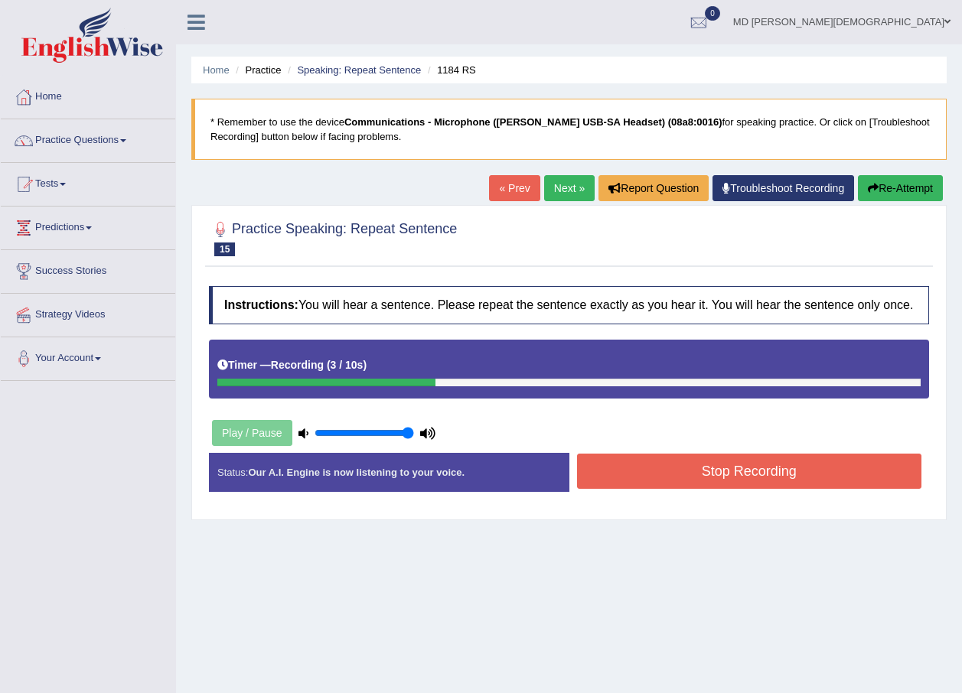
click at [705, 467] on button "Stop Recording" at bounding box center [749, 471] width 345 height 35
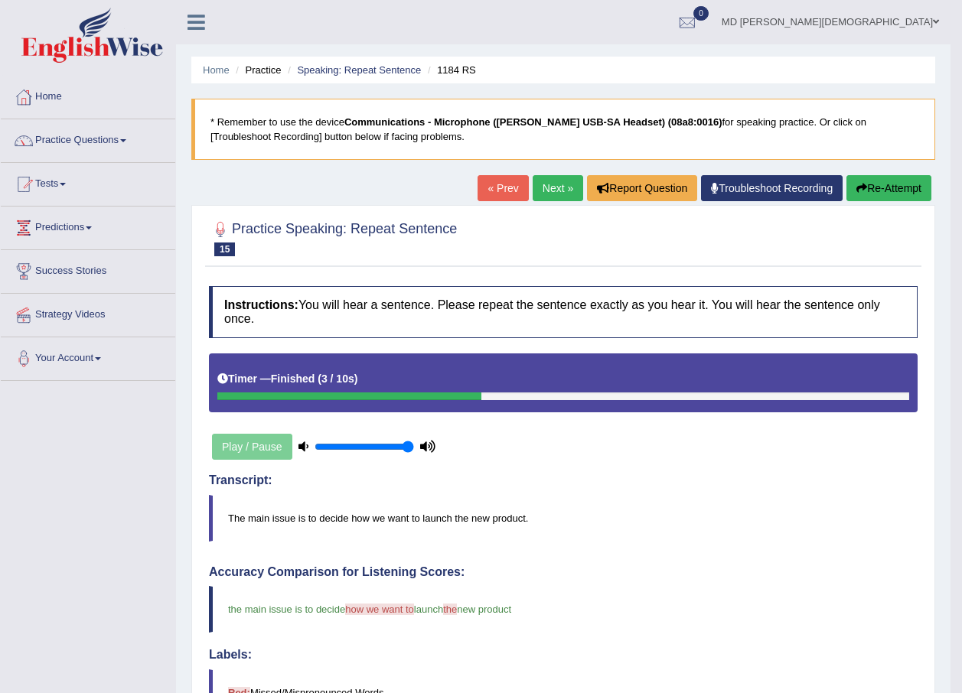
click at [568, 182] on link "Next »" at bounding box center [557, 188] width 50 height 26
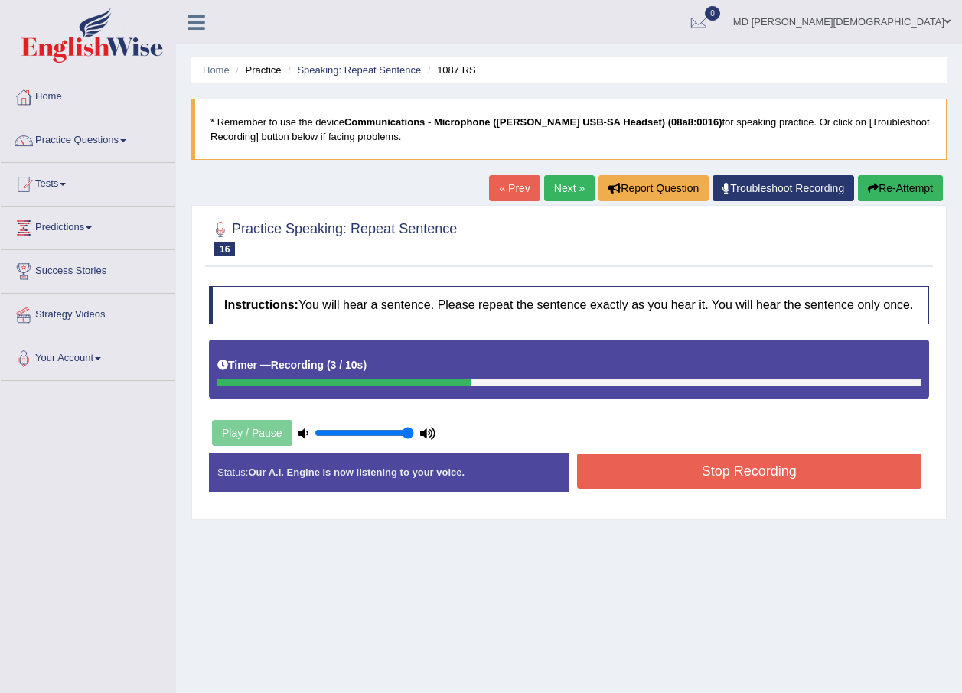
click at [719, 457] on button "Stop Recording" at bounding box center [749, 471] width 345 height 35
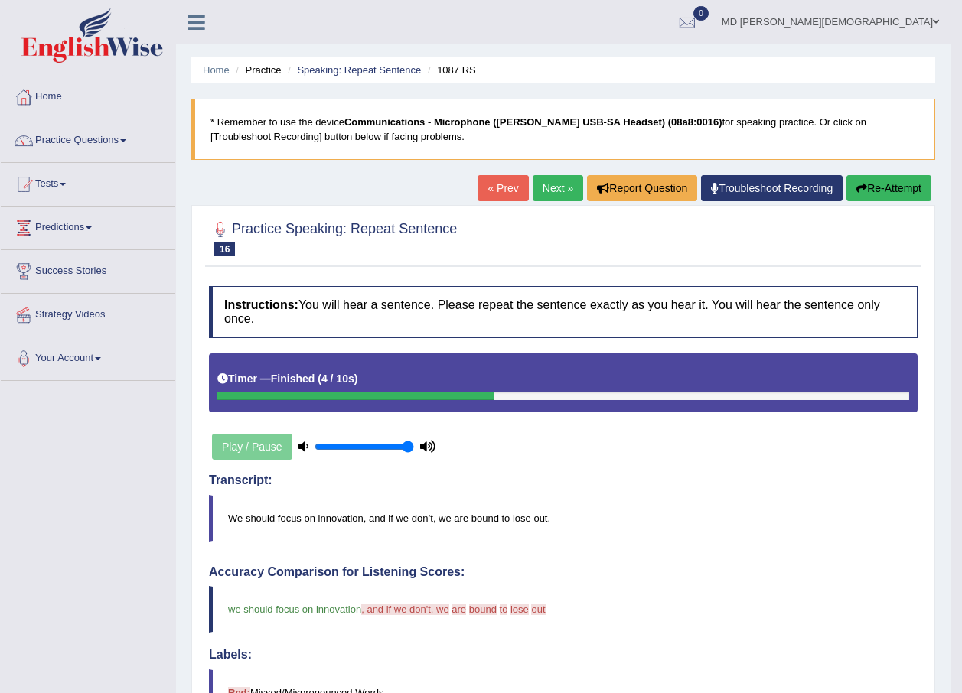
click at [539, 184] on link "Next »" at bounding box center [557, 188] width 50 height 26
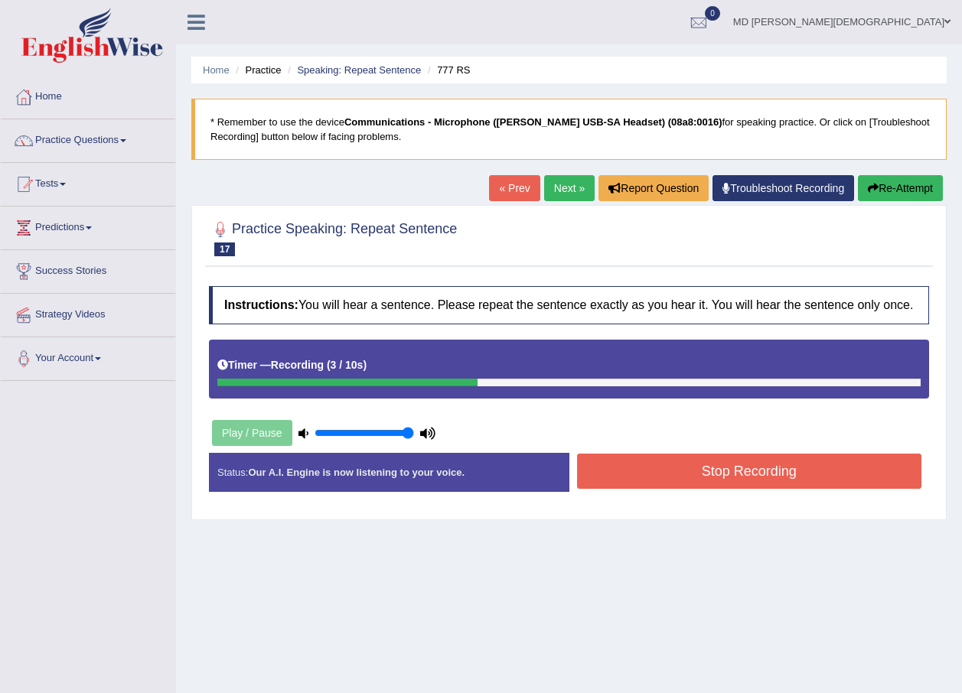
click at [685, 473] on button "Stop Recording" at bounding box center [749, 471] width 345 height 35
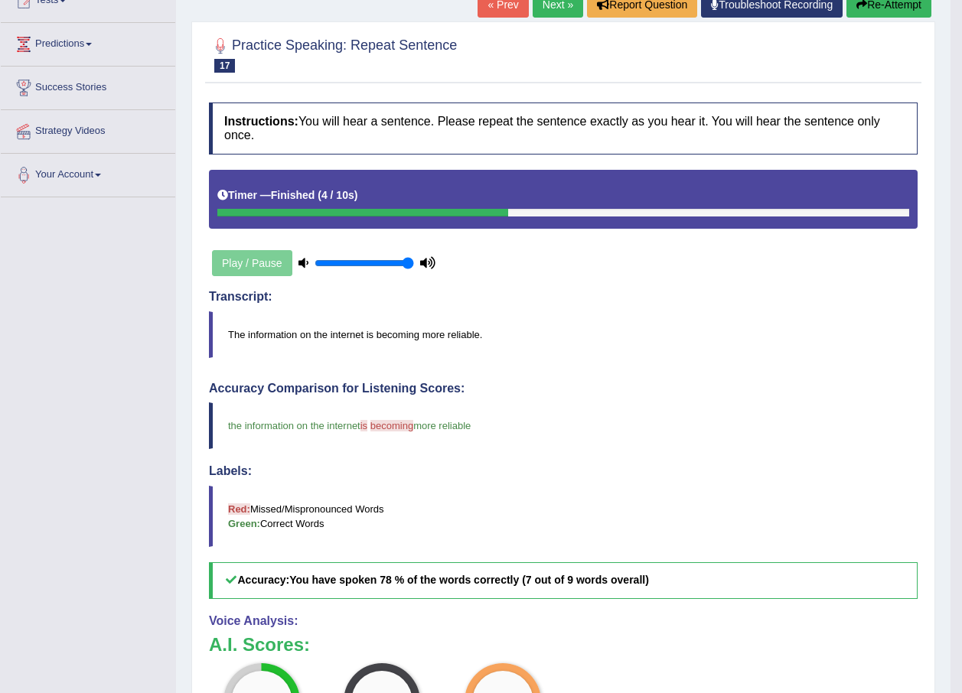
scroll to position [153, 0]
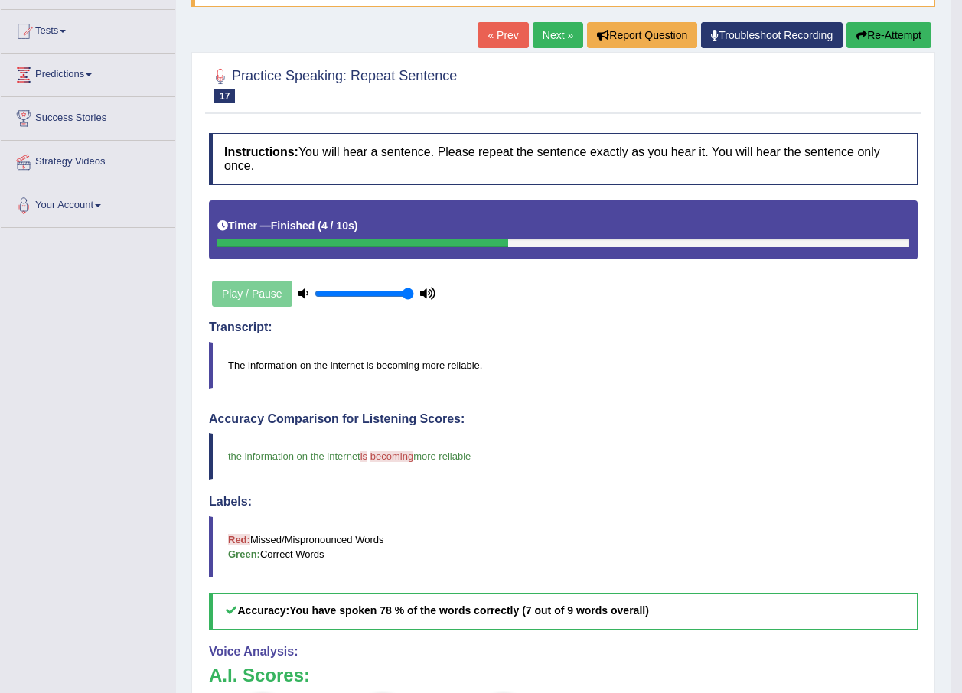
click at [564, 28] on link "Next »" at bounding box center [557, 35] width 50 height 26
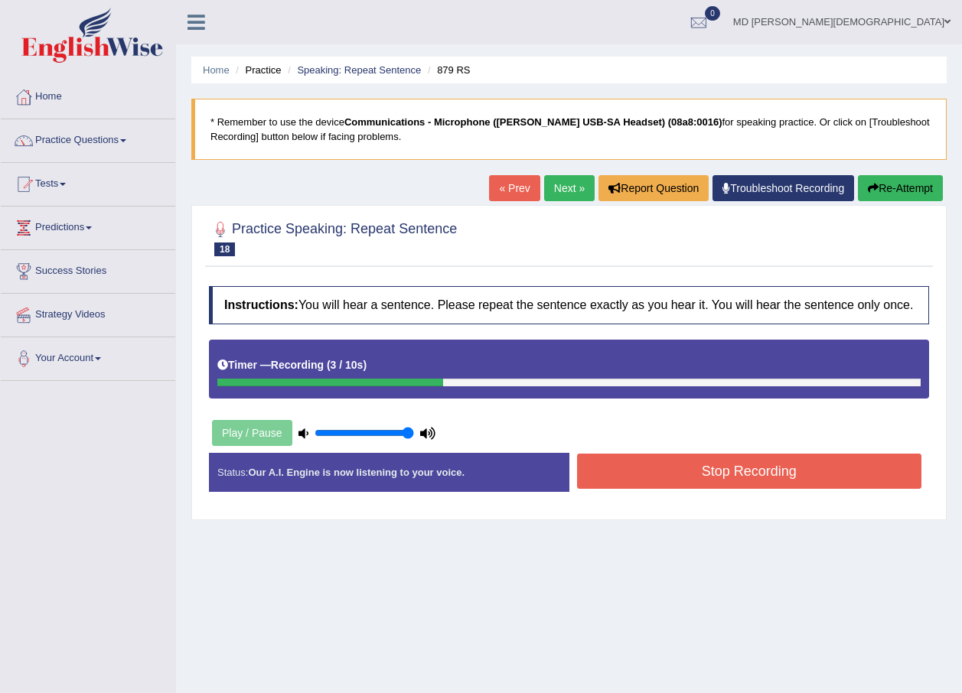
click at [575, 190] on link "Next »" at bounding box center [569, 188] width 50 height 26
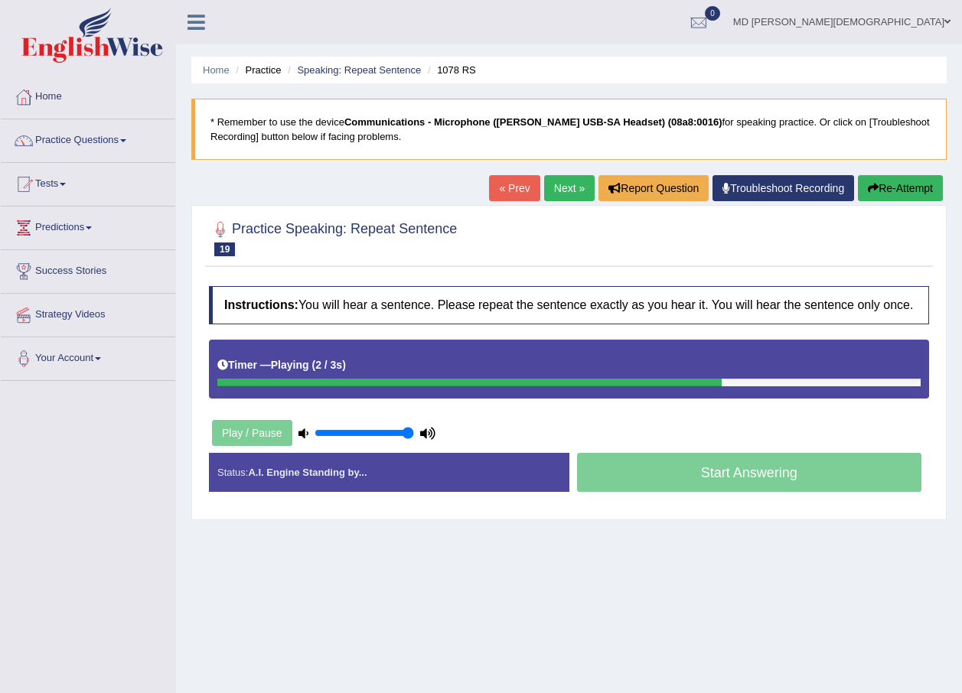
click at [523, 196] on link "« Prev" at bounding box center [514, 188] width 50 height 26
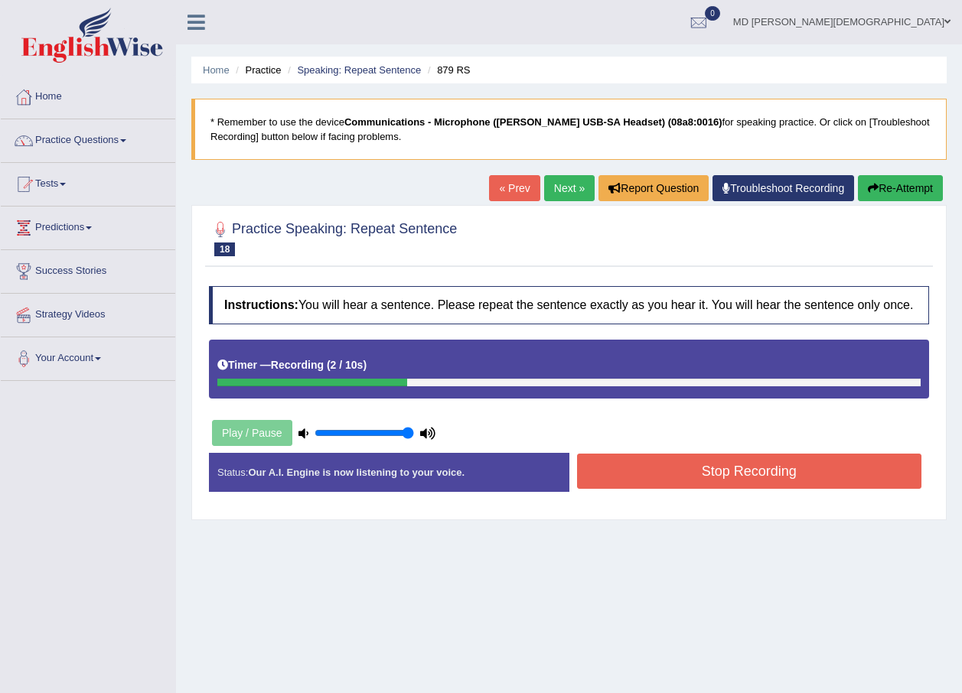
click at [758, 486] on button "Stop Recording" at bounding box center [749, 471] width 345 height 35
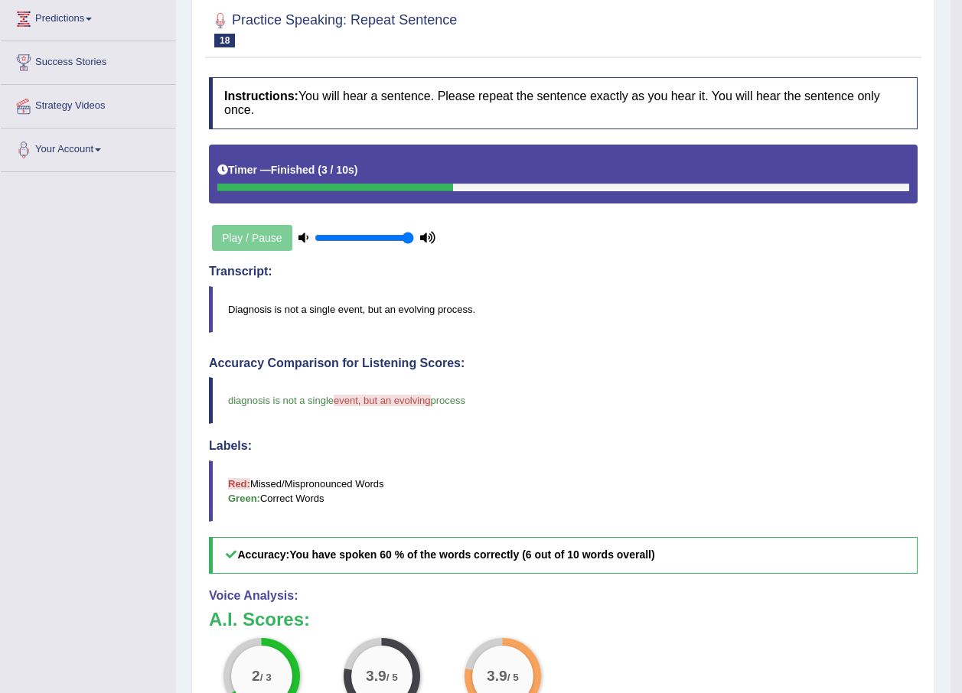
scroll to position [153, 0]
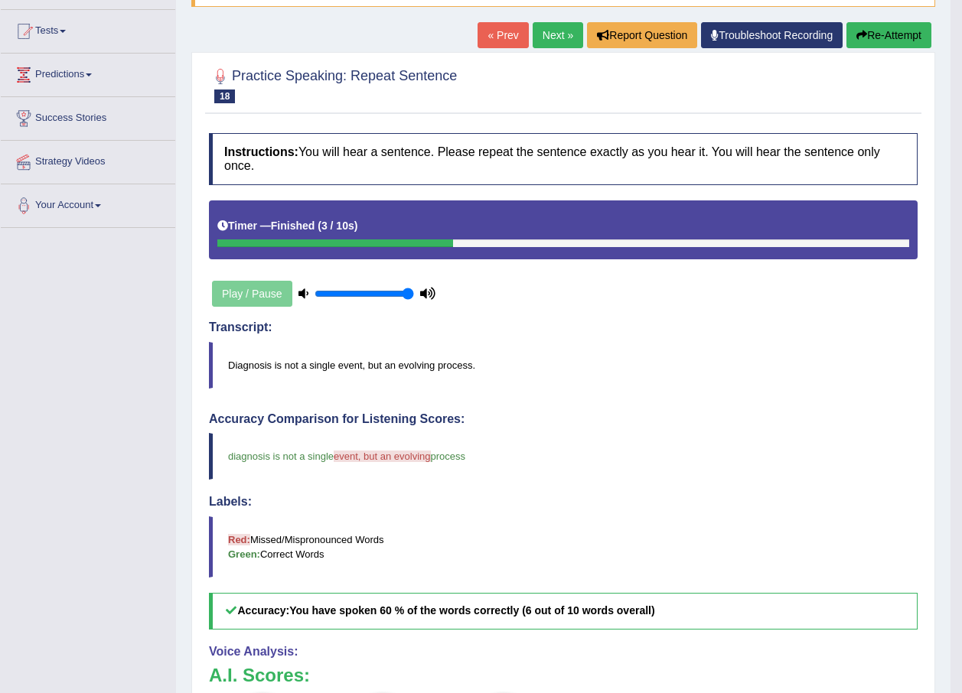
click at [561, 21] on div "Home Practice Speaking: Repeat Sentence 879 RS * Remember to use the device Com…" at bounding box center [563, 391] width 774 height 1088
click at [558, 35] on link "Next »" at bounding box center [557, 35] width 50 height 26
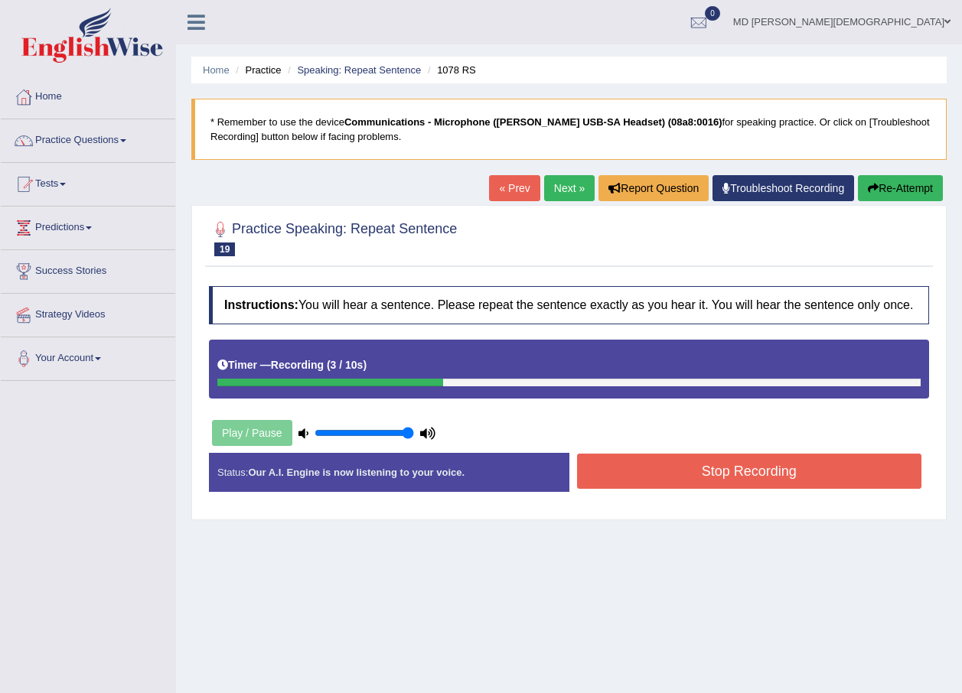
click at [737, 483] on button "Stop Recording" at bounding box center [749, 471] width 345 height 35
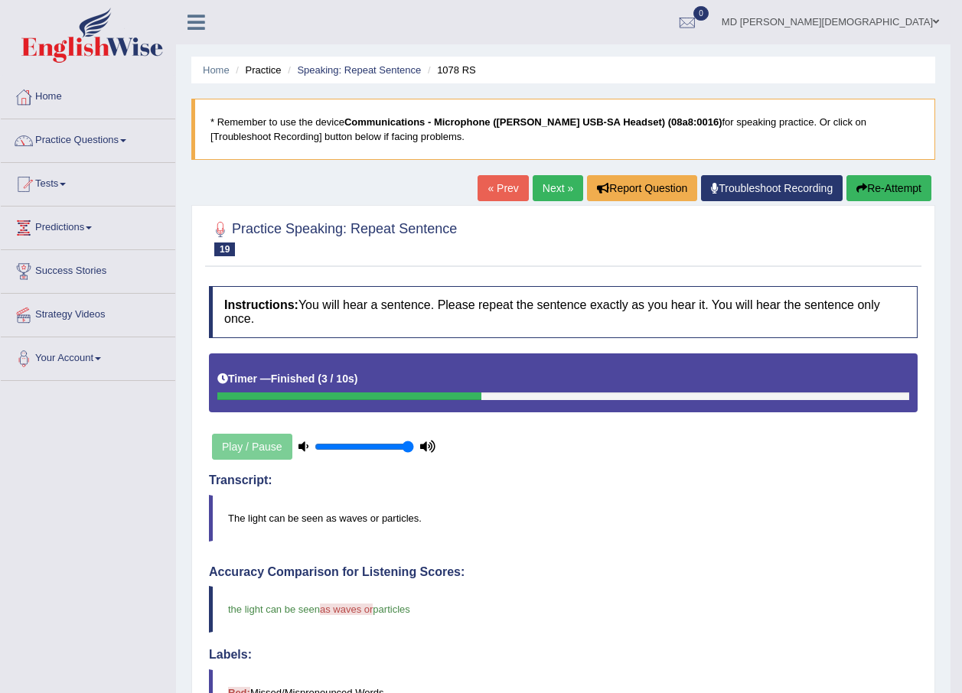
click at [897, 190] on button "Re-Attempt" at bounding box center [888, 188] width 85 height 26
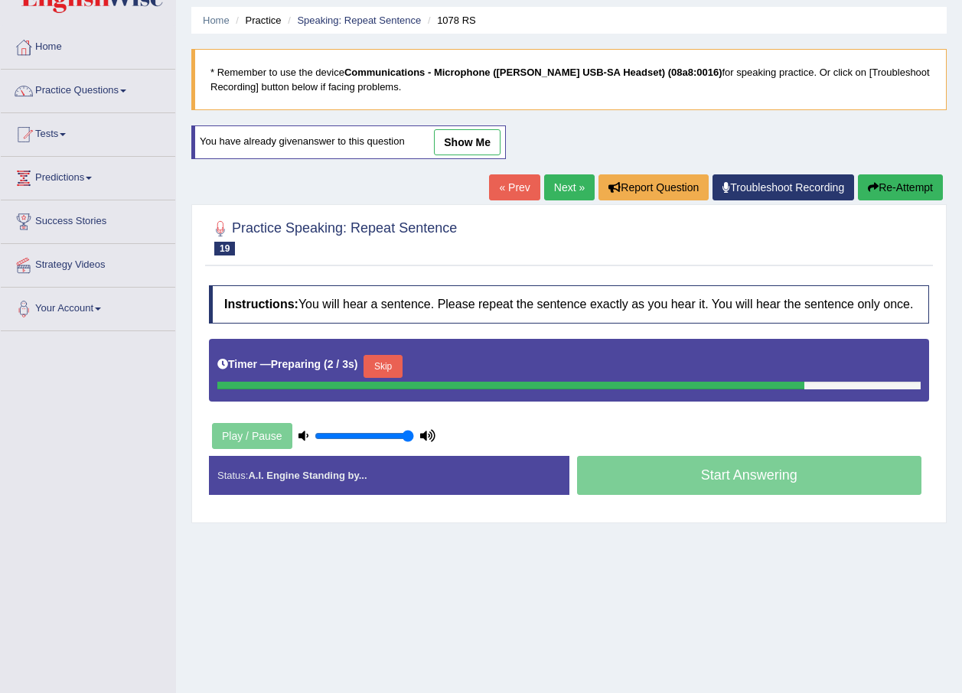
scroll to position [77, 0]
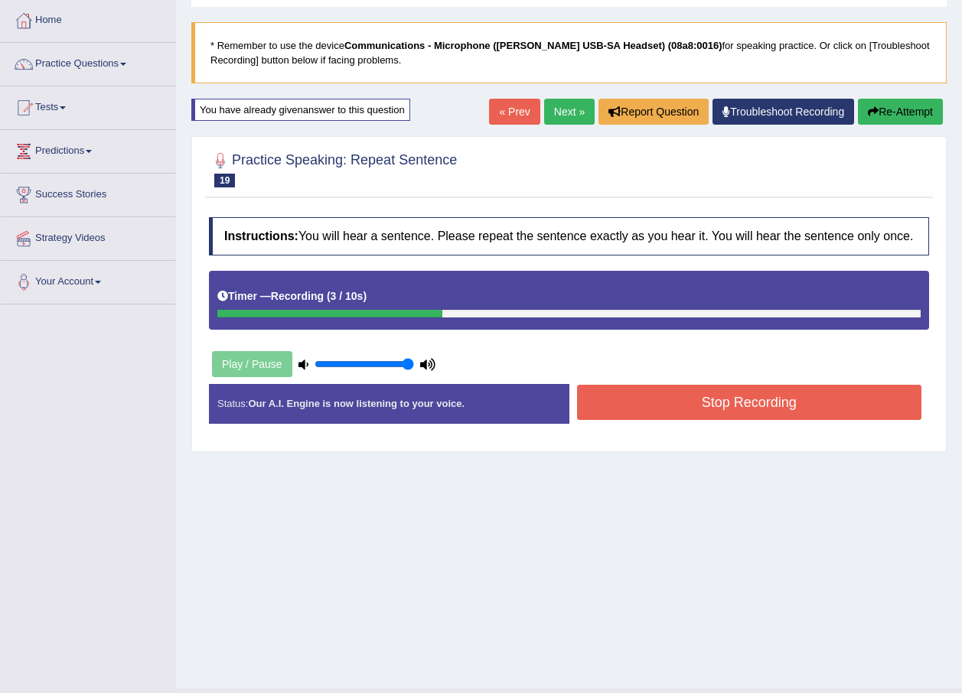
click at [909, 113] on button "Re-Attempt" at bounding box center [900, 112] width 85 height 26
click at [815, 415] on button "Stop Recording" at bounding box center [749, 402] width 345 height 35
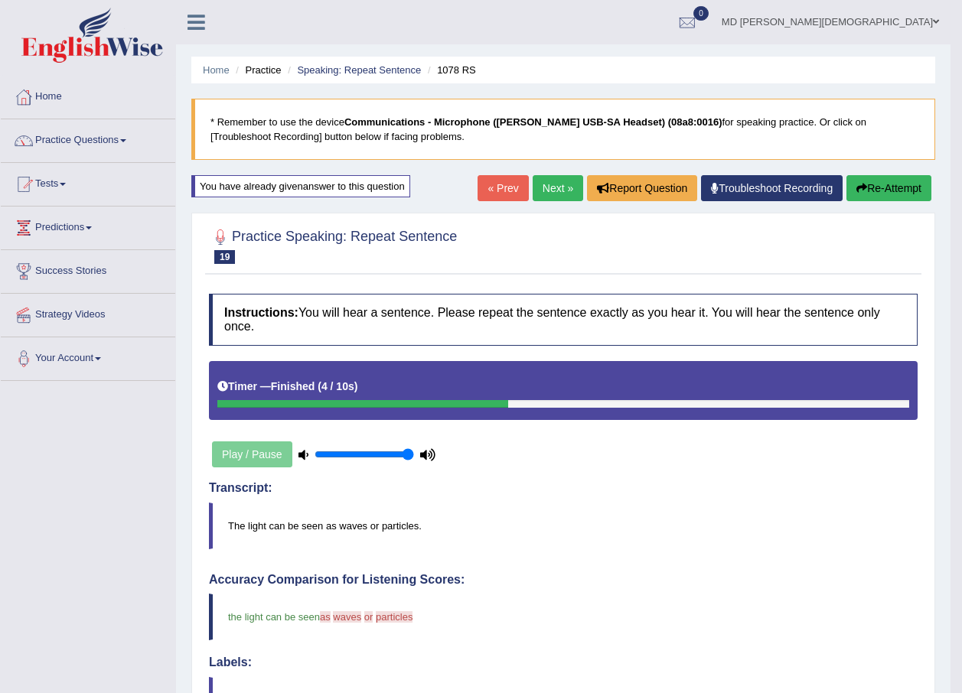
click at [552, 187] on link "Next »" at bounding box center [557, 188] width 50 height 26
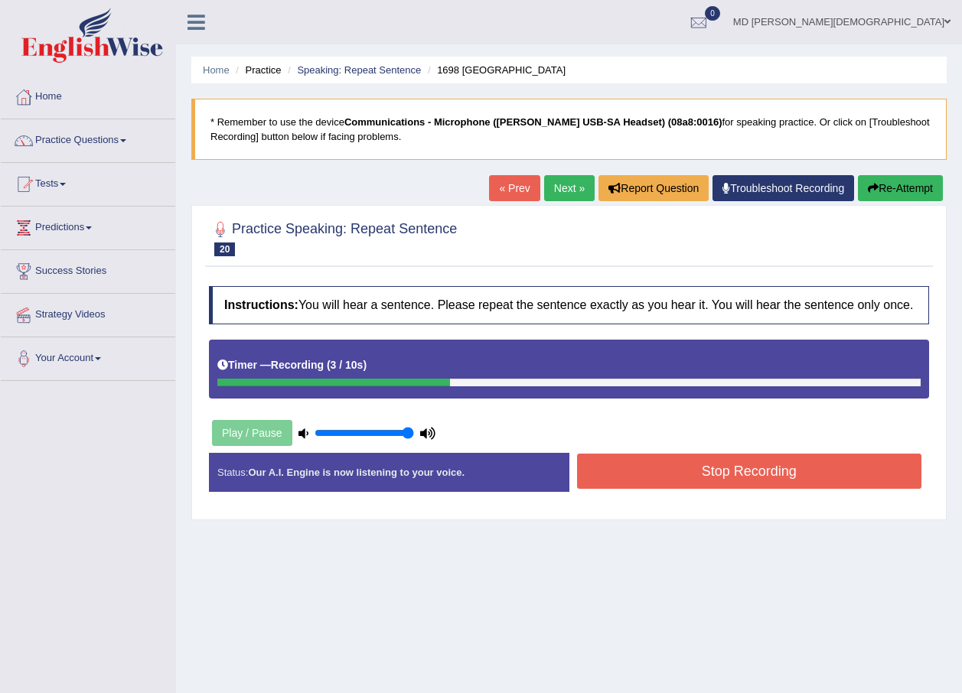
click at [653, 463] on button "Stop Recording" at bounding box center [749, 471] width 345 height 35
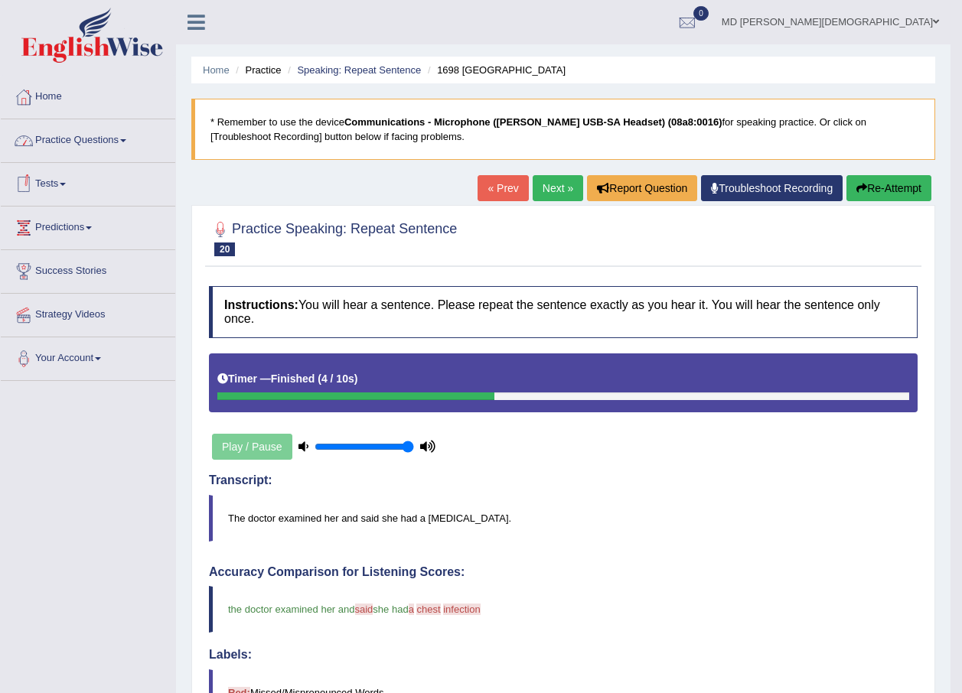
click at [109, 140] on link "Practice Questions" at bounding box center [88, 138] width 174 height 38
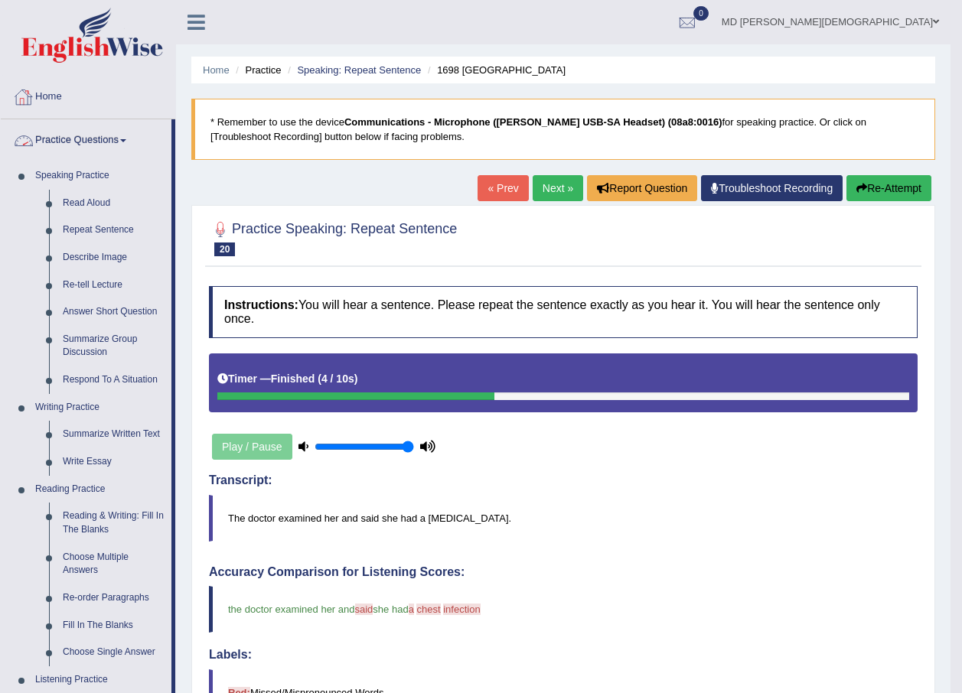
click at [26, 99] on div at bounding box center [23, 97] width 23 height 23
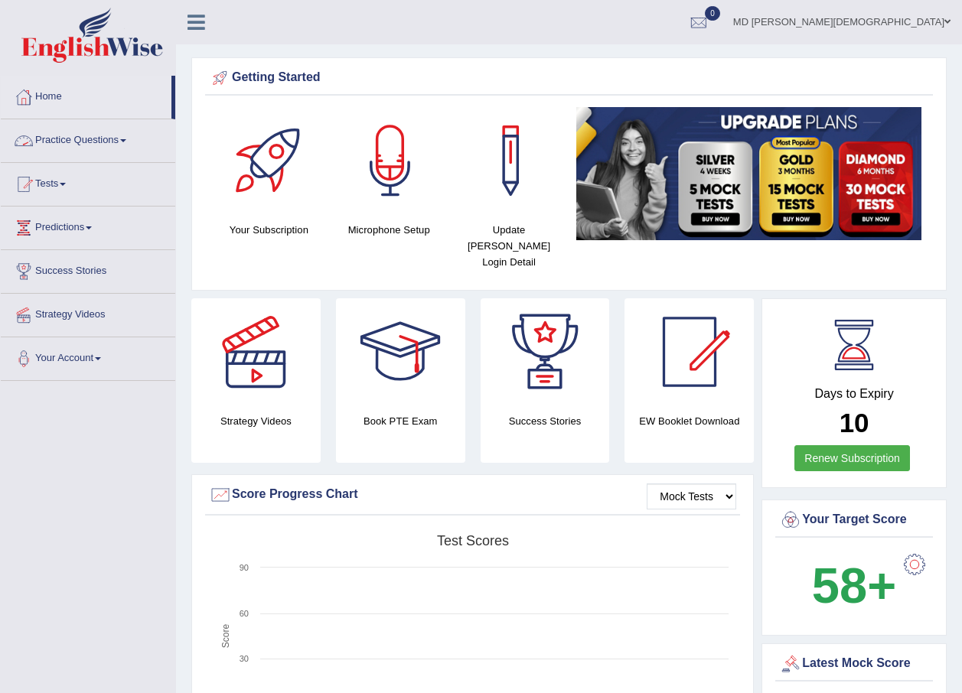
click at [83, 142] on link "Practice Questions" at bounding box center [88, 138] width 174 height 38
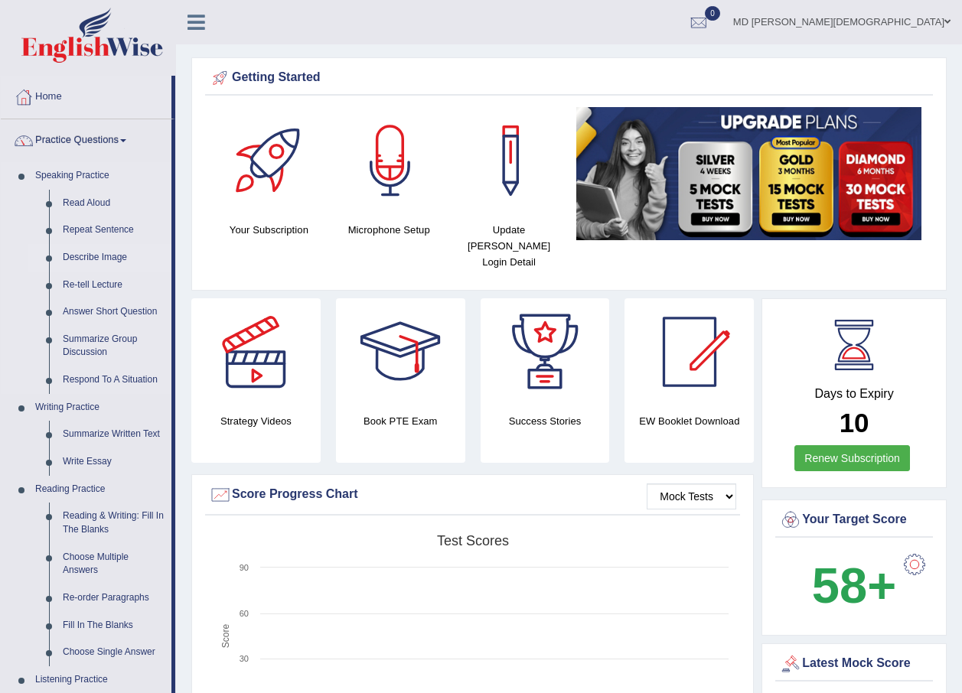
click at [90, 252] on link "Describe Image" at bounding box center [114, 258] width 116 height 28
